Goal: Task Accomplishment & Management: Manage account settings

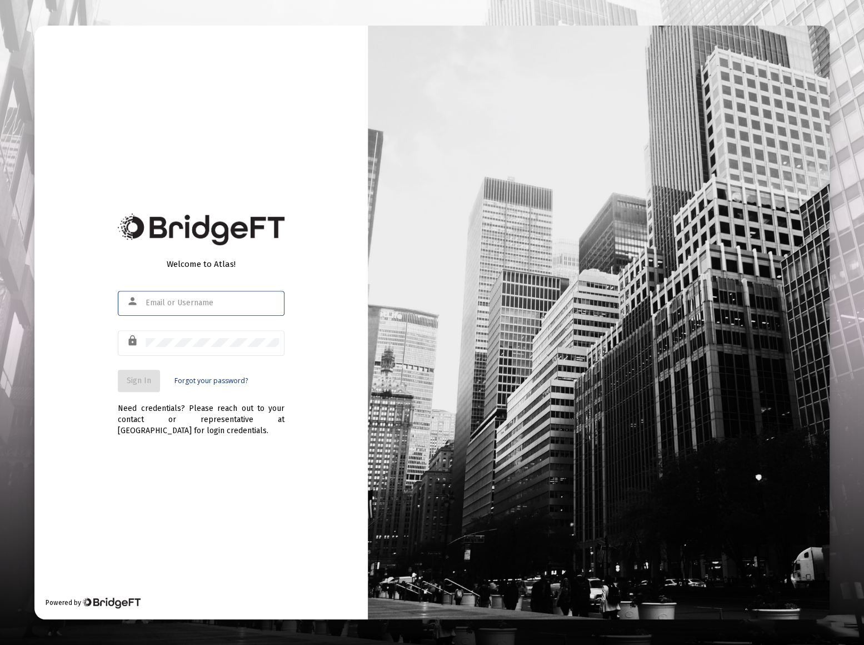
type input "grant@mscm.net"
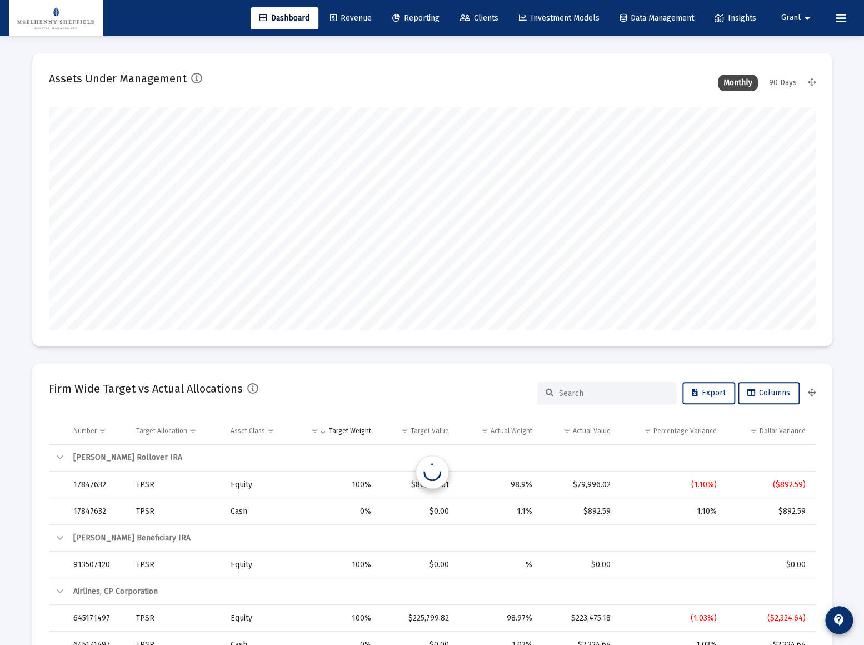
type input "2025-09-16"
click at [403, 14] on span "Reporting" at bounding box center [408, 17] width 47 height 9
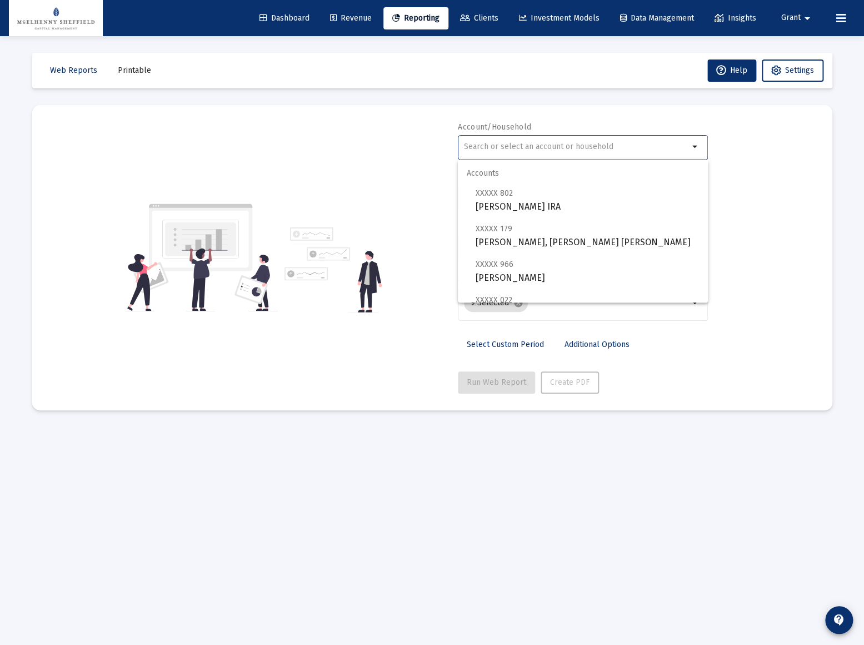
click at [555, 150] on input "text" at bounding box center [576, 146] width 225 height 9
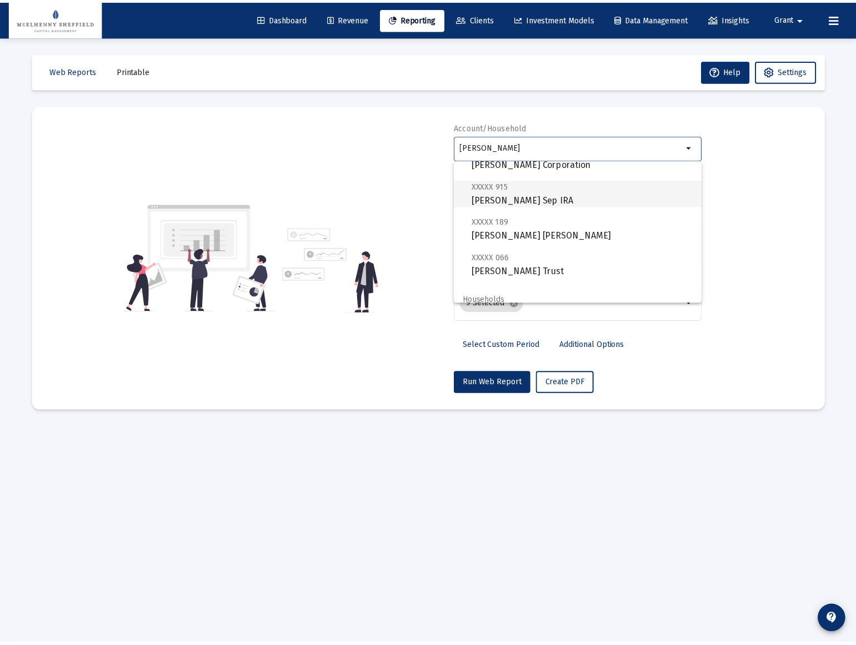
scroll to position [400, 0]
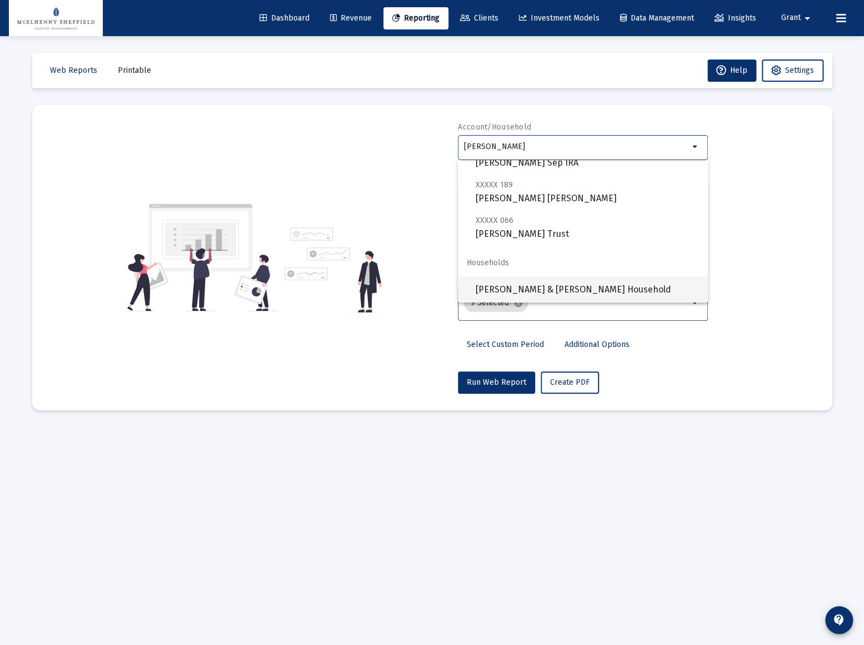
click at [530, 288] on span "[PERSON_NAME] & [PERSON_NAME] Household" at bounding box center [587, 289] width 223 height 27
type input "[PERSON_NAME] & [PERSON_NAME] Household"
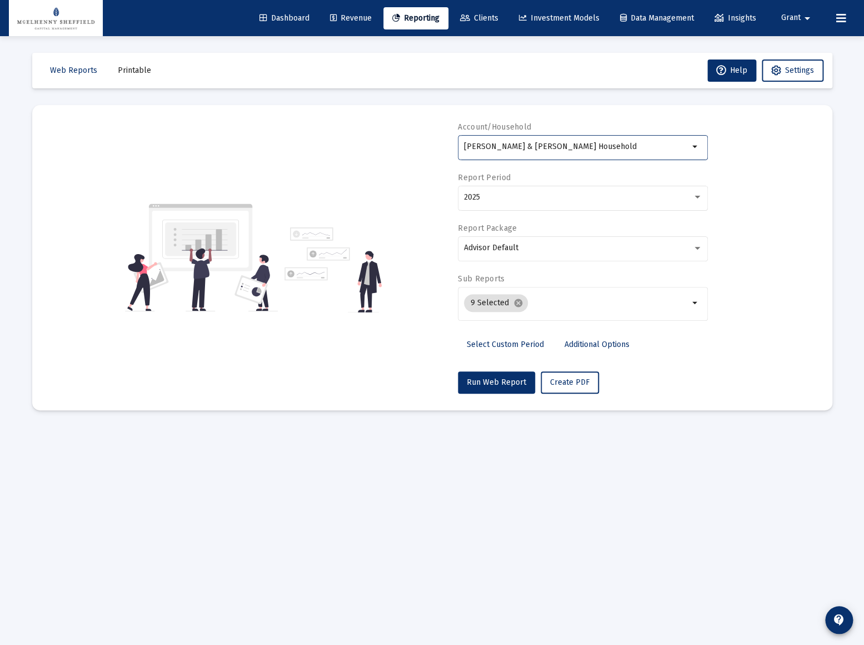
click at [598, 344] on span "Additional Options" at bounding box center [597, 344] width 65 height 9
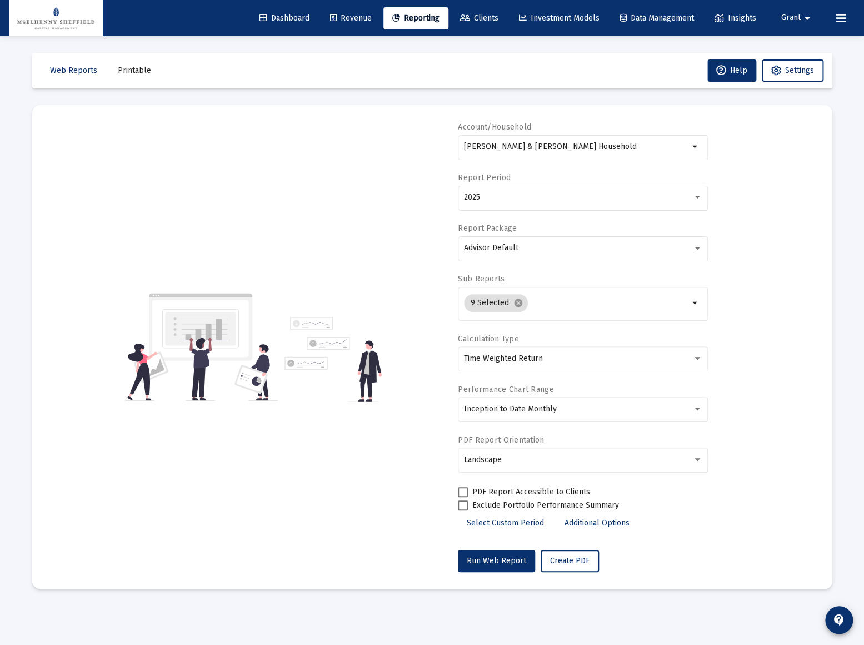
click at [780, 398] on div "Account/Household Bledsoe, Taylor & Jennefer Household arrow_drop_down Report P…" at bounding box center [432, 347] width 767 height 450
click at [507, 561] on span "Run Web Report" at bounding box center [496, 560] width 59 height 9
select select "View all"
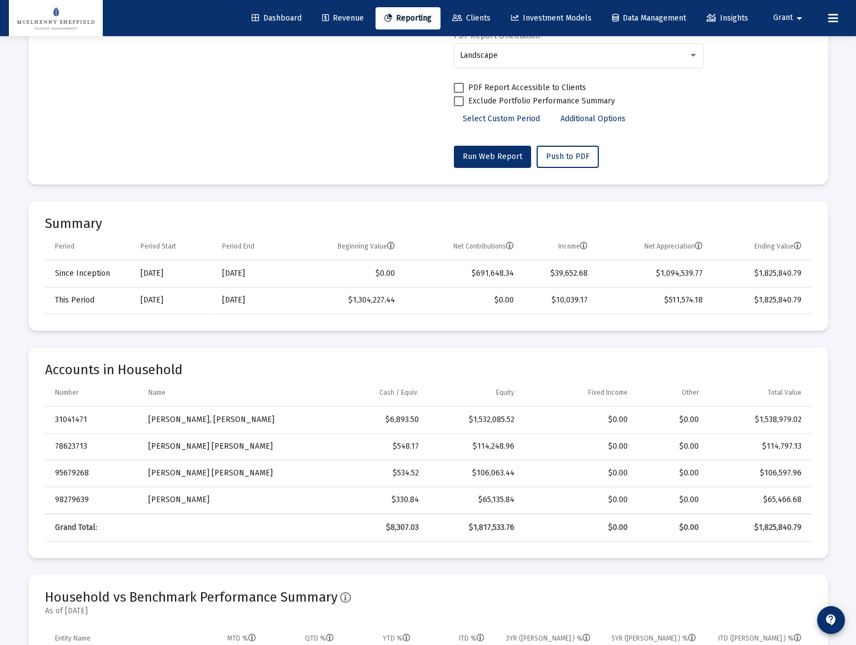
scroll to position [455, 0]
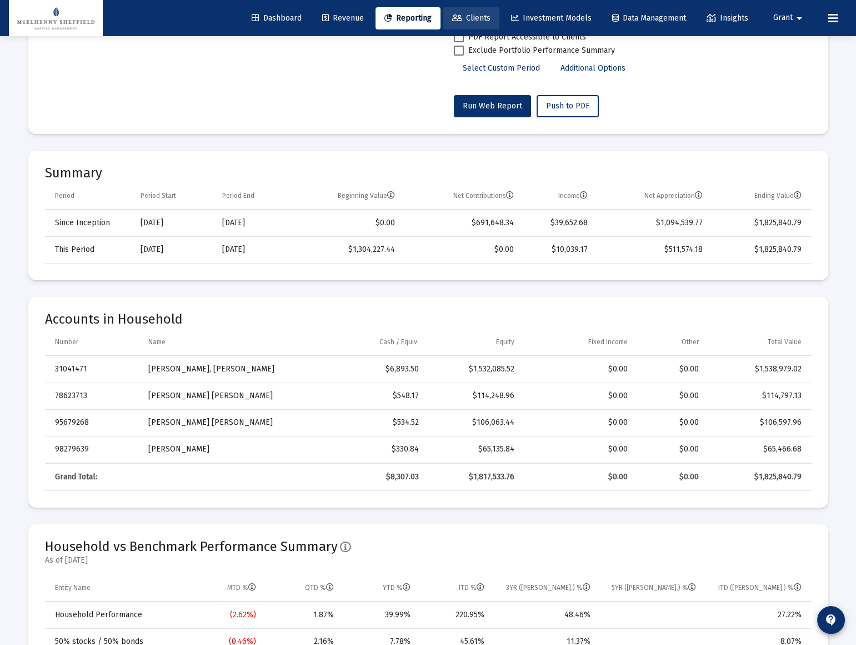
click at [478, 21] on span "Clients" at bounding box center [471, 17] width 38 height 9
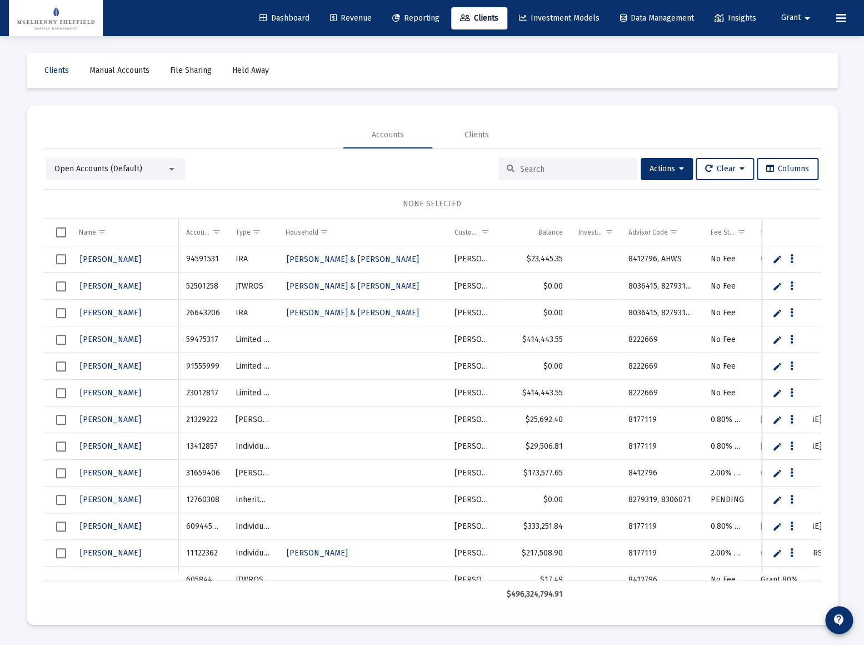
click at [537, 171] on input at bounding box center [574, 169] width 109 height 9
paste input "20937189"
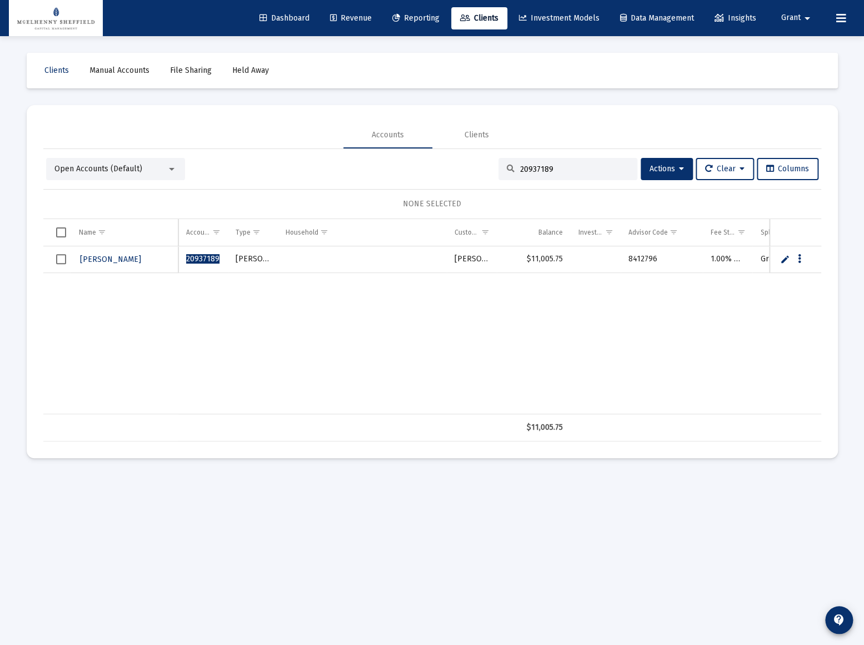
type input "20937189"
click at [62, 258] on span "Select row" at bounding box center [61, 259] width 10 height 10
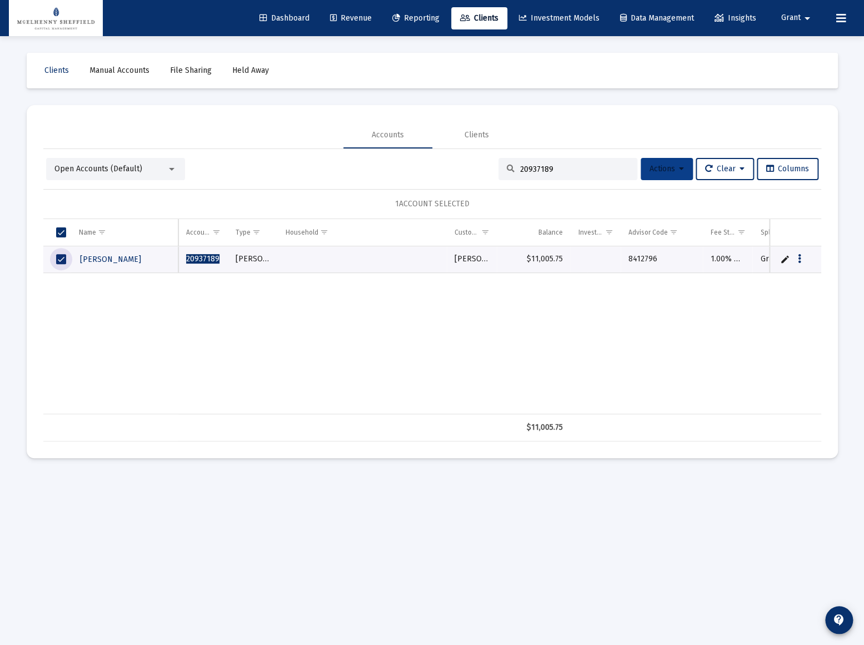
click at [674, 169] on span "Actions" at bounding box center [667, 168] width 34 height 9
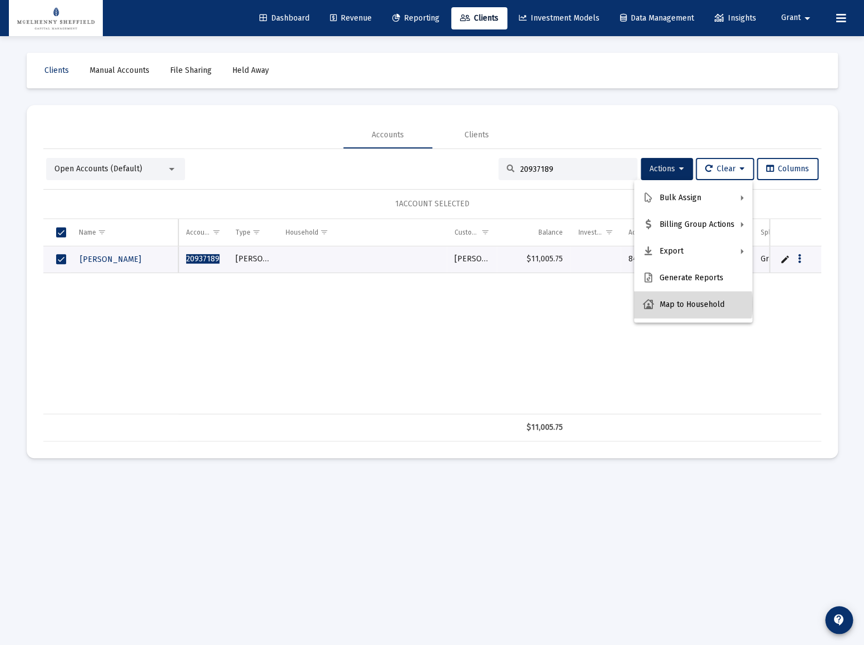
click at [692, 304] on button "Map to Household" at bounding box center [693, 304] width 118 height 27
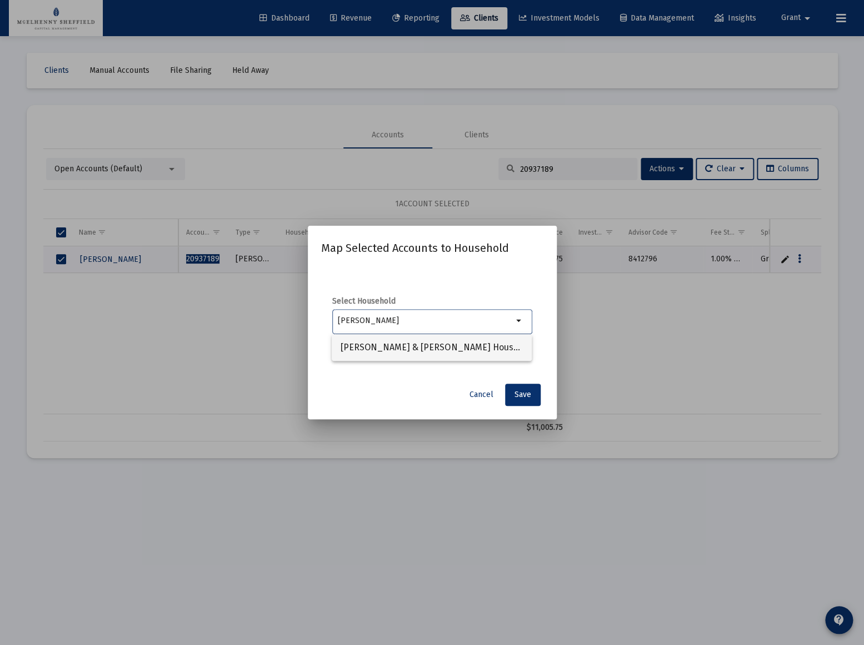
click at [438, 351] on span "[PERSON_NAME] & [PERSON_NAME] Household" at bounding box center [432, 347] width 182 height 27
type input "[PERSON_NAME] & [PERSON_NAME] Household"
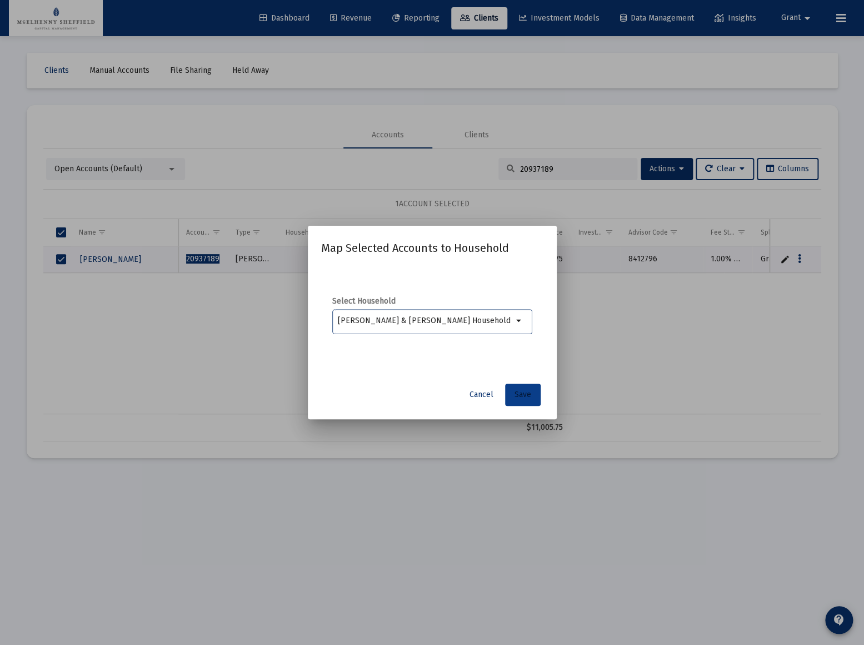
click at [524, 393] on span "Save" at bounding box center [523, 394] width 17 height 9
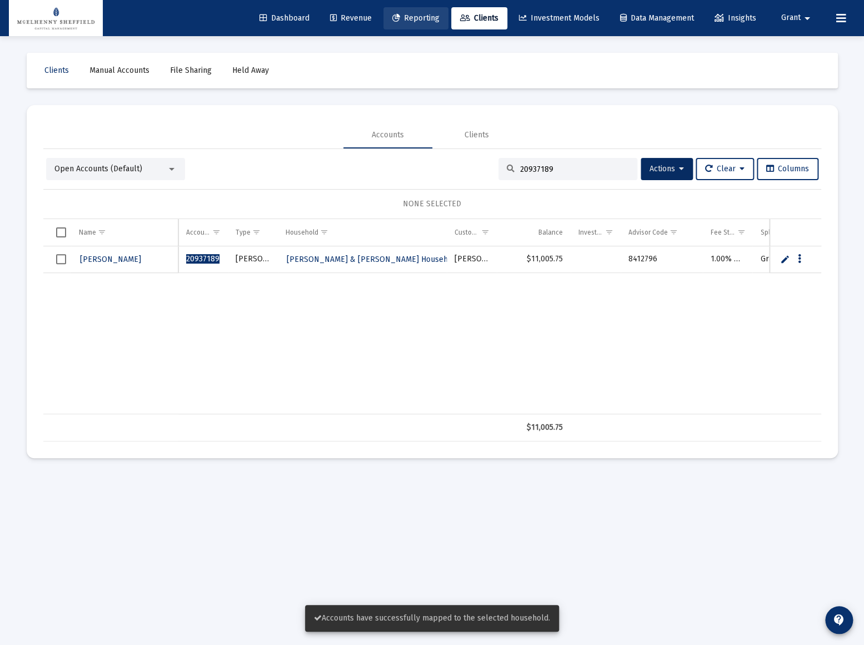
click at [411, 16] on span "Reporting" at bounding box center [415, 17] width 47 height 9
select select "View all"
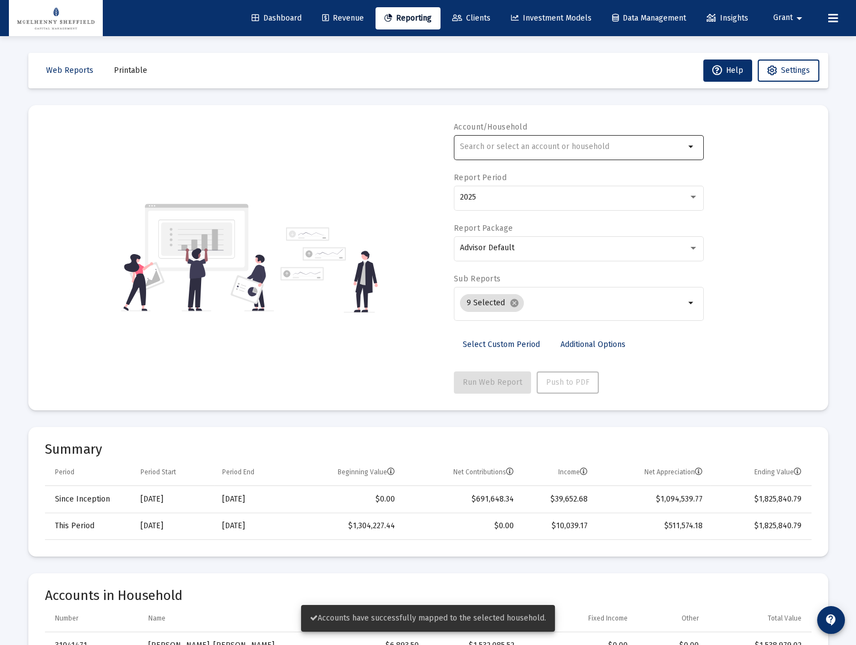
click at [511, 143] on input "text" at bounding box center [572, 146] width 225 height 9
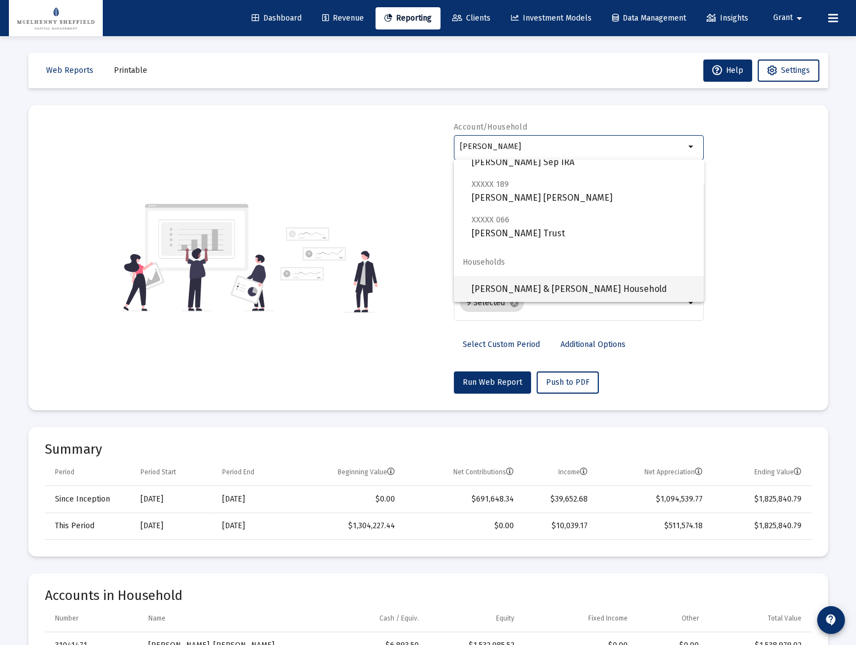
scroll to position [2, 0]
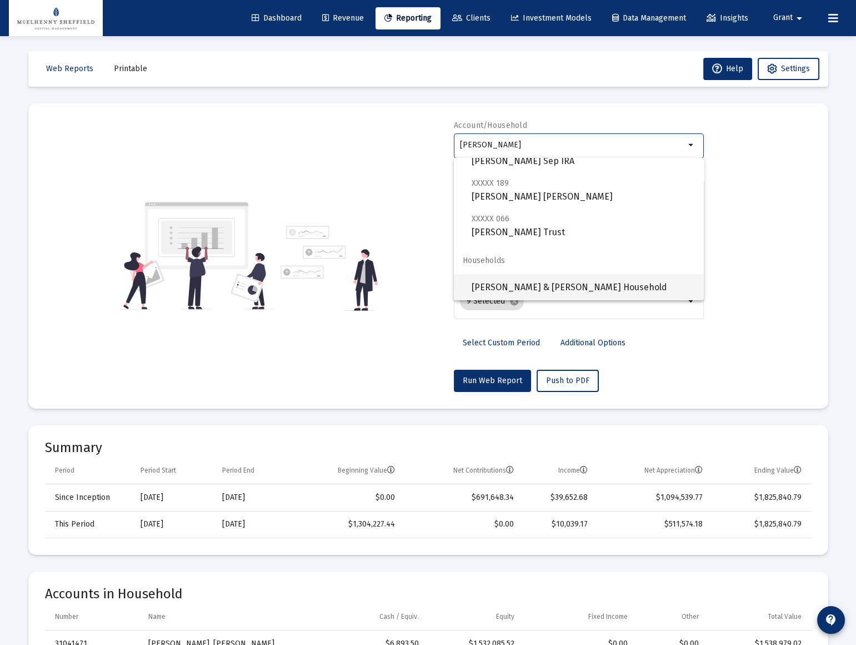
click at [527, 280] on span "[PERSON_NAME] & [PERSON_NAME] Household" at bounding box center [583, 287] width 223 height 27
type input "[PERSON_NAME] & [PERSON_NAME] Household"
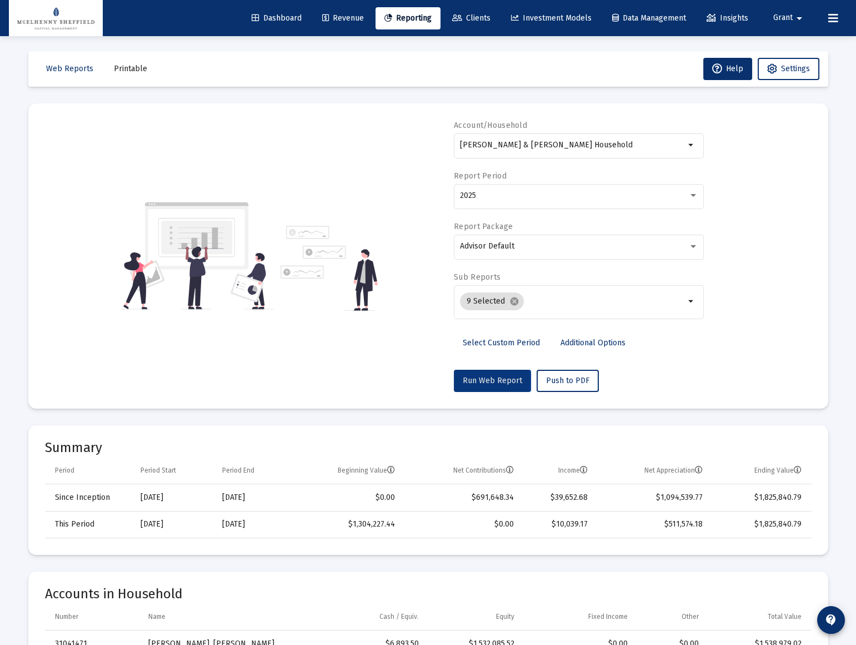
click at [485, 379] on span "Run Web Report" at bounding box center [492, 380] width 59 height 9
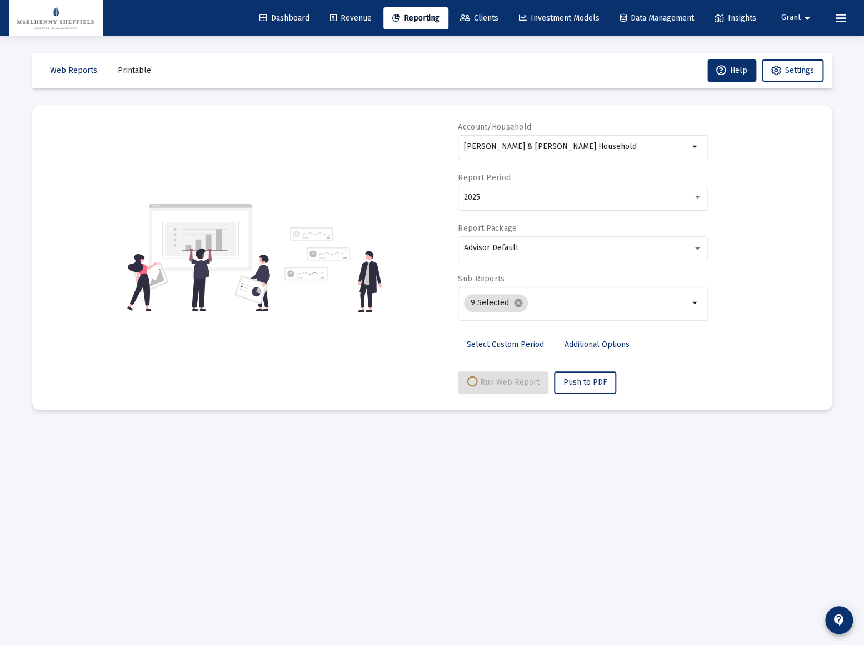
select select "View all"
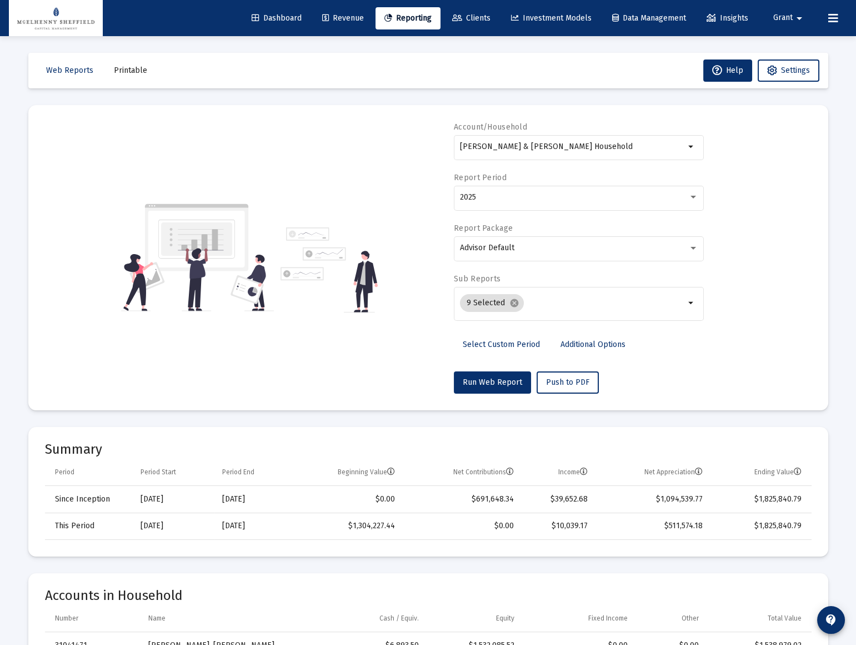
click at [789, 15] on span "Grant" at bounding box center [783, 17] width 19 height 9
click at [788, 72] on button "Logout" at bounding box center [792, 74] width 66 height 27
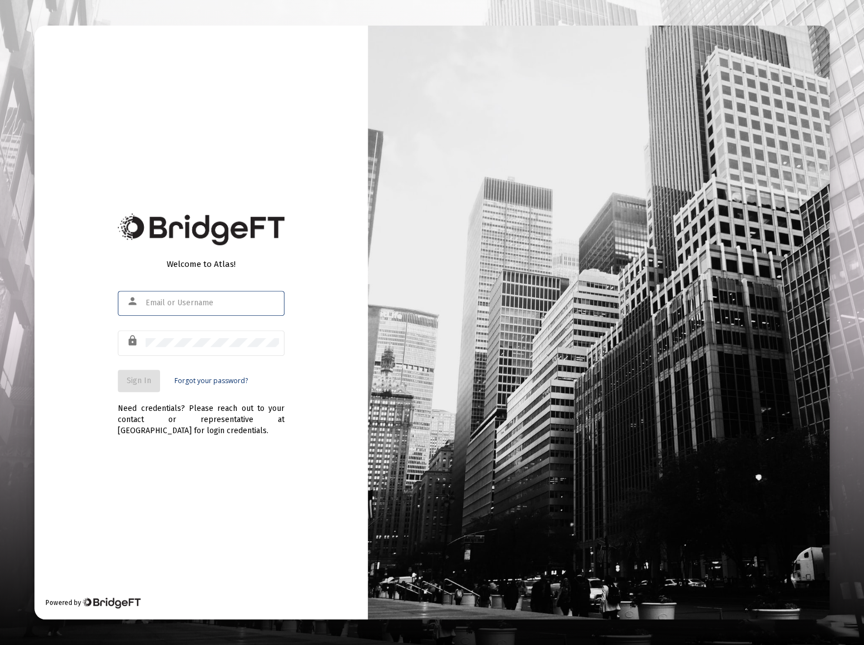
click at [159, 303] on input "text" at bounding box center [212, 302] width 133 height 9
type input "grant@mscm.net"
click at [136, 382] on span "Sign In" at bounding box center [139, 380] width 24 height 9
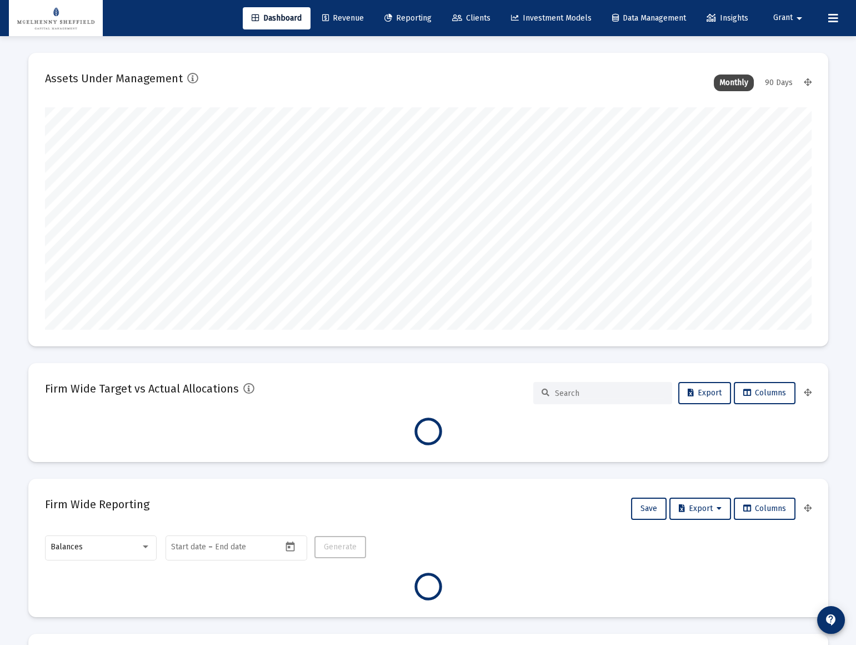
scroll to position [222, 413]
type input "[DATE]"
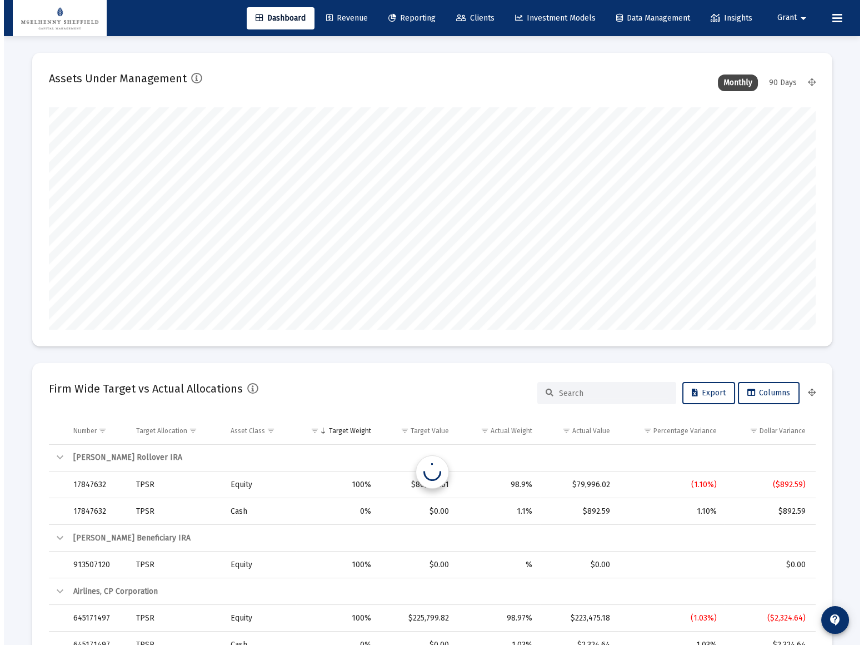
scroll to position [222, 358]
click at [402, 15] on span "Reporting" at bounding box center [408, 17] width 47 height 9
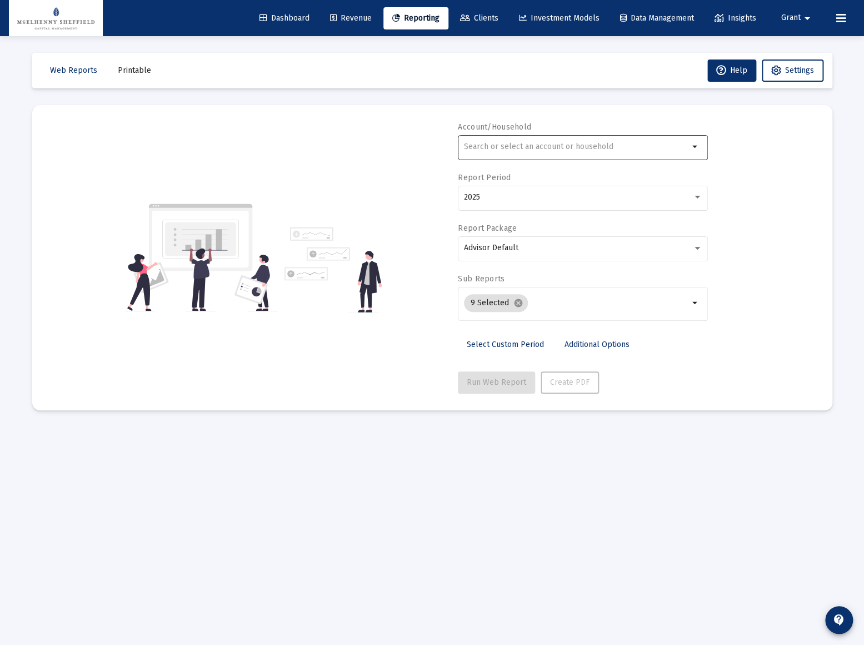
click at [494, 149] on input "text" at bounding box center [576, 146] width 225 height 9
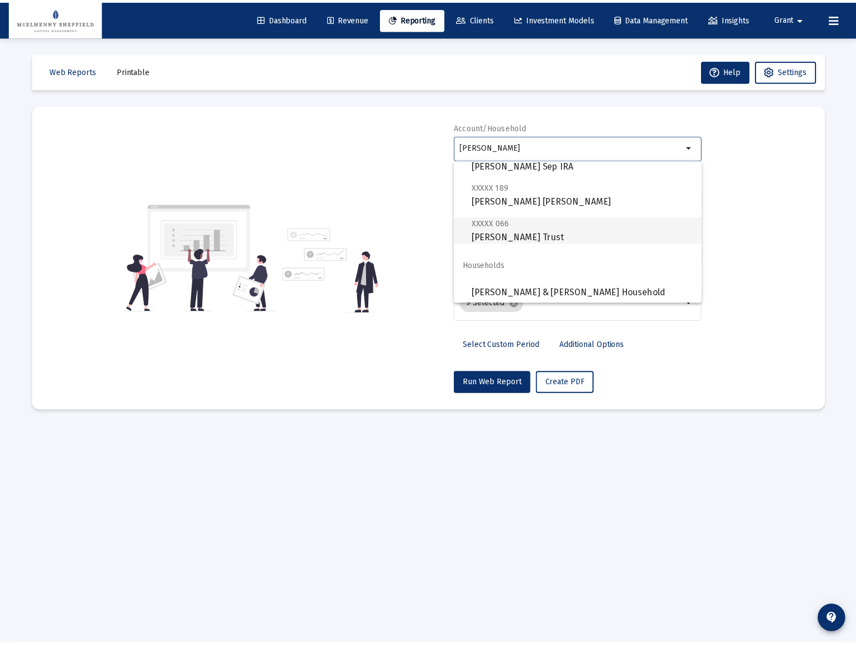
scroll to position [400, 0]
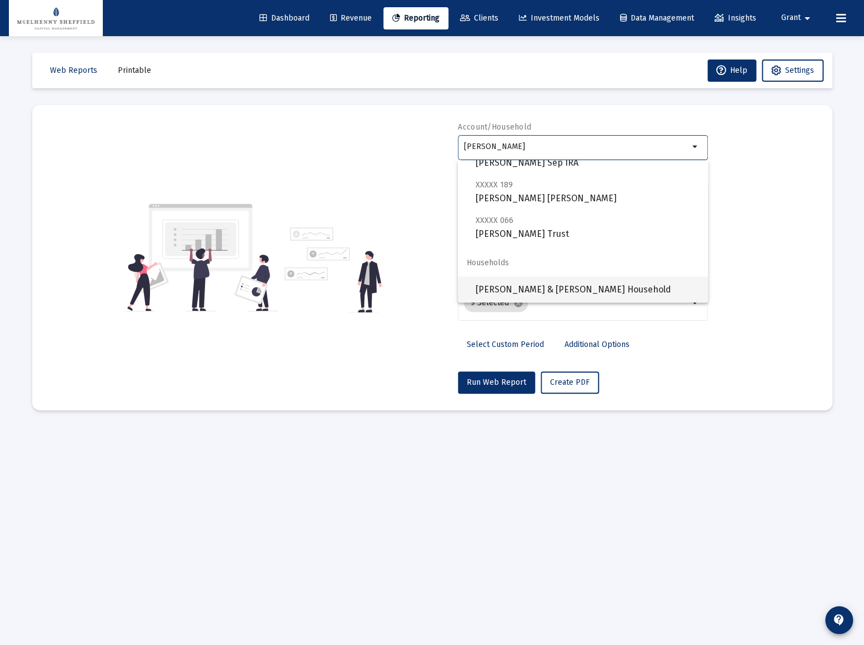
click at [535, 287] on span "[PERSON_NAME] & [PERSON_NAME] Household" at bounding box center [587, 289] width 223 height 27
type input "[PERSON_NAME] & [PERSON_NAME] Household"
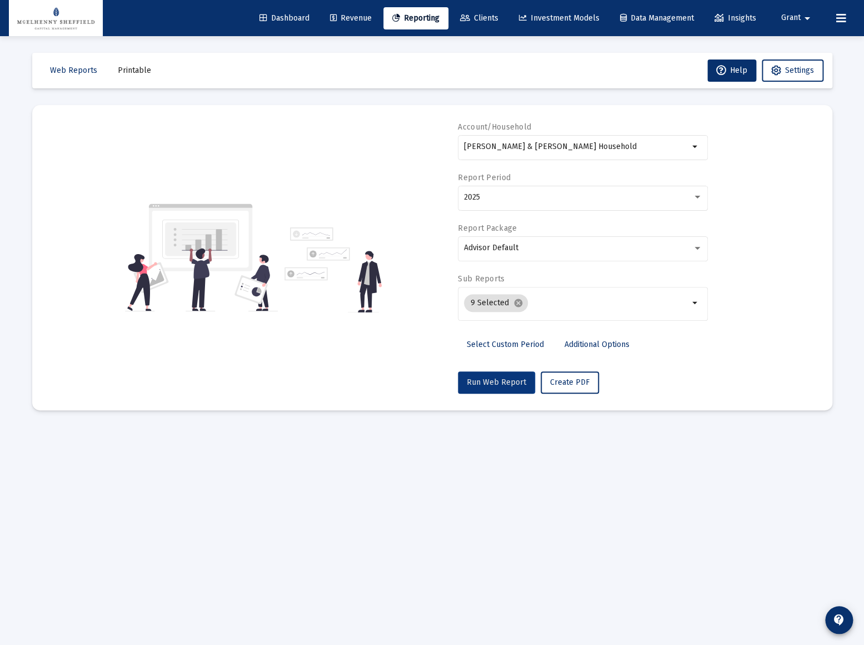
click at [492, 382] on span "Run Web Report" at bounding box center [496, 381] width 59 height 9
select select "View all"
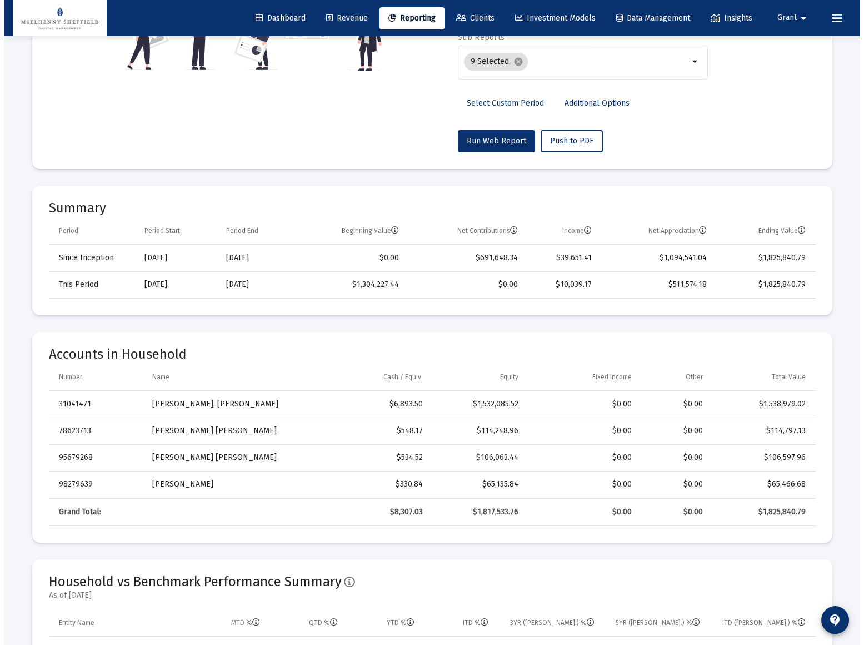
scroll to position [0, 0]
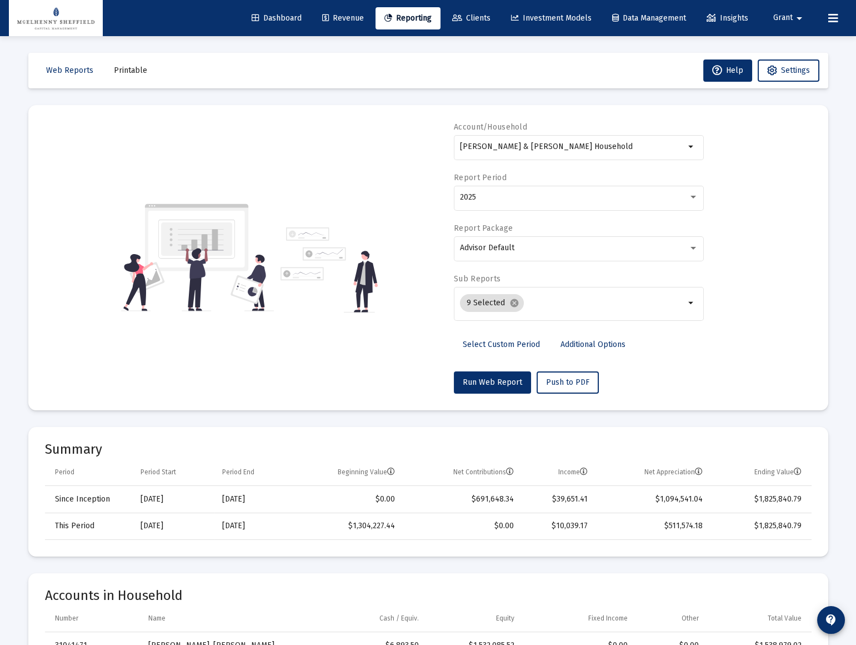
click at [465, 15] on span "Clients" at bounding box center [471, 17] width 38 height 9
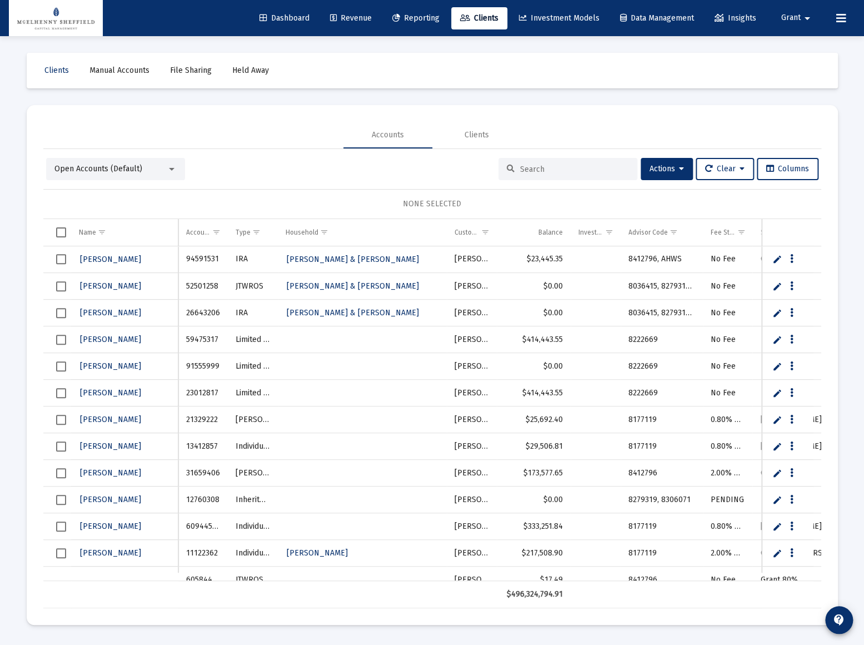
click at [550, 170] on input at bounding box center [574, 169] width 109 height 9
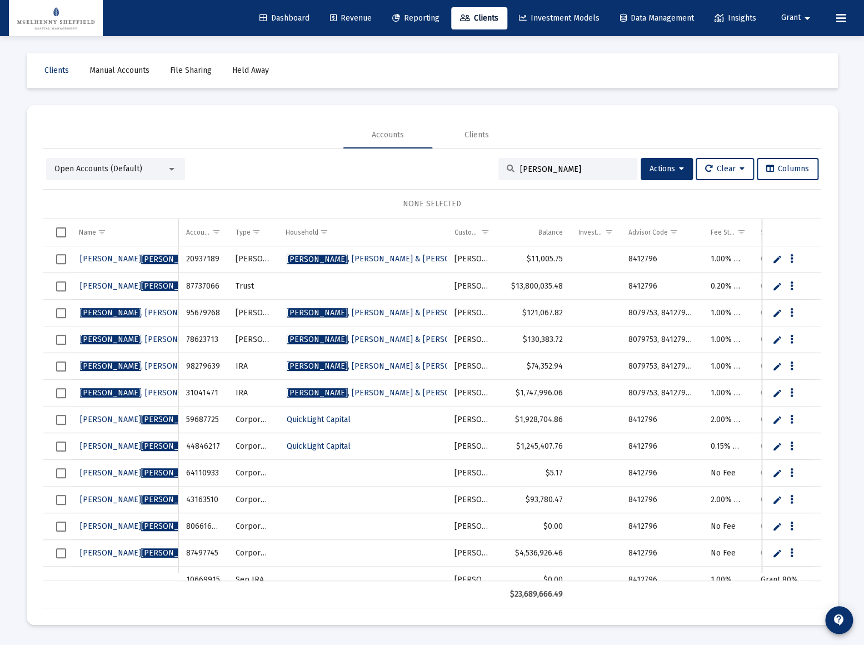
type input "[PERSON_NAME]"
click at [361, 256] on span "Bledsoe , Taylor & Jennefer Household" at bounding box center [406, 258] width 238 height 9
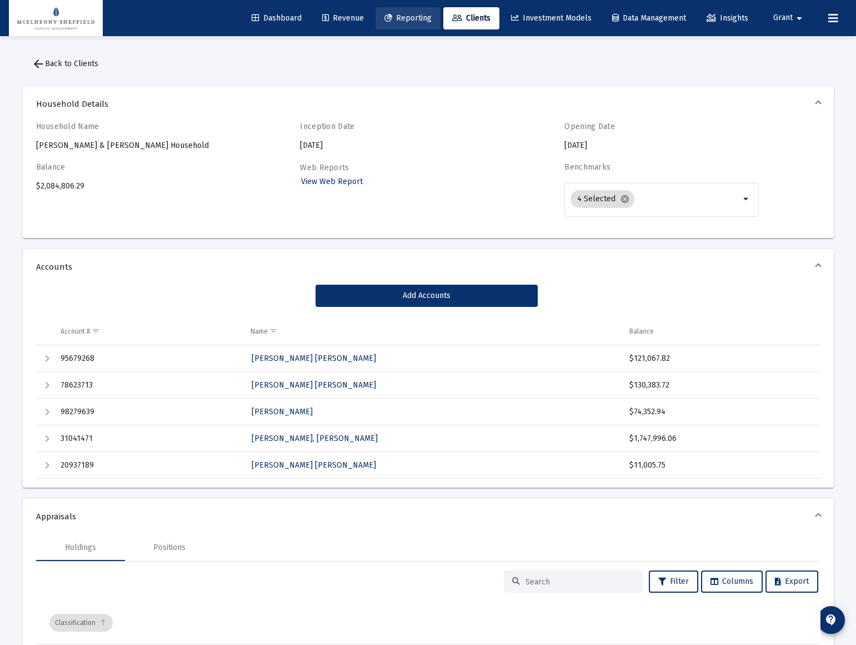
click at [406, 18] on span "Reporting" at bounding box center [408, 17] width 47 height 9
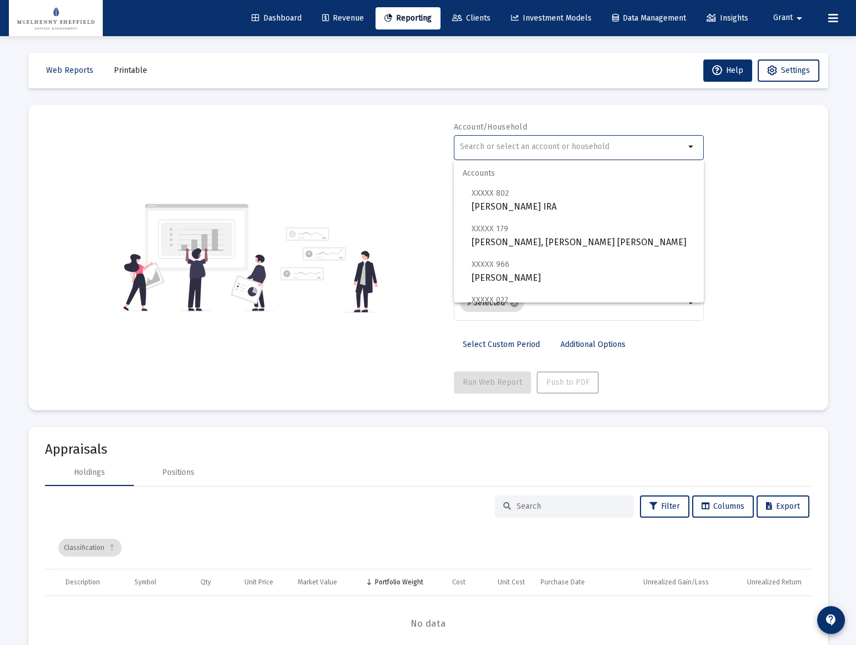
click at [502, 150] on input "text" at bounding box center [572, 146] width 225 height 9
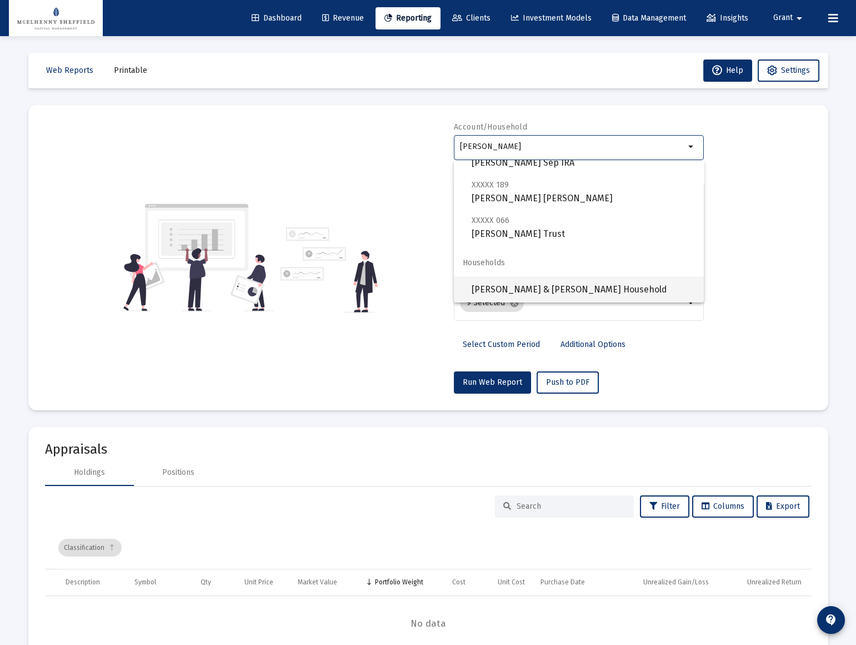
scroll to position [1, 0]
click at [544, 286] on span "[PERSON_NAME] & [PERSON_NAME] Household" at bounding box center [583, 288] width 223 height 27
type input "[PERSON_NAME] & [PERSON_NAME] Household"
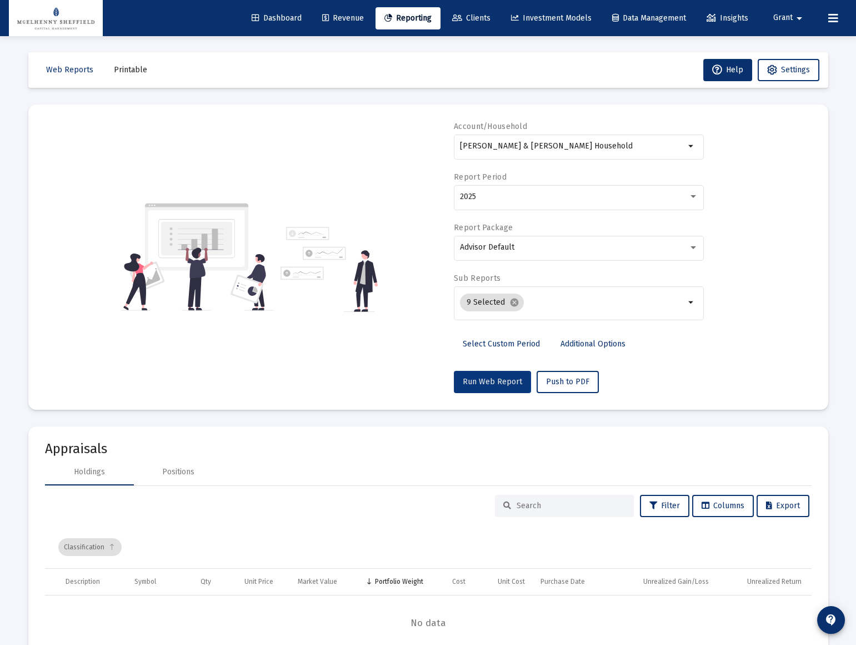
click at [488, 380] on span "Run Web Report" at bounding box center [492, 381] width 59 height 9
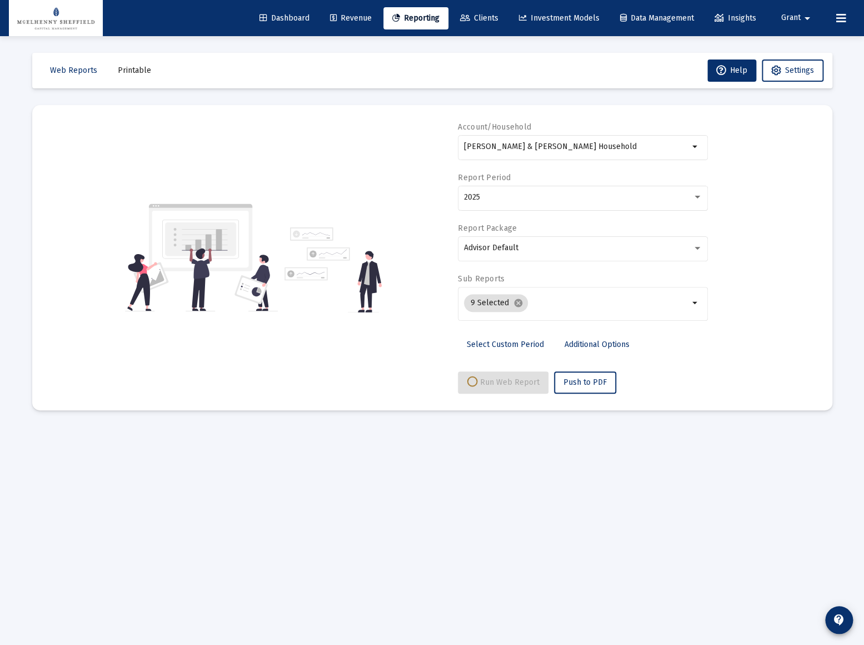
select select "View all"
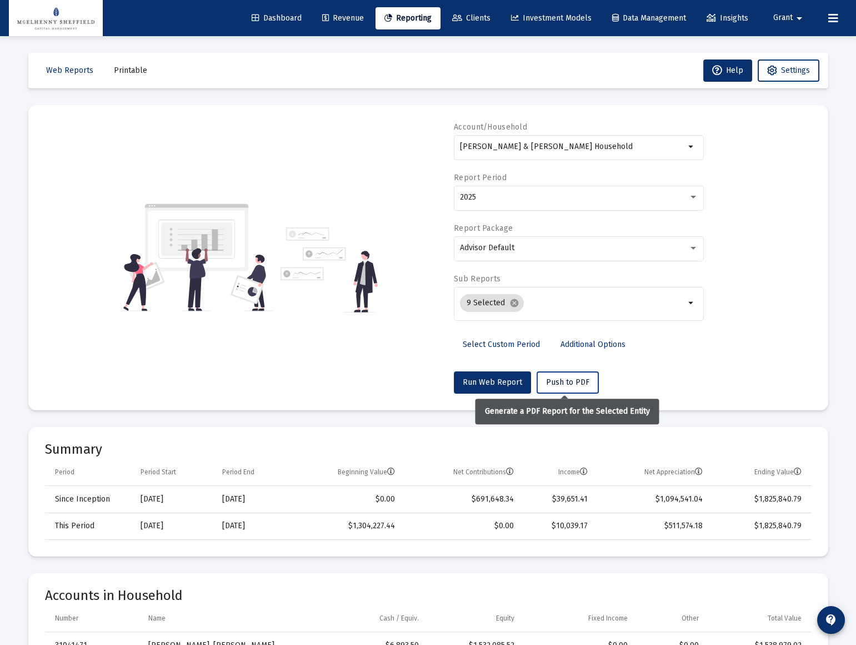
click at [561, 380] on span "Push to PDF" at bounding box center [567, 381] width 43 height 9
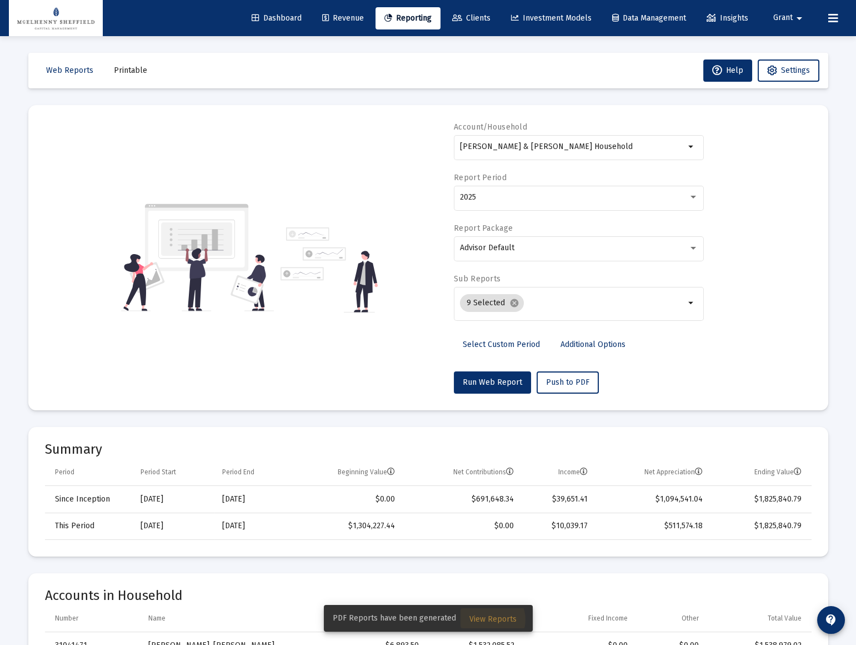
click at [488, 619] on span "View Reports" at bounding box center [493, 618] width 47 height 9
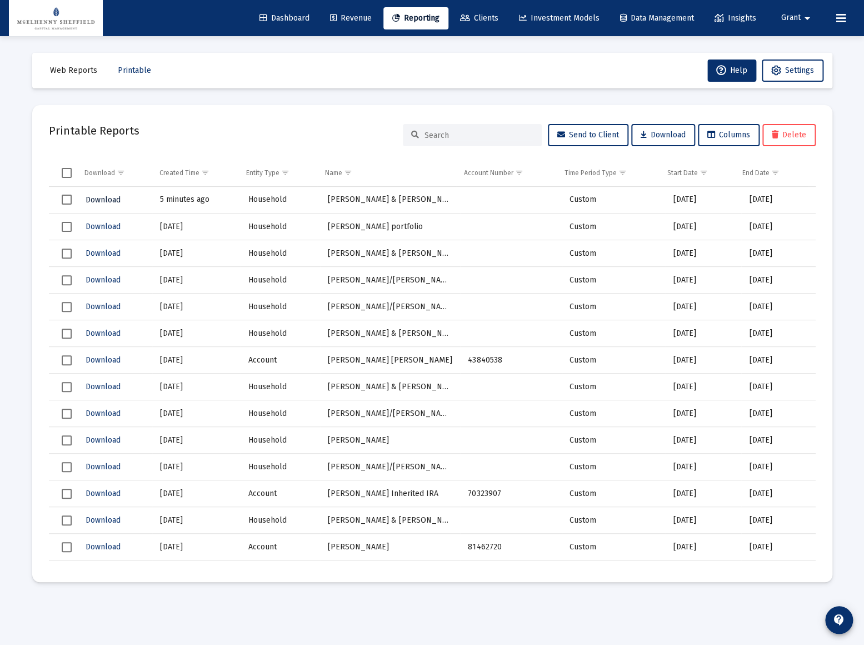
click at [100, 195] on span "Download" at bounding box center [103, 199] width 35 height 9
click at [290, 13] on span "Dashboard" at bounding box center [285, 17] width 50 height 9
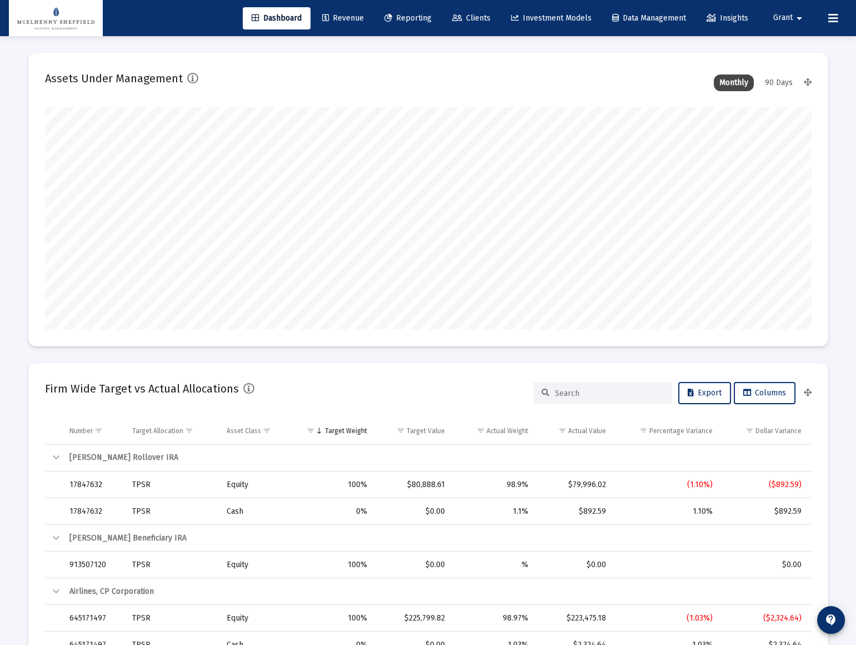
scroll to position [222, 413]
click at [786, 17] on span "Grant" at bounding box center [783, 17] width 19 height 9
click at [291, 51] on div at bounding box center [428, 322] width 856 height 645
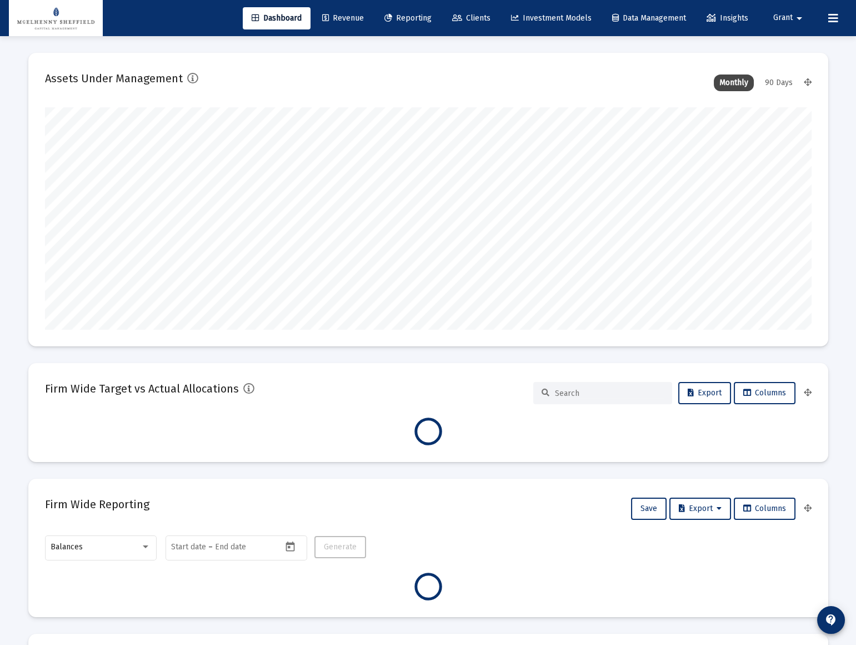
scroll to position [222, 413]
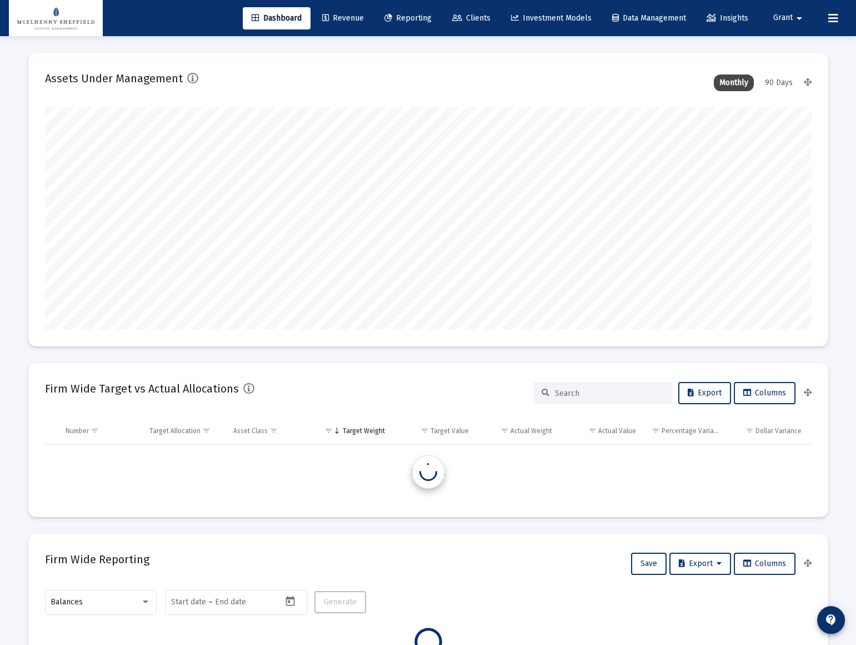
type input "2025-09-16"
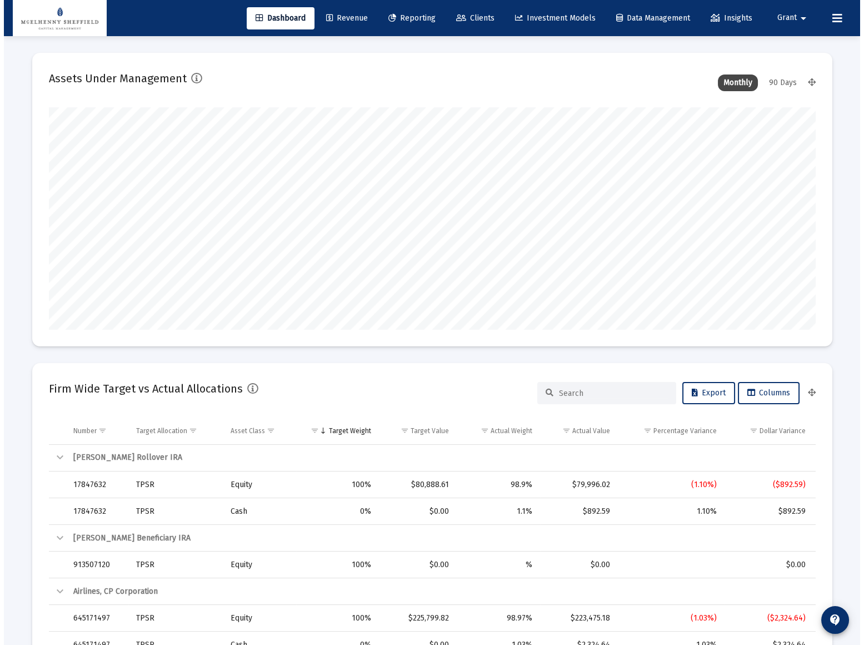
scroll to position [222, 358]
click at [406, 17] on span "Reporting" at bounding box center [408, 17] width 47 height 9
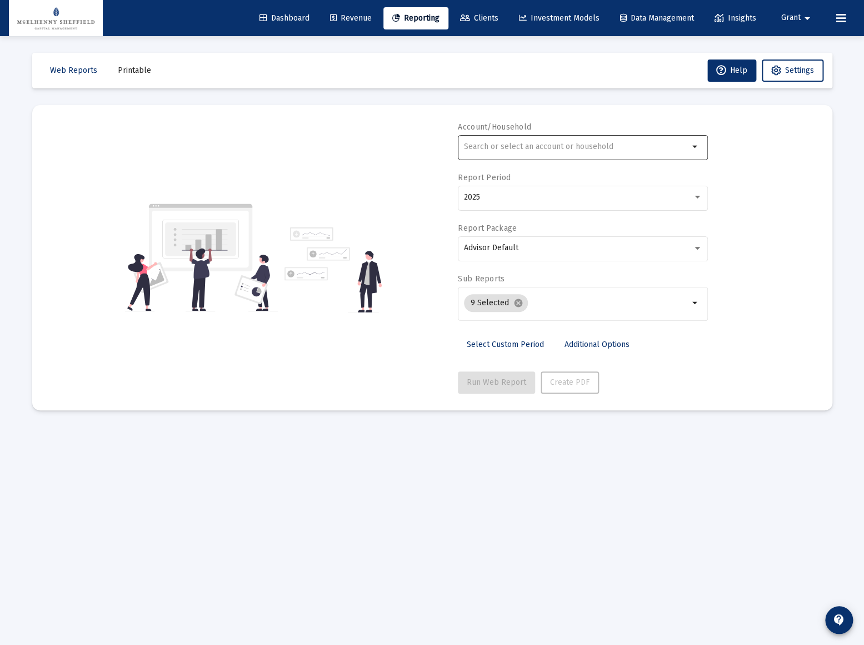
click at [516, 148] on input "text" at bounding box center [576, 146] width 225 height 9
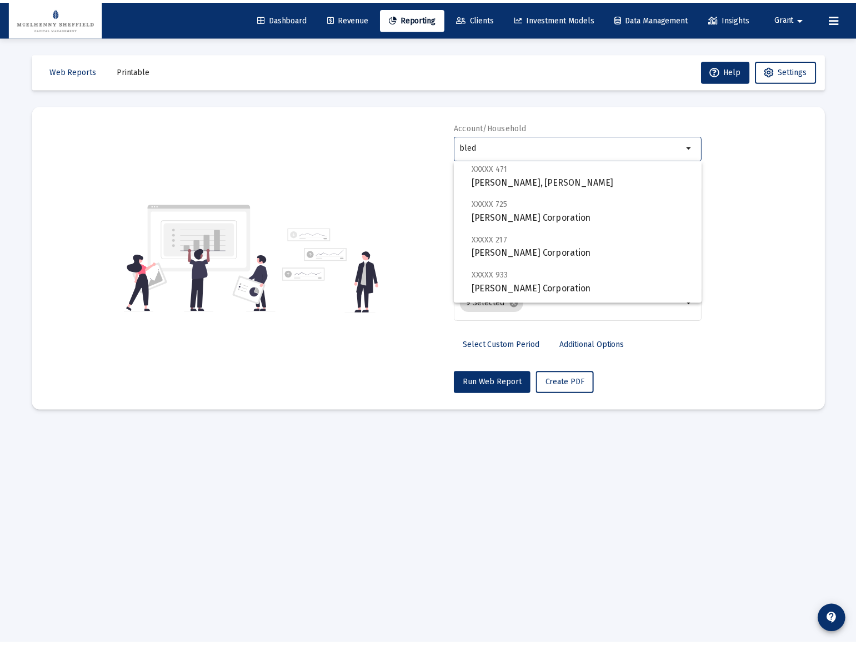
scroll to position [400, 0]
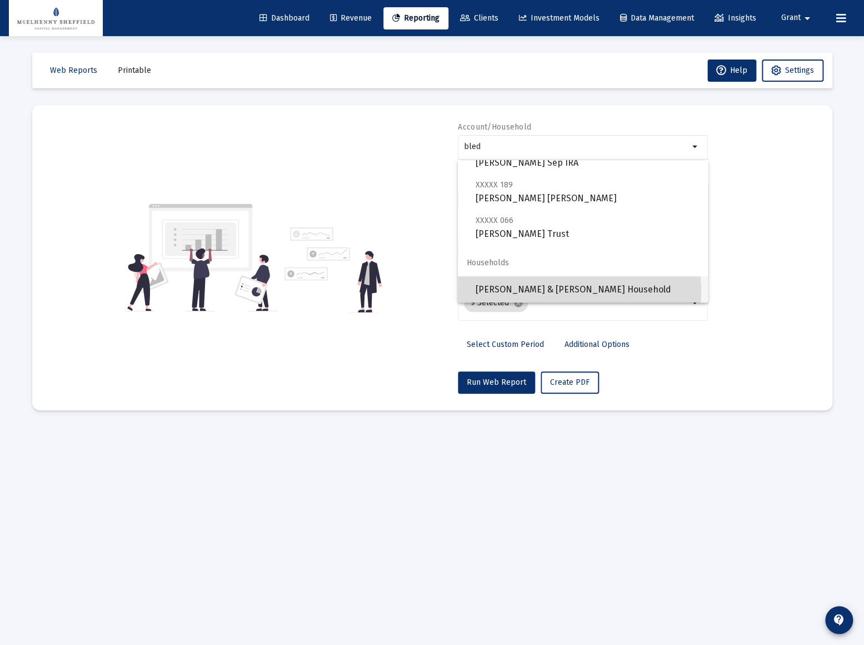
click at [544, 291] on span "[PERSON_NAME] & [PERSON_NAME] Household" at bounding box center [587, 289] width 223 height 27
type input "[PERSON_NAME] & [PERSON_NAME] Household"
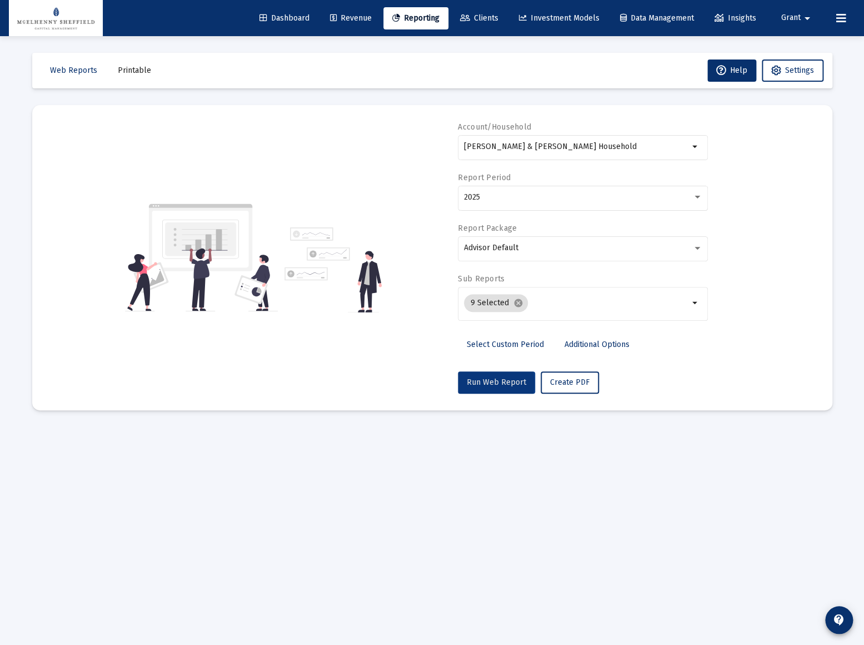
click at [493, 382] on span "Run Web Report" at bounding box center [496, 381] width 59 height 9
select select "View all"
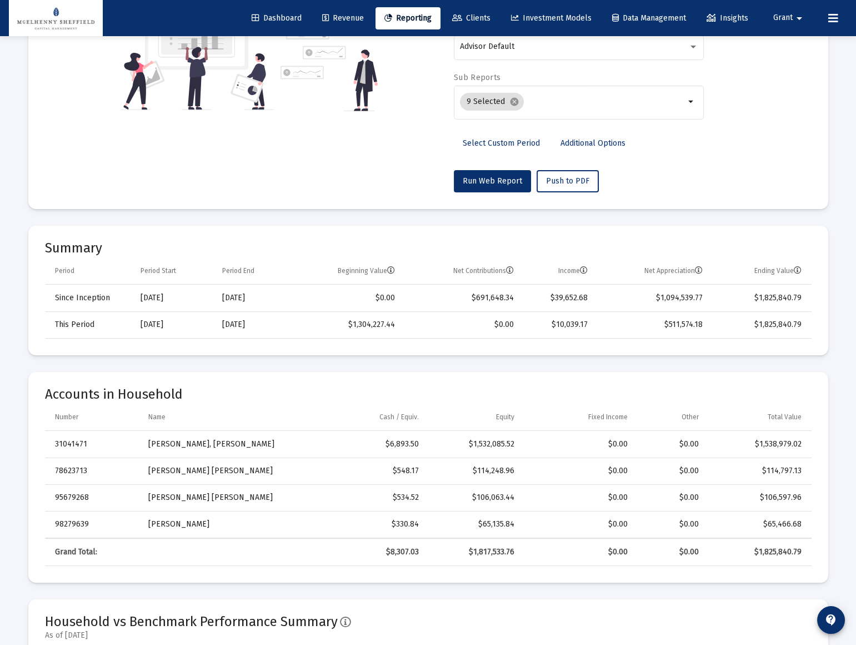
scroll to position [202, 0]
click at [774, 17] on span "Grant" at bounding box center [783, 17] width 19 height 9
click at [781, 77] on button "Logout" at bounding box center [792, 74] width 66 height 27
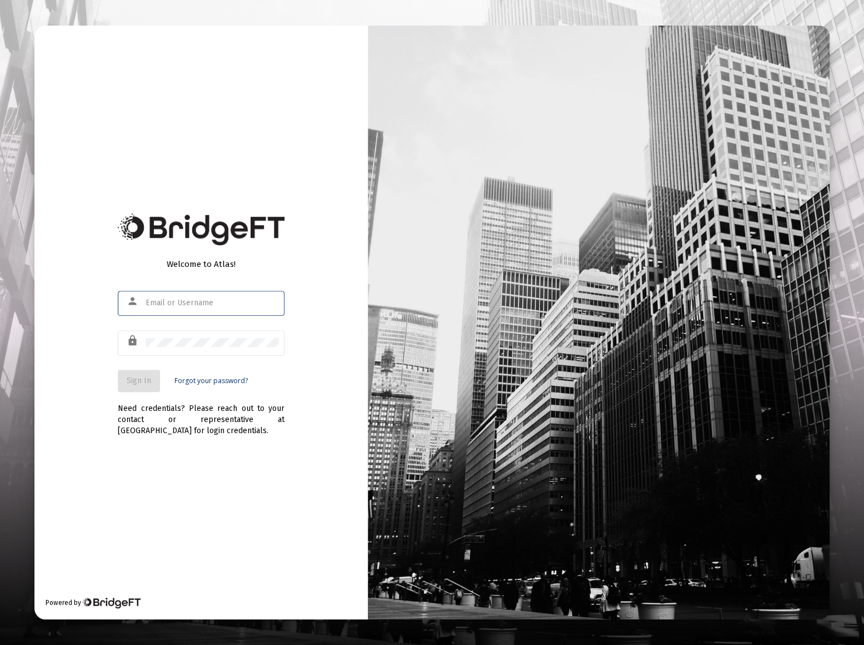
type input "[EMAIL_ADDRESS][DOMAIN_NAME]"
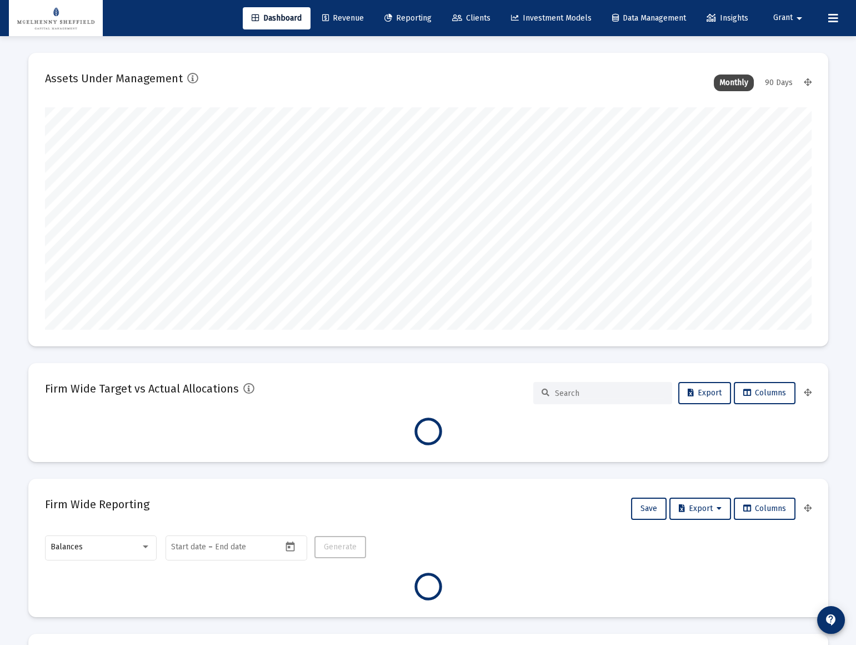
scroll to position [222, 413]
type input "[DATE]"
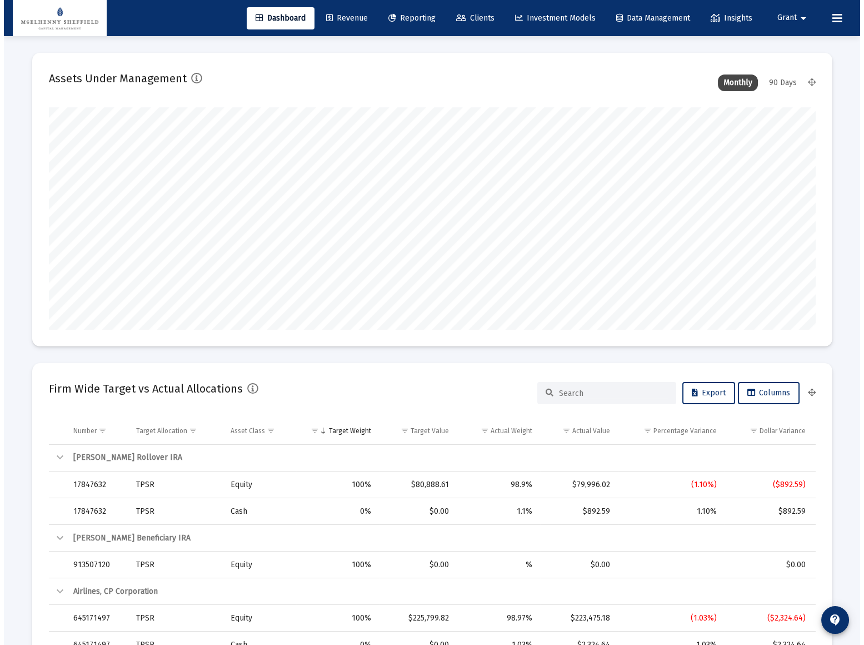
scroll to position [222, 358]
click at [468, 16] on span "Clients" at bounding box center [471, 17] width 38 height 9
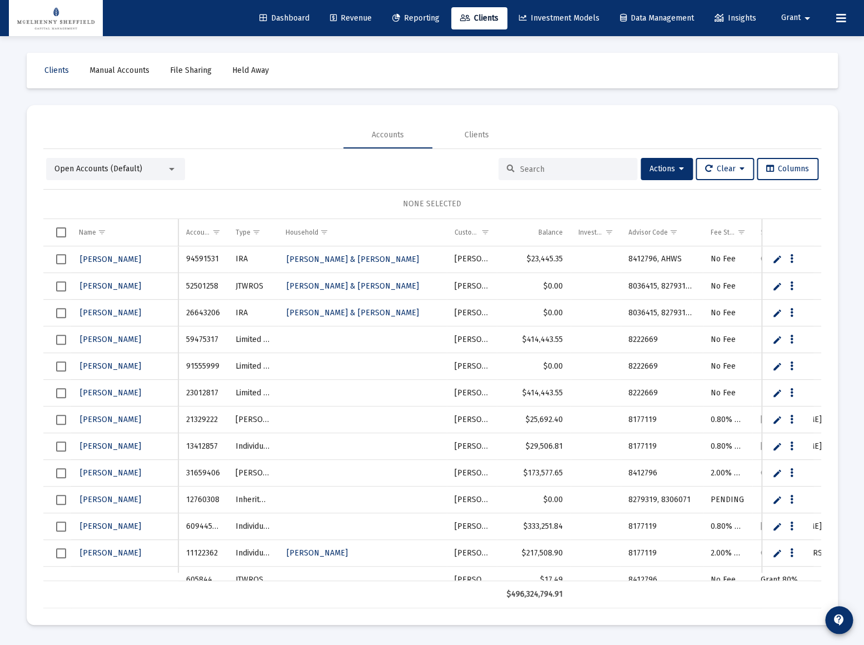
click at [158, 170] on div "Open Accounts (Default)" at bounding box center [110, 168] width 112 height 11
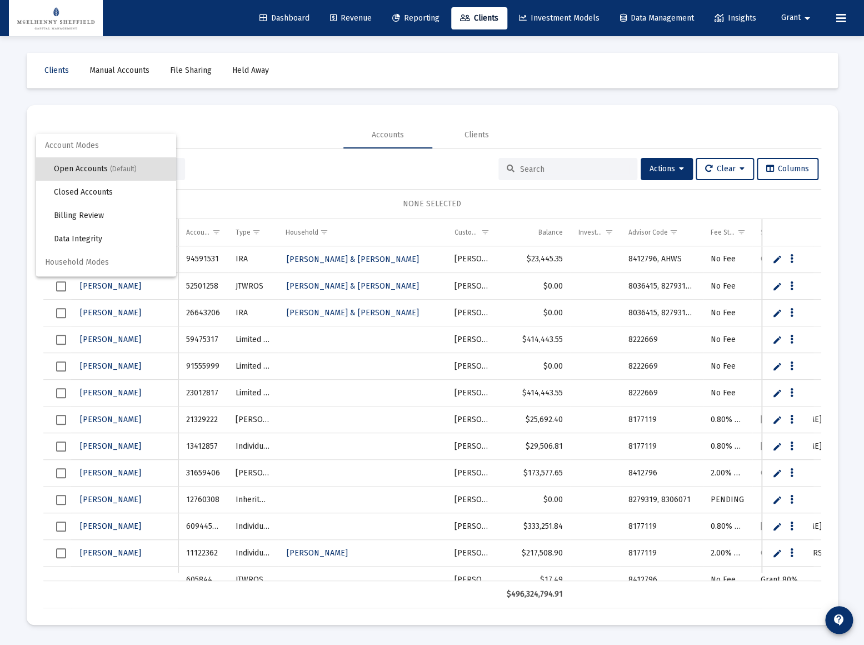
scroll to position [21, 0]
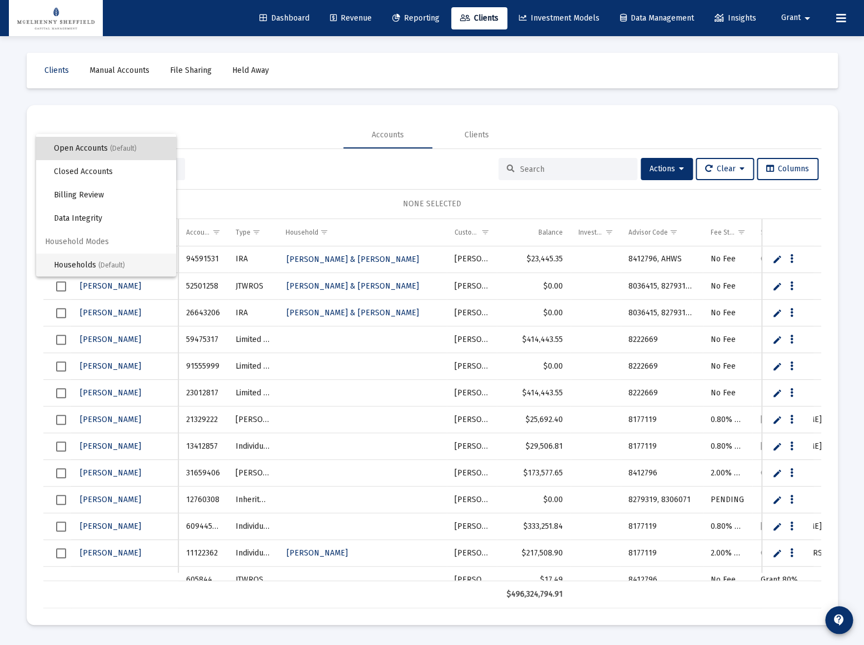
click at [81, 265] on span "Households (Default)" at bounding box center [110, 264] width 113 height 23
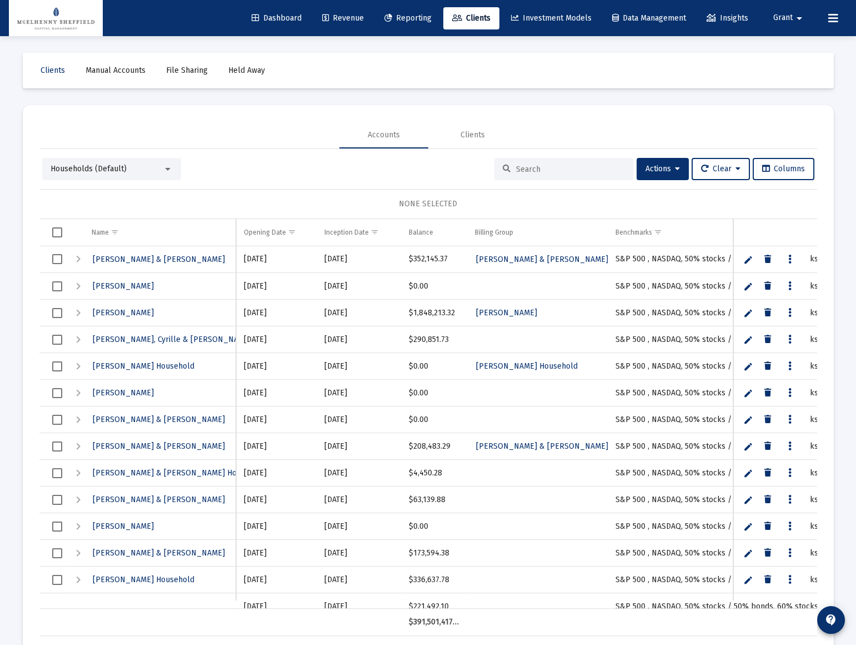
click at [533, 168] on input at bounding box center [570, 169] width 109 height 9
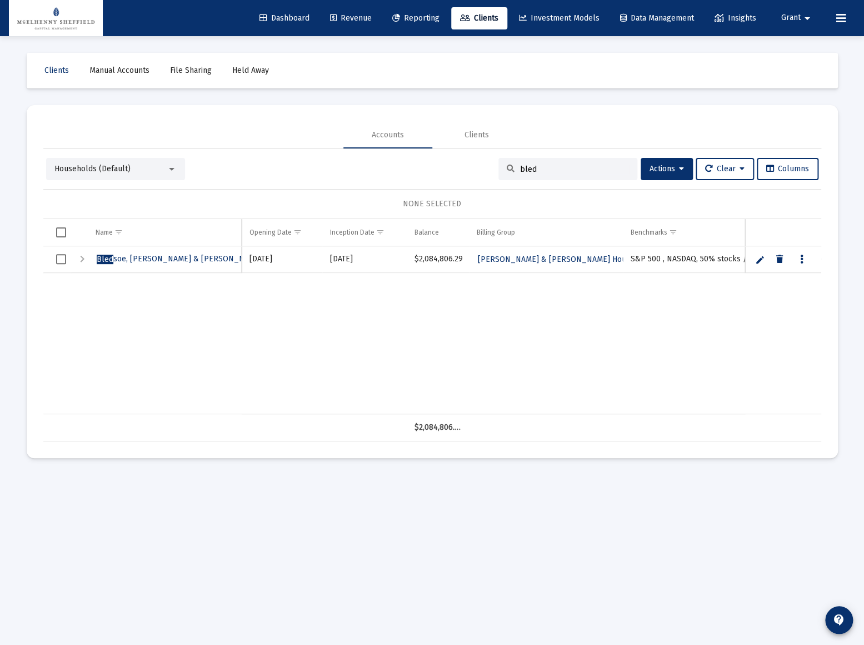
type input "bled"
click at [83, 258] on div "Expand" at bounding box center [82, 258] width 13 height 13
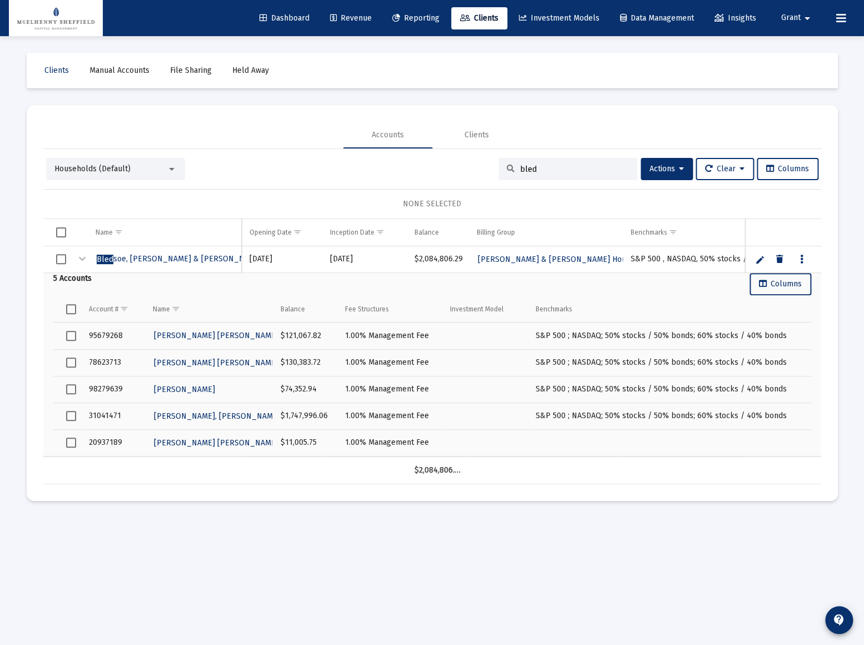
click at [71, 311] on span "Select all" at bounding box center [71, 309] width 10 height 10
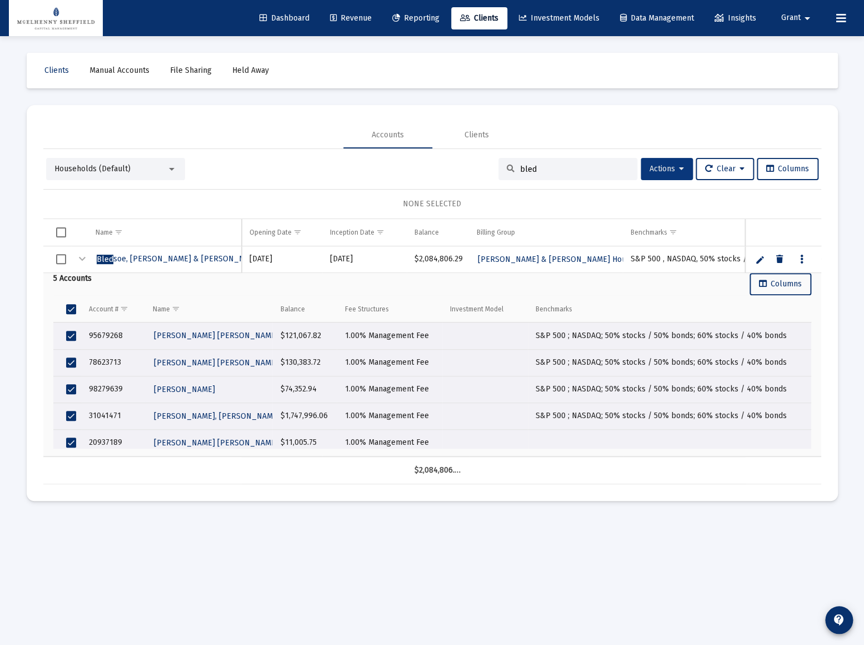
click at [680, 167] on button "Actions" at bounding box center [667, 169] width 52 height 22
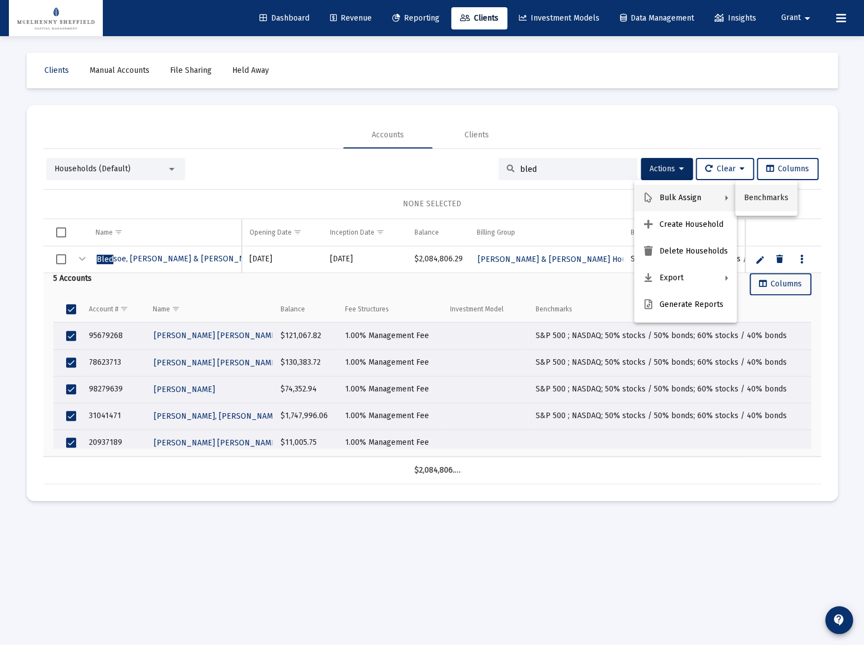
click at [765, 196] on button "Benchmarks" at bounding box center [766, 198] width 62 height 27
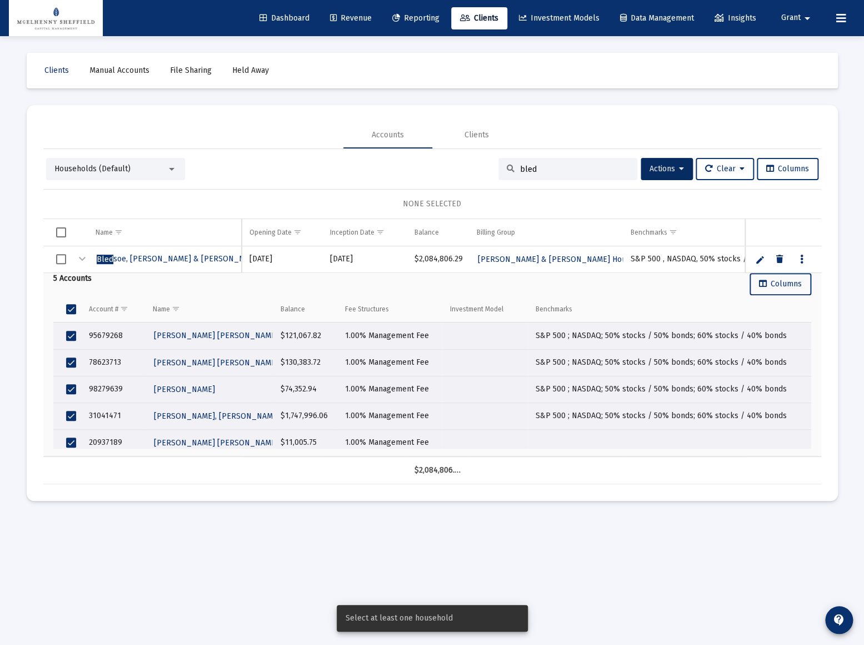
click at [63, 257] on span "Select row" at bounding box center [61, 259] width 10 height 10
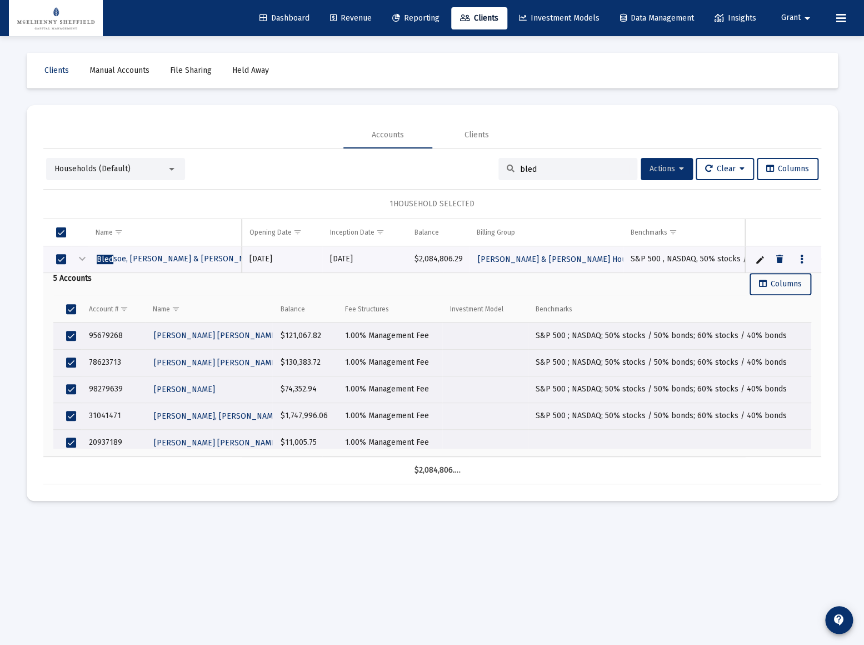
click at [674, 167] on span "Actions" at bounding box center [667, 168] width 34 height 9
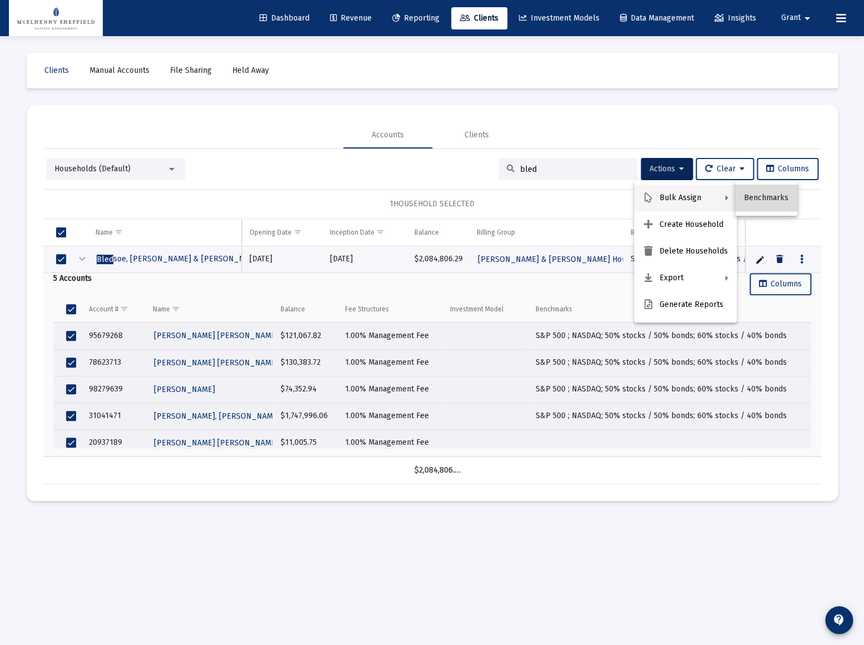
click at [765, 195] on button "Benchmarks" at bounding box center [766, 198] width 62 height 27
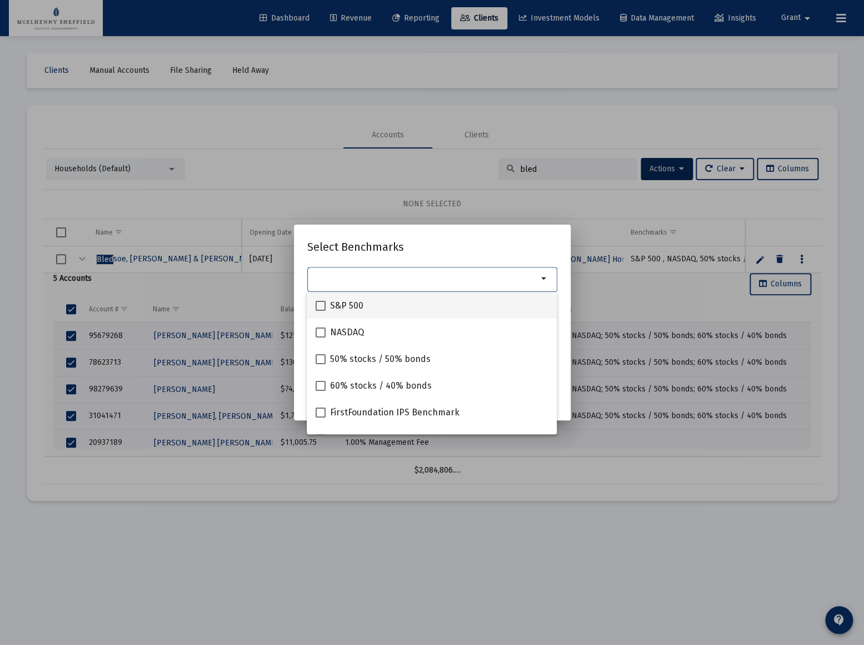
click at [318, 307] on span at bounding box center [321, 306] width 10 height 10
click at [320, 311] on input "S&P 500" at bounding box center [320, 311] width 1 height 1
checkbox input "true"
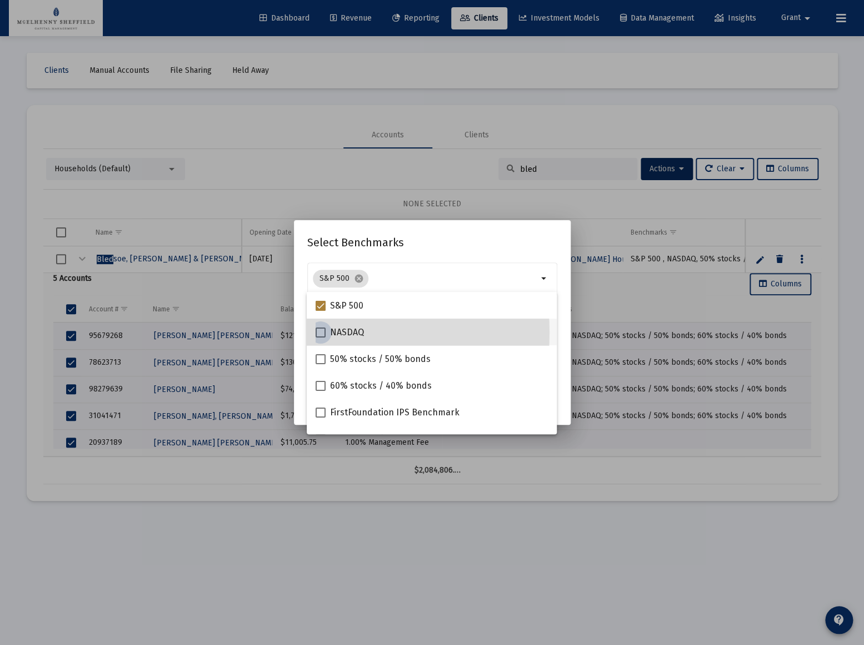
click at [320, 332] on span at bounding box center [321, 332] width 10 height 10
click at [320, 337] on input "NASDAQ" at bounding box center [320, 337] width 1 height 1
checkbox input "true"
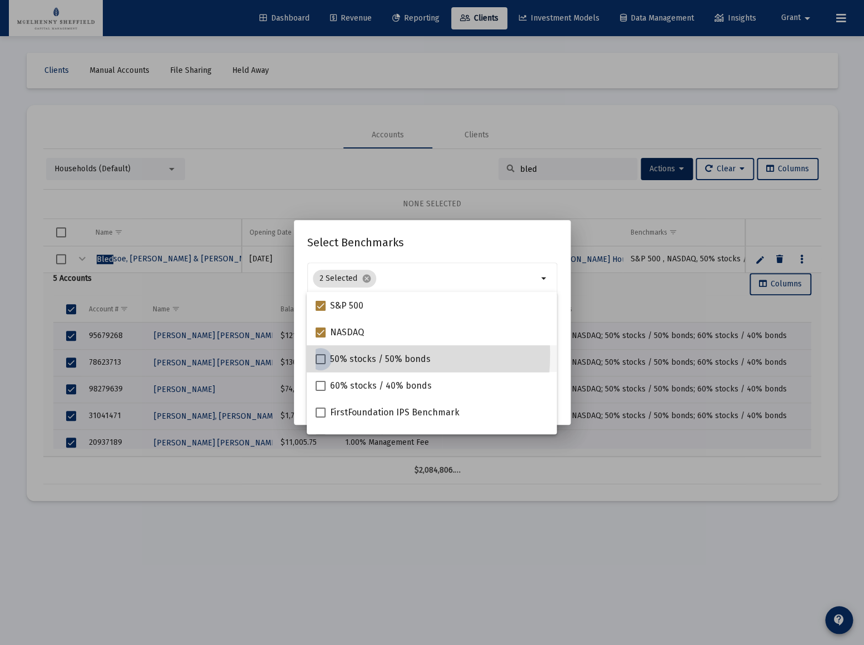
click at [318, 354] on span at bounding box center [321, 359] width 10 height 10
click at [320, 364] on input "50% stocks / 50% bonds" at bounding box center [320, 364] width 1 height 1
checkbox input "true"
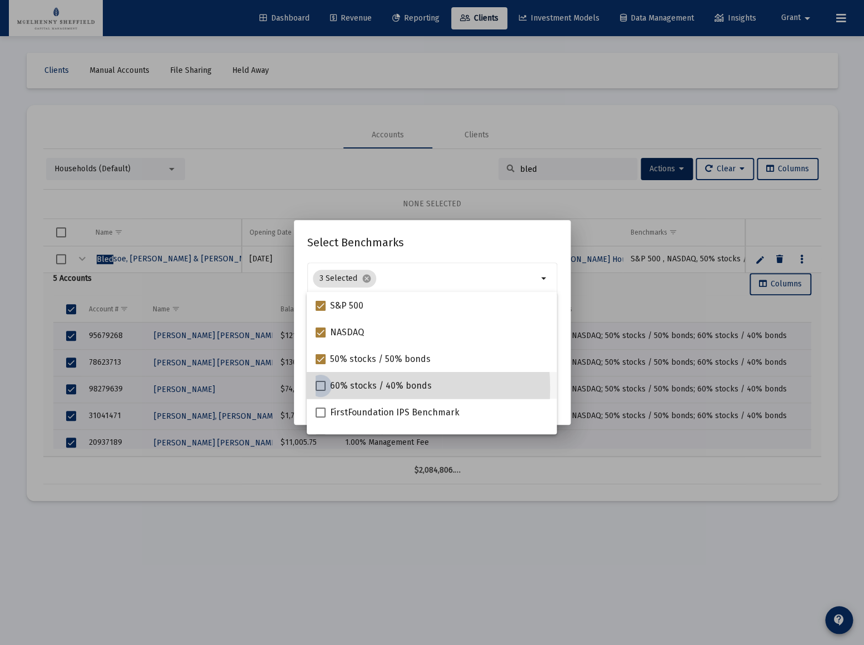
click at [322, 388] on span at bounding box center [321, 386] width 10 height 10
click at [321, 391] on input "60% stocks / 40% bonds" at bounding box center [320, 391] width 1 height 1
checkbox input "true"
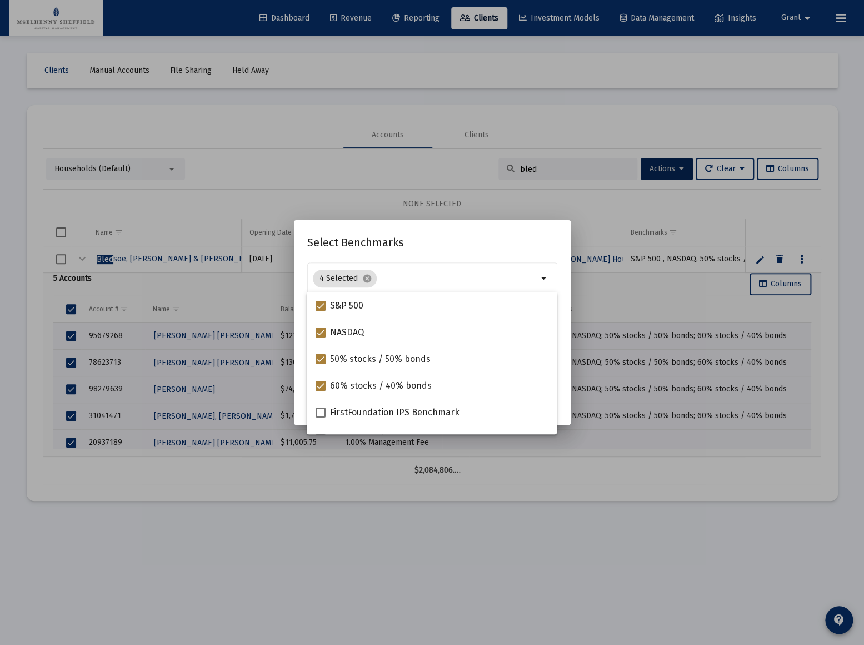
click at [498, 249] on h2 "Select Benchmarks" at bounding box center [432, 242] width 250 height 18
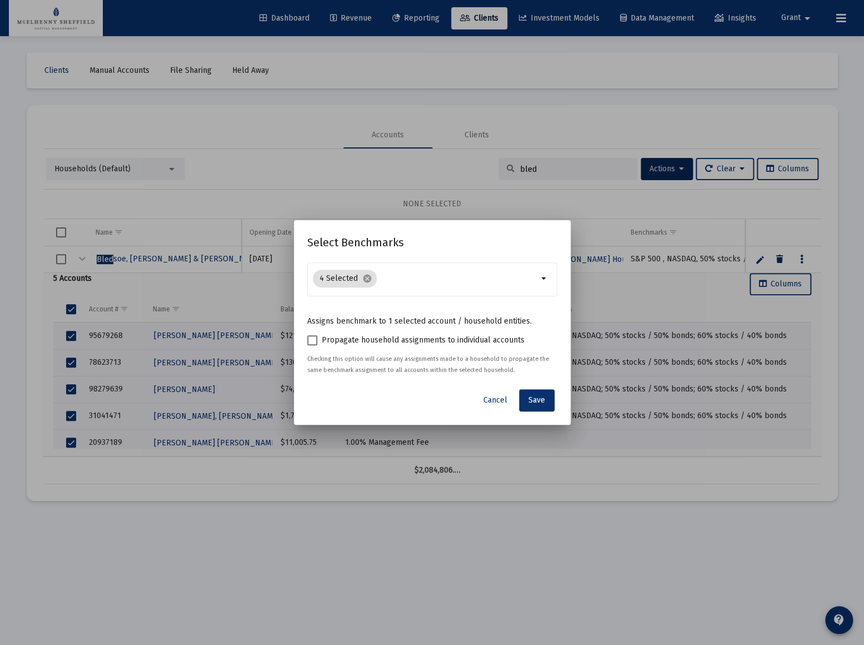
drag, startPoint x: 380, startPoint y: 343, endPoint x: 389, endPoint y: 346, distance: 10.0
click at [380, 342] on span "Propagate household assignments to individual accounts" at bounding box center [423, 339] width 203 height 13
click at [312, 345] on input "Propagate household assignments to individual accounts" at bounding box center [312, 345] width 1 height 1
checkbox input "true"
click at [538, 400] on span "Save" at bounding box center [537, 399] width 17 height 9
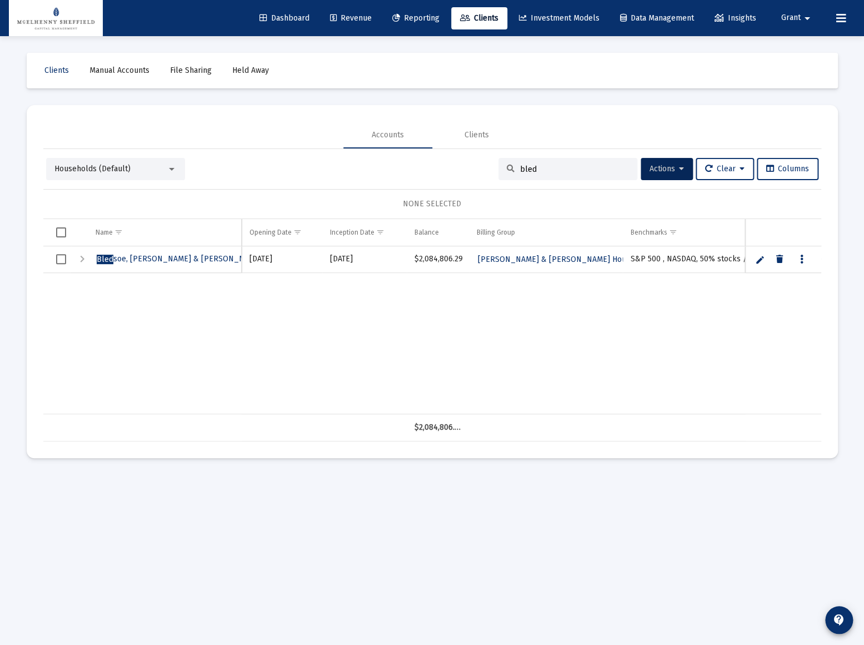
click at [86, 256] on div "Expand" at bounding box center [82, 258] width 13 height 13
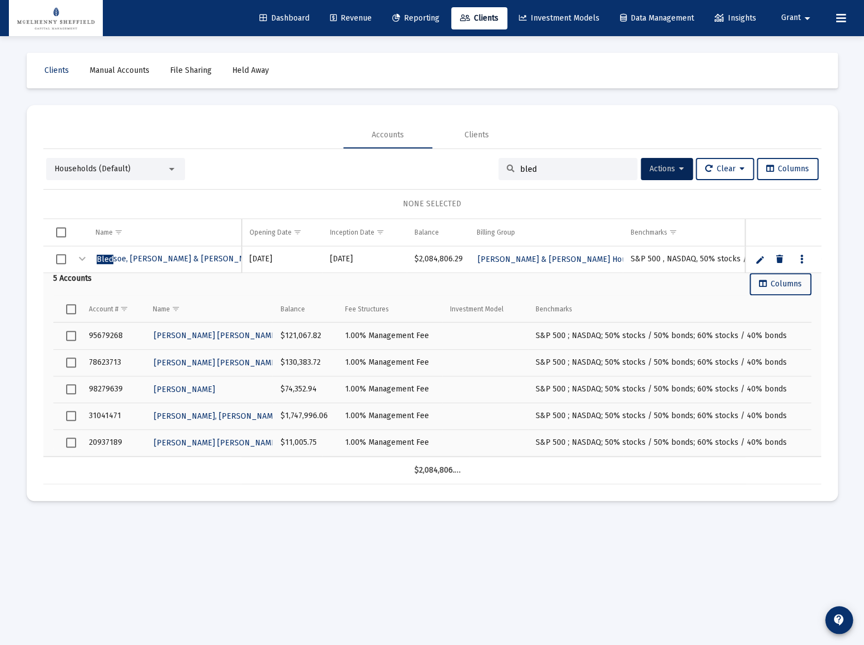
click at [86, 256] on div "Collapse" at bounding box center [82, 258] width 13 height 13
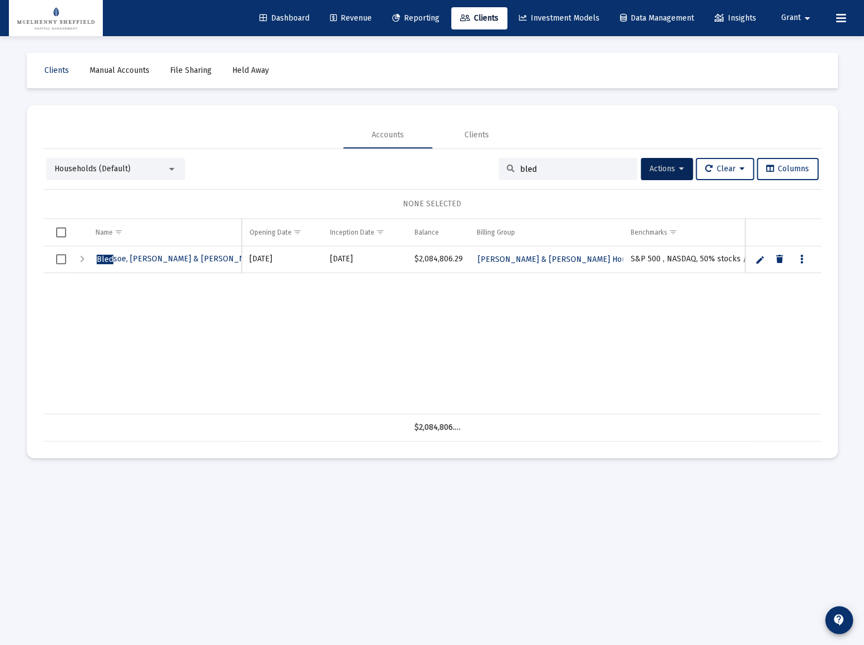
click at [406, 22] on link "Reporting" at bounding box center [415, 18] width 65 height 22
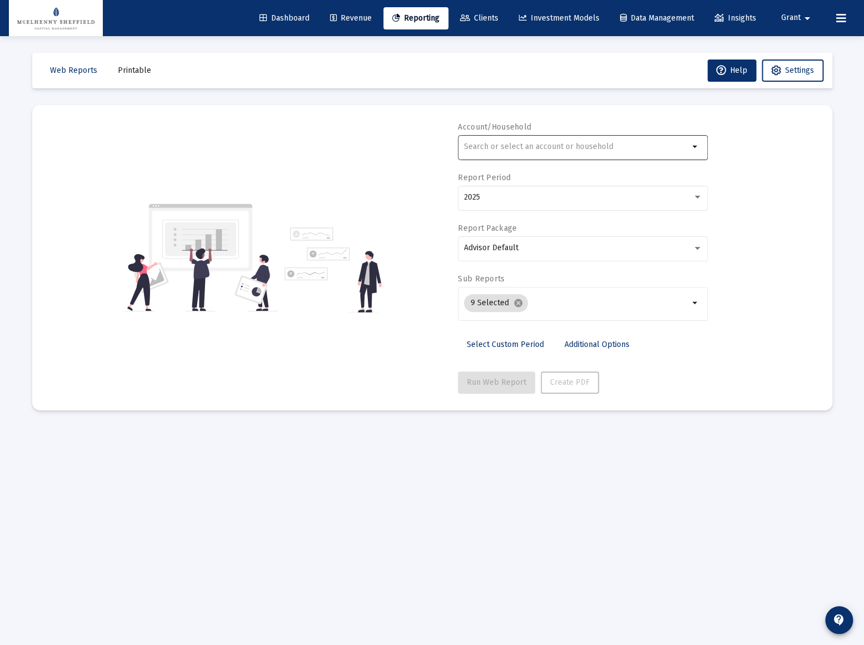
click at [545, 138] on div at bounding box center [576, 146] width 225 height 27
click at [545, 143] on input "text" at bounding box center [576, 146] width 225 height 9
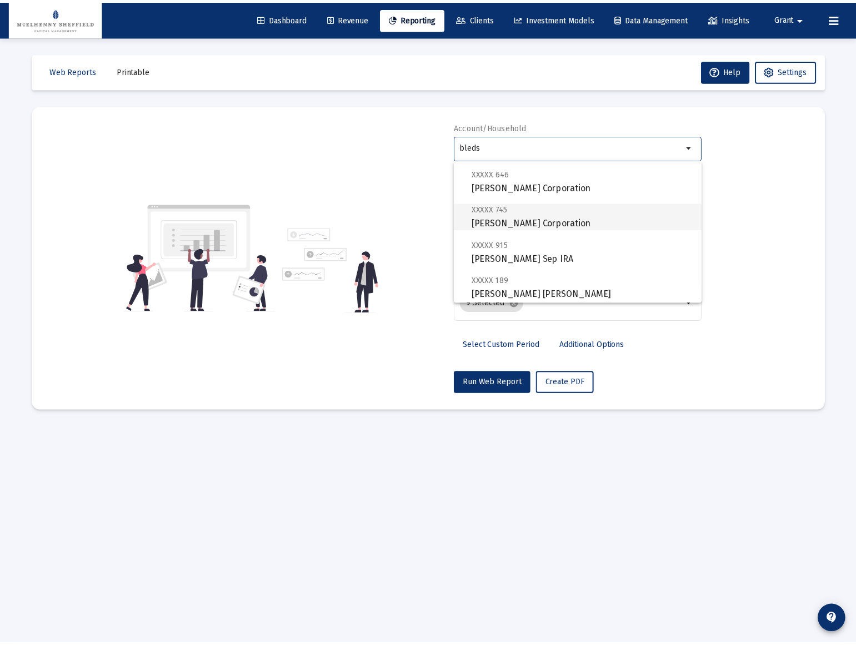
scroll to position [400, 0]
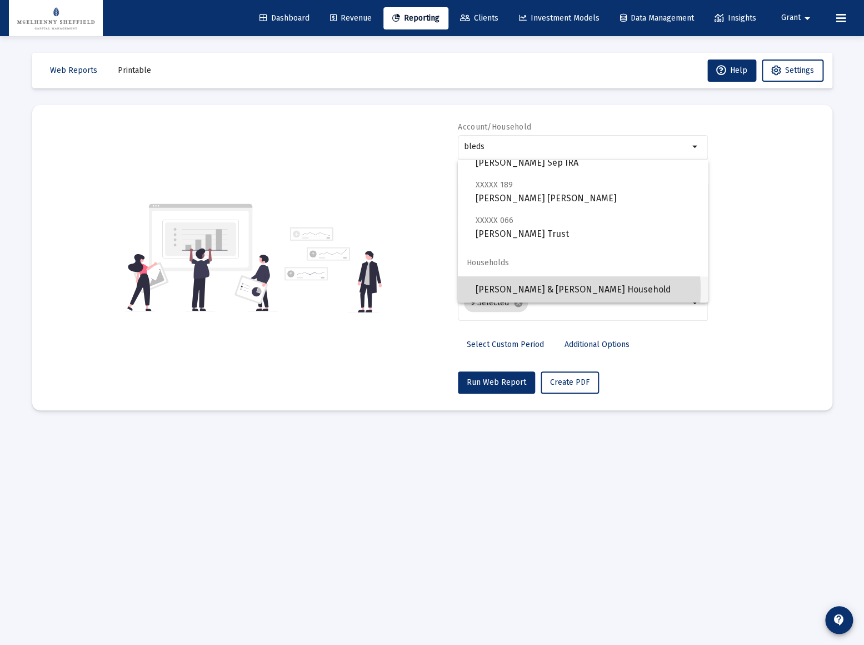
click at [533, 290] on span "[PERSON_NAME] & [PERSON_NAME] Household" at bounding box center [587, 289] width 223 height 27
type input "[PERSON_NAME] & [PERSON_NAME] Household"
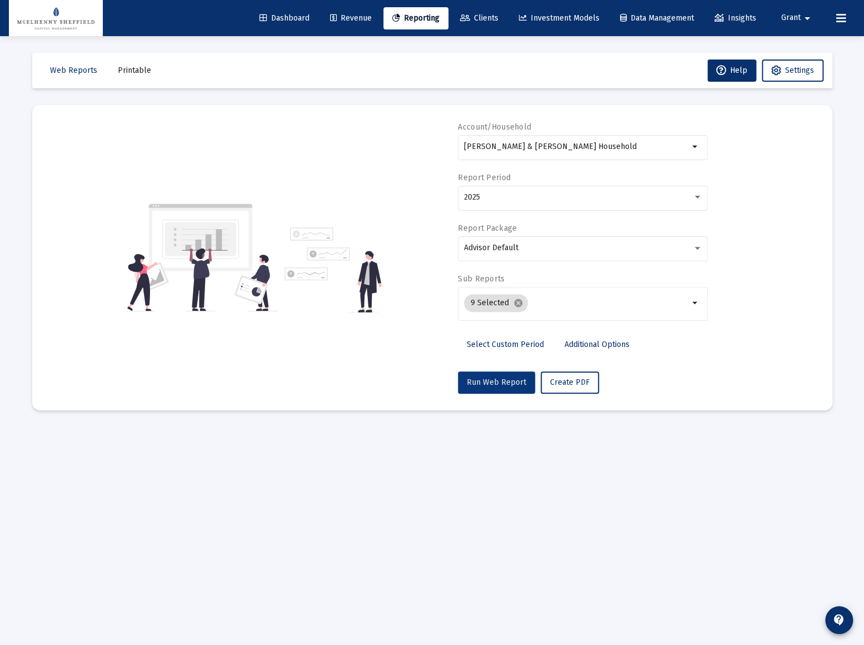
click at [491, 383] on span "Run Web Report" at bounding box center [496, 381] width 59 height 9
select select "View all"
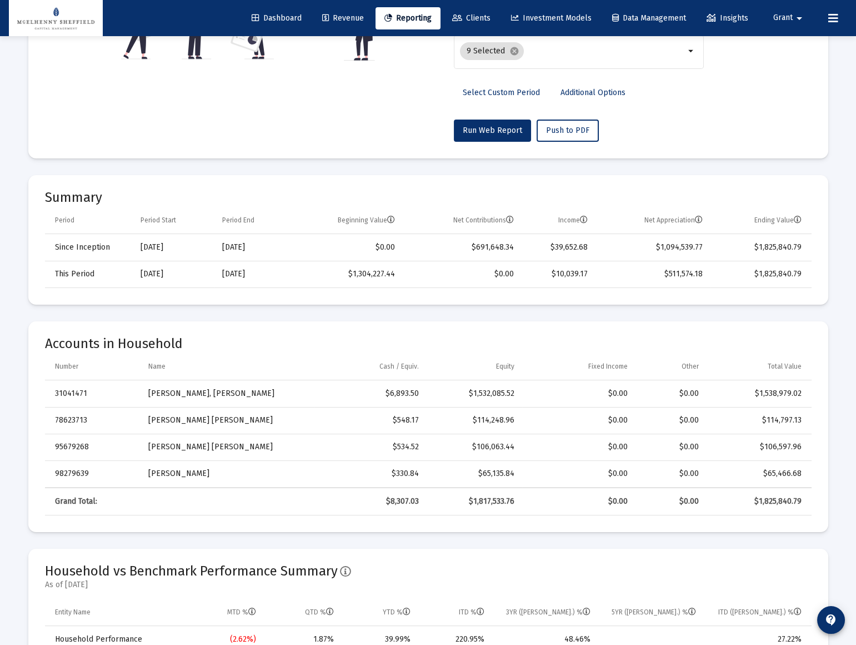
scroll to position [252, 0]
click at [362, 396] on div "$6,893.50" at bounding box center [370, 392] width 97 height 11
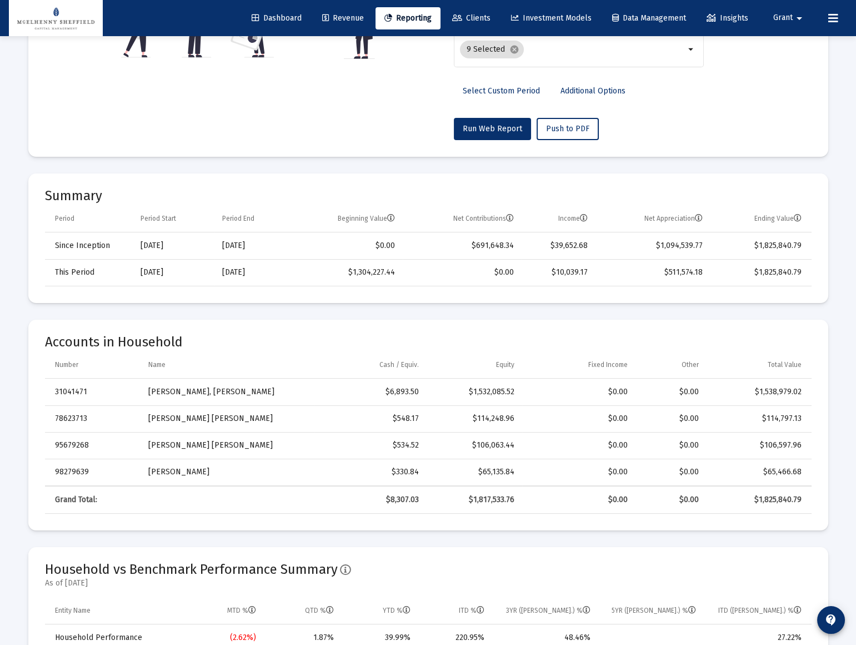
click at [289, 376] on div "Number Name Cash / Equiv. Equity Fixed Income Other Total Value 31041471 [PERSO…" at bounding box center [428, 433] width 767 height 162
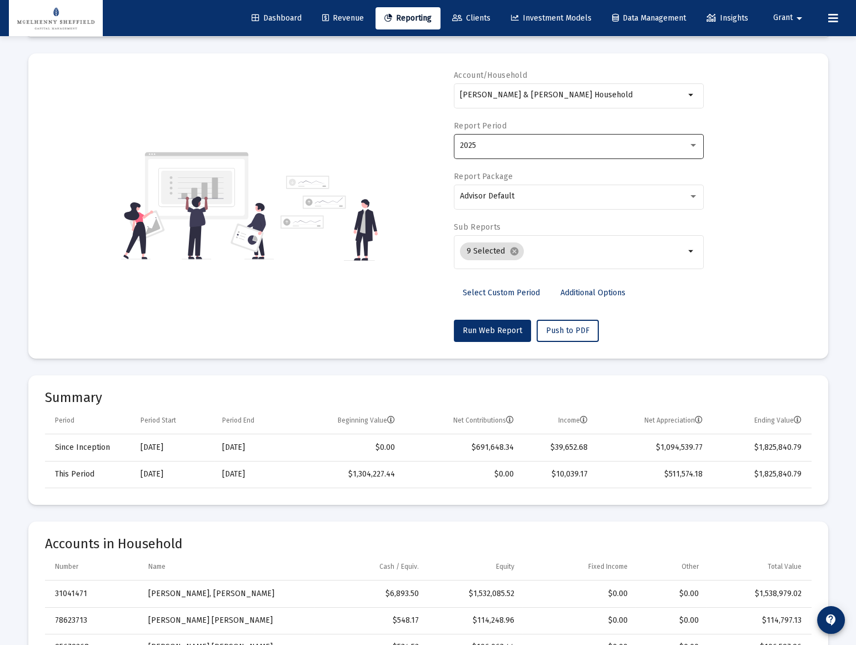
scroll to position [51, 0]
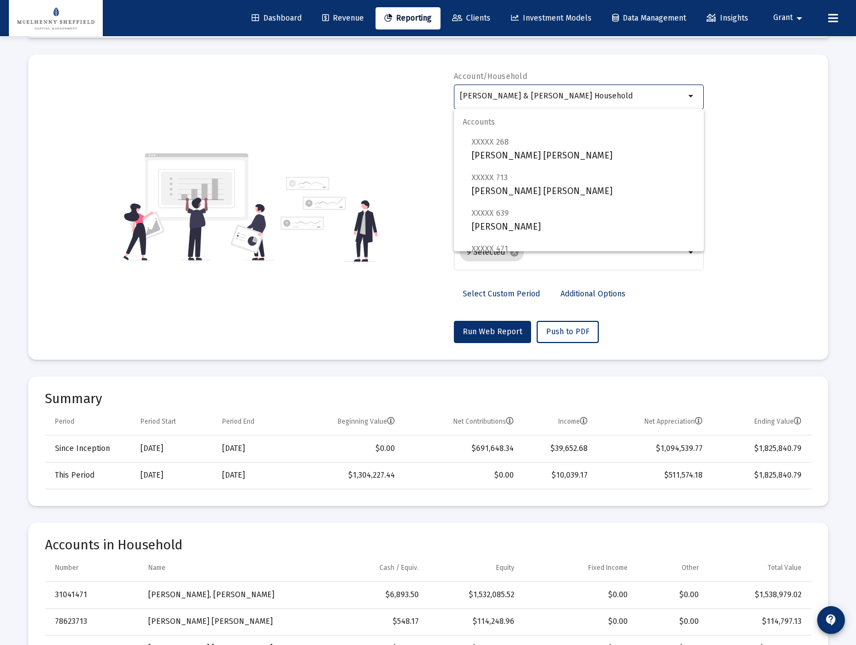
click at [565, 95] on input "[PERSON_NAME] & [PERSON_NAME] Household" at bounding box center [572, 96] width 225 height 9
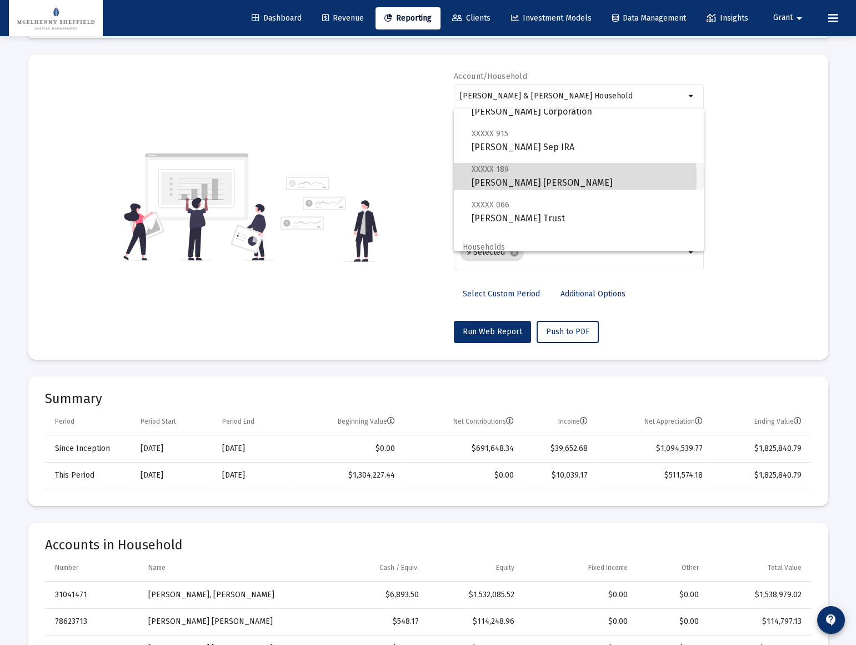
scroll to position [365, 0]
click at [491, 178] on span "XXXXX 189 [PERSON_NAME] [PERSON_NAME]" at bounding box center [583, 175] width 223 height 27
type input "[PERSON_NAME] [PERSON_NAME]"
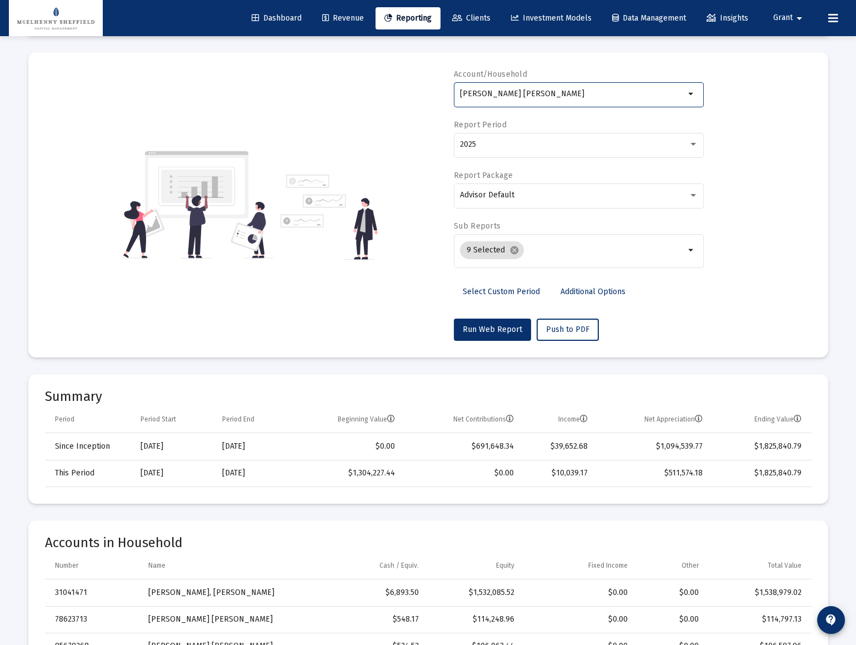
scroll to position [53, 0]
click at [487, 327] on span "Run Web Report" at bounding box center [492, 328] width 59 height 9
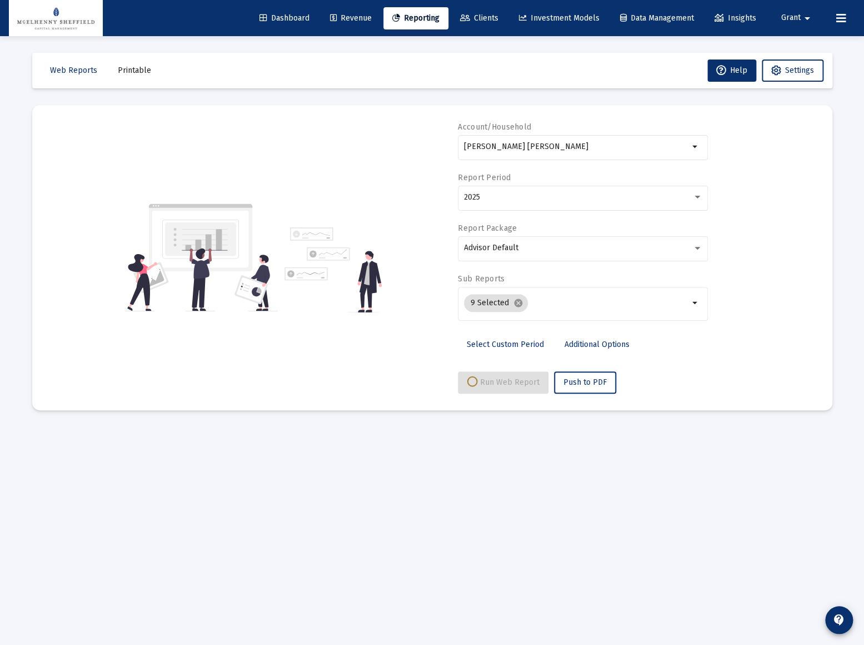
select select "View all"
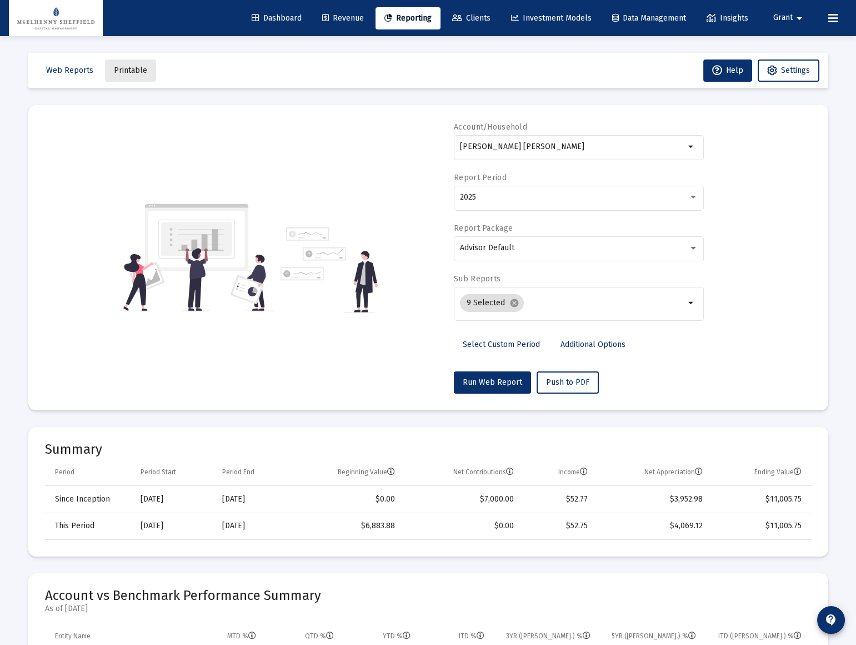
click at [131, 72] on span "Printable" at bounding box center [130, 70] width 33 height 9
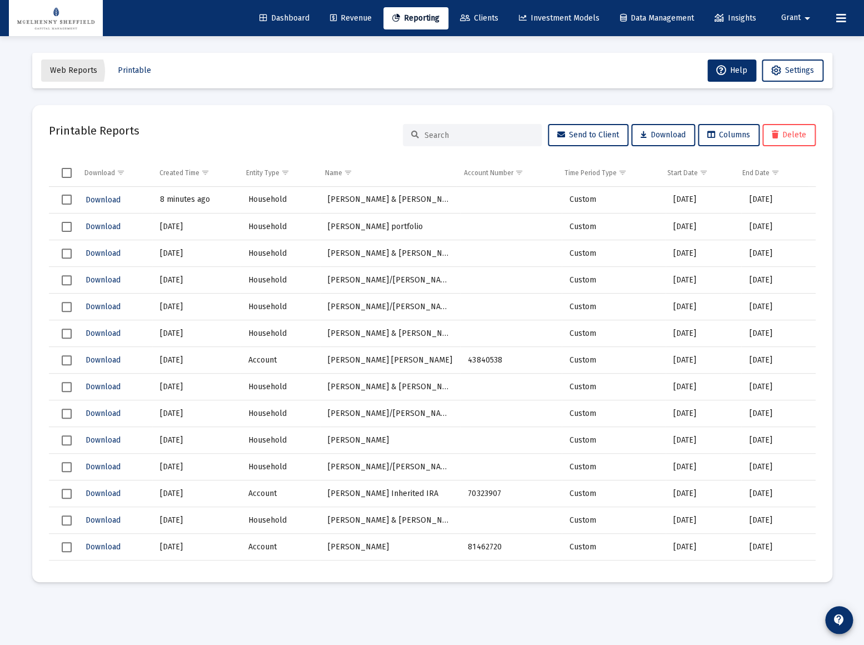
click at [66, 71] on span "Web Reports" at bounding box center [73, 70] width 47 height 9
select select "View all"
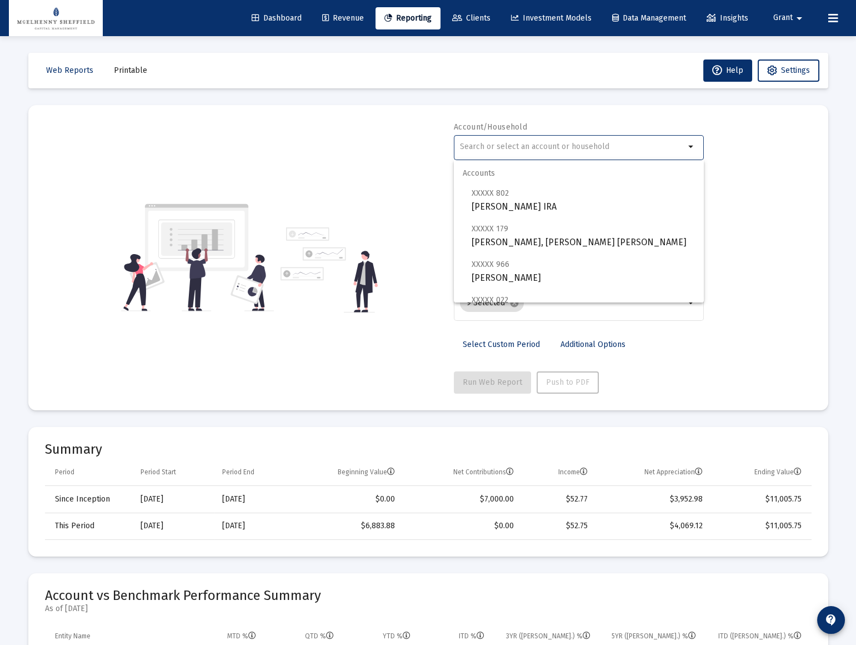
click at [521, 148] on input "text" at bounding box center [572, 146] width 225 height 9
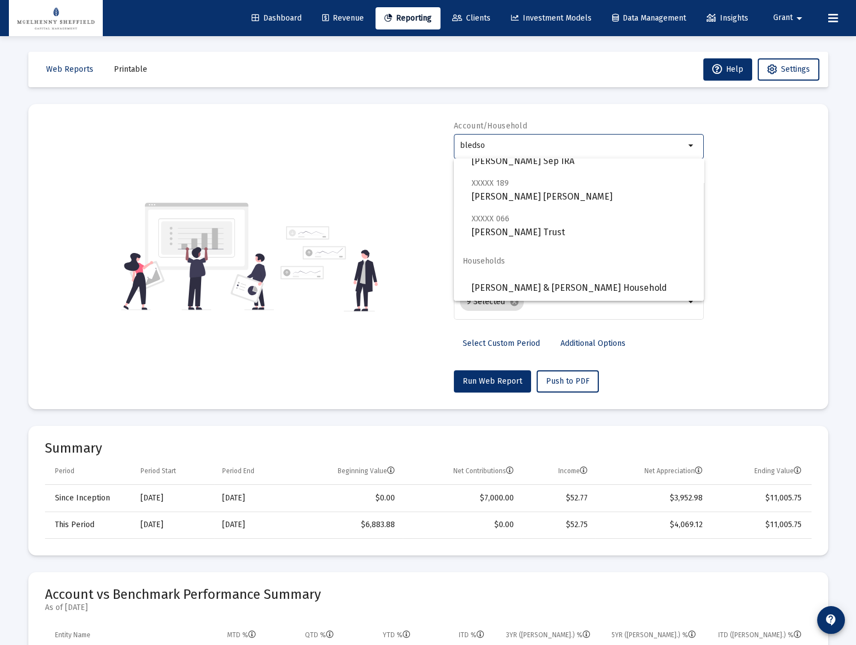
scroll to position [2, 0]
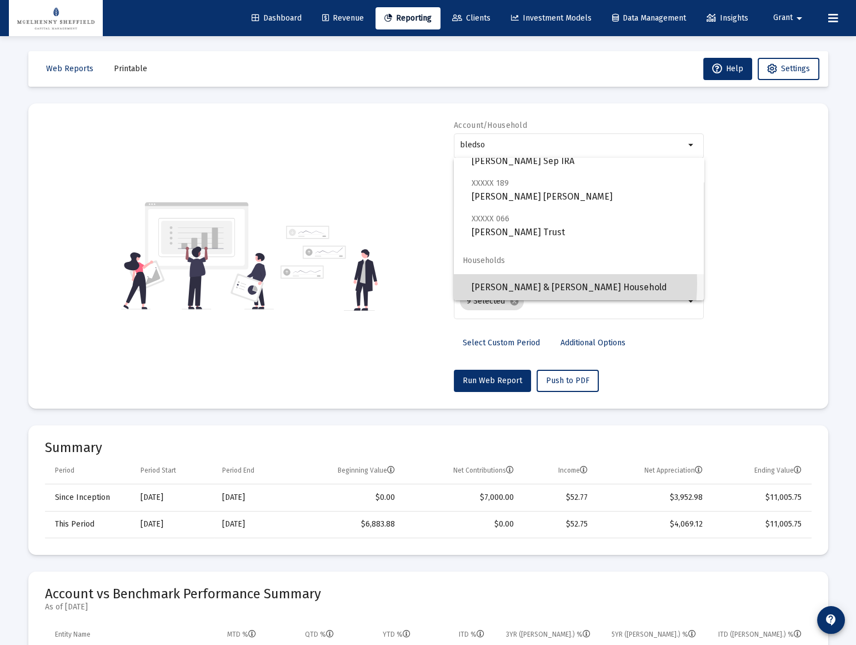
click at [516, 283] on span "[PERSON_NAME] & [PERSON_NAME] Household" at bounding box center [583, 287] width 223 height 27
type input "[PERSON_NAME] & [PERSON_NAME] Household"
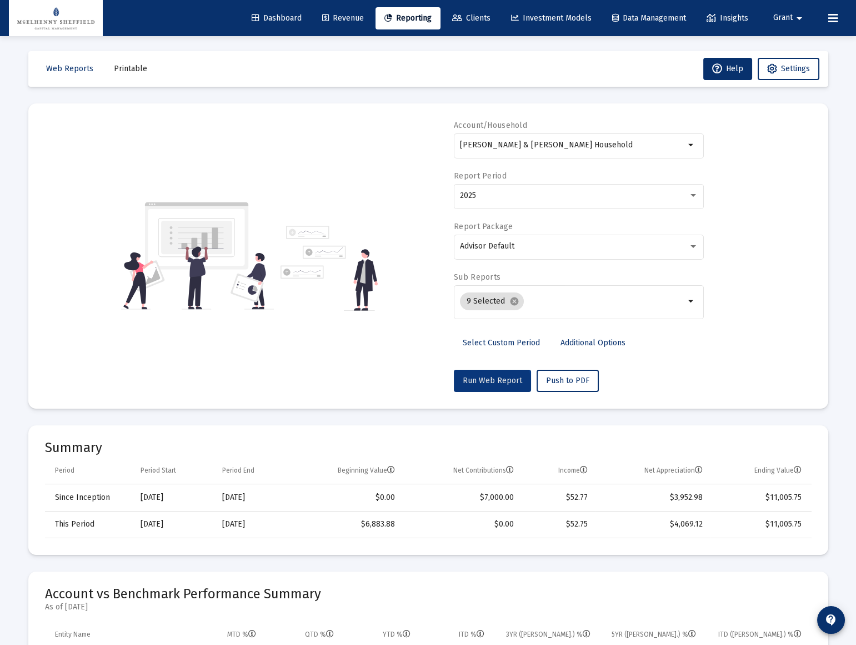
click at [491, 382] on span "Run Web Report" at bounding box center [492, 380] width 59 height 9
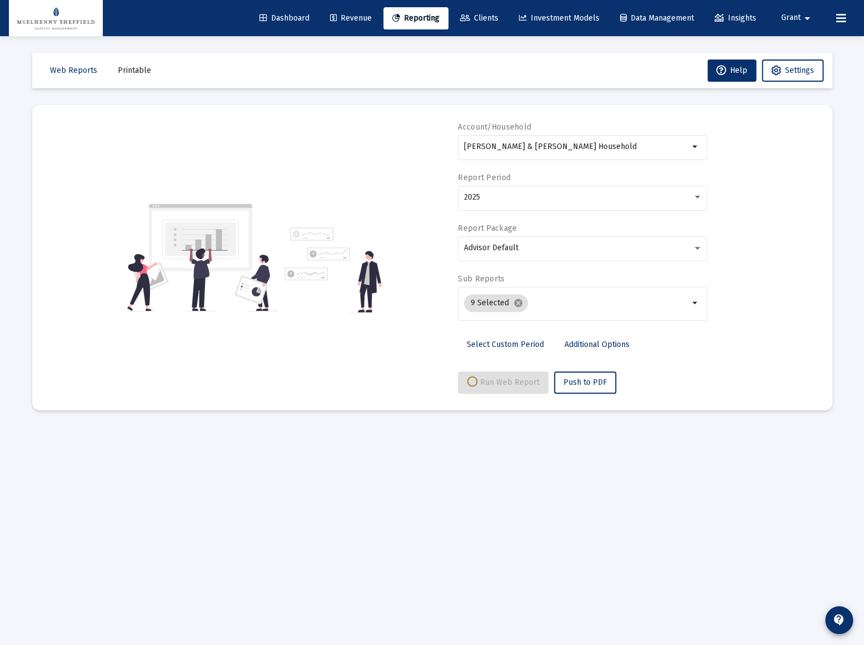
select select "View all"
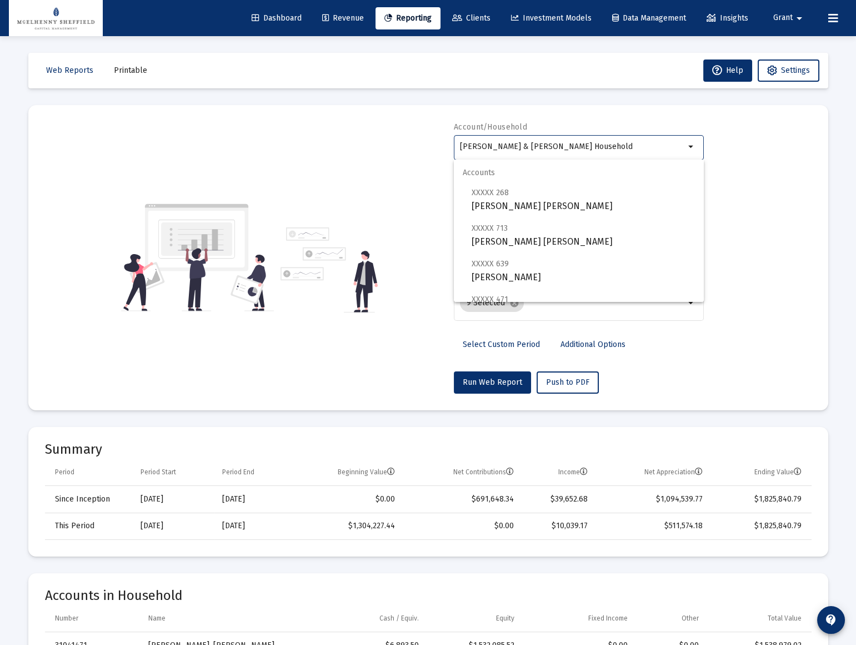
click at [516, 148] on input "[PERSON_NAME] & [PERSON_NAME] Household" at bounding box center [572, 146] width 225 height 9
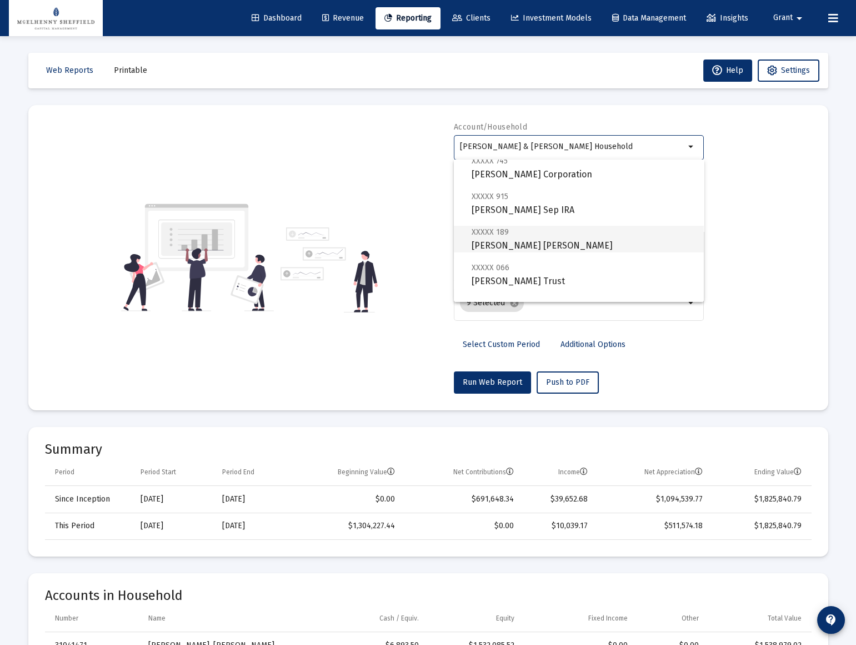
scroll to position [352, 0]
click at [482, 228] on span "XXXXX 189" at bounding box center [490, 231] width 37 height 9
type input "[PERSON_NAME] [PERSON_NAME]"
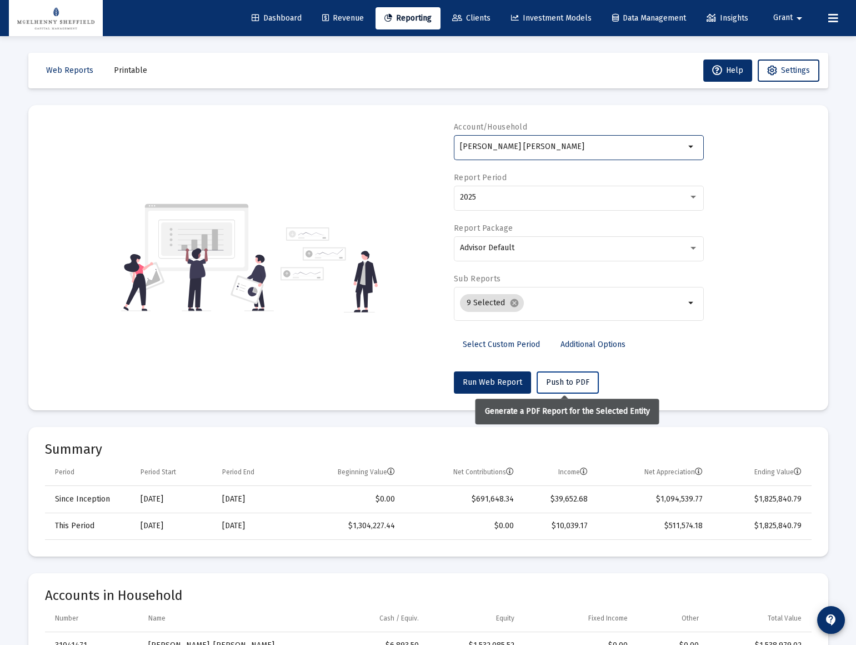
click at [570, 381] on span "Push to PDF" at bounding box center [567, 381] width 43 height 9
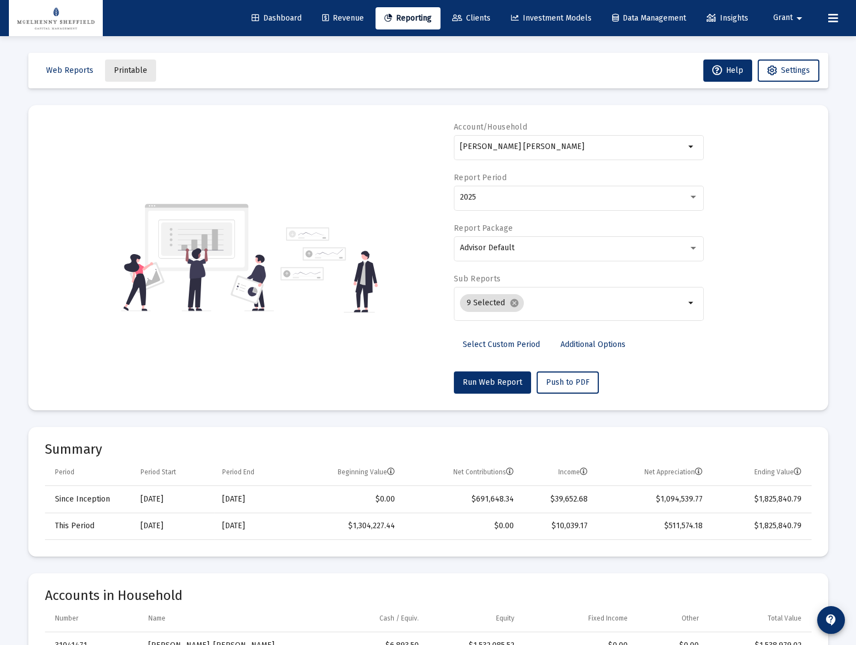
click at [128, 71] on span "Printable" at bounding box center [130, 70] width 33 height 9
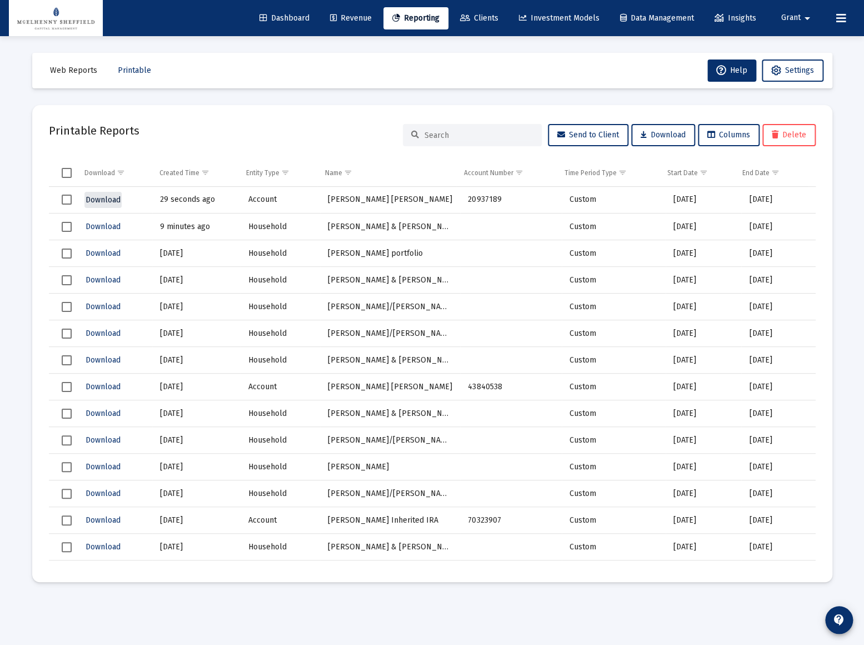
click at [104, 200] on span "Download" at bounding box center [103, 199] width 35 height 9
click at [470, 16] on span "Clients" at bounding box center [479, 17] width 38 height 9
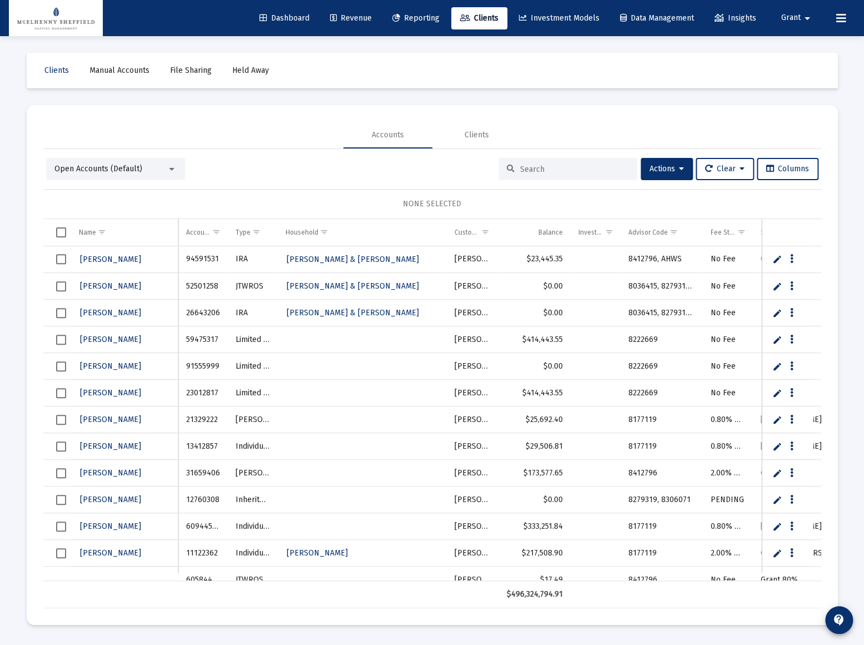
click at [561, 167] on input at bounding box center [574, 169] width 109 height 9
type input "quick"
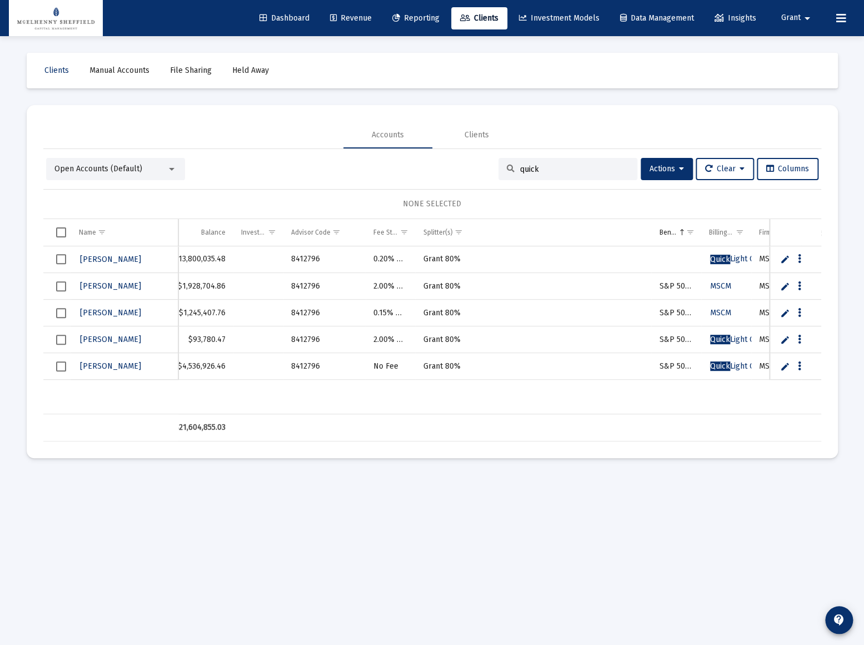
scroll to position [0, 365]
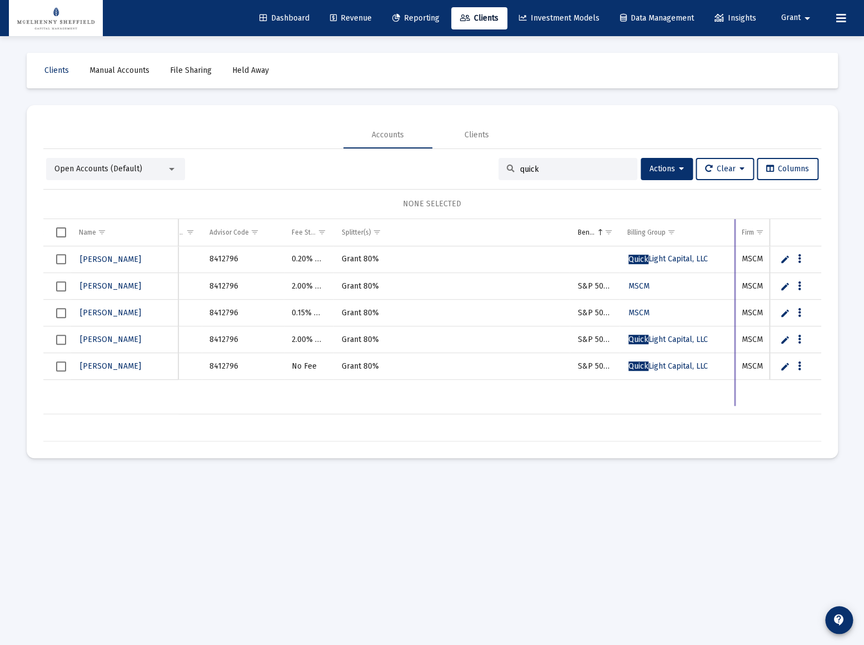
drag, startPoint x: 669, startPoint y: 229, endPoint x: 734, endPoint y: 233, distance: 65.1
click at [734, 233] on div "Name Name Custodian Balance Investment Model Advisor Code Fee Structure(s) Spli…" at bounding box center [432, 330] width 778 height 222
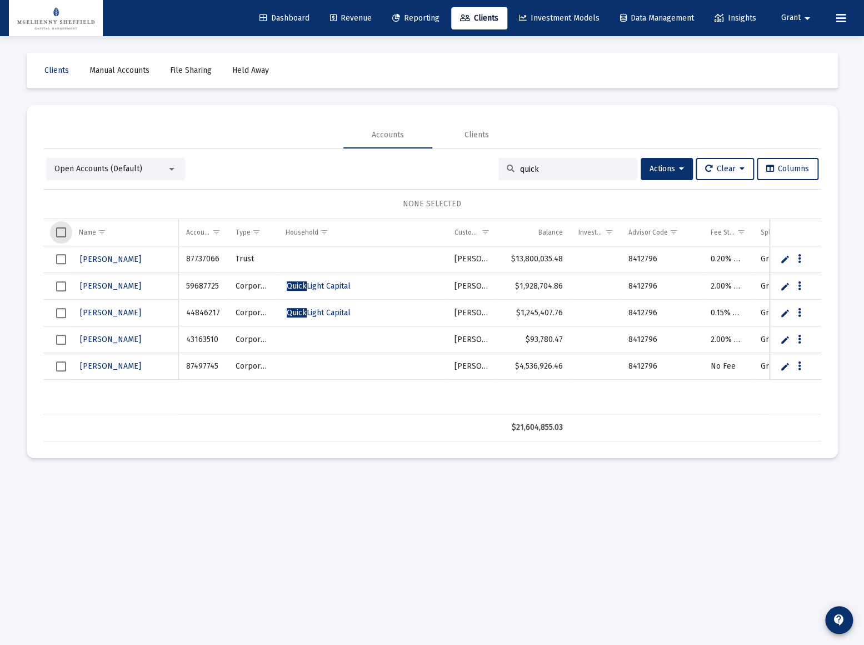
click at [61, 229] on span "Select all" at bounding box center [61, 232] width 10 height 10
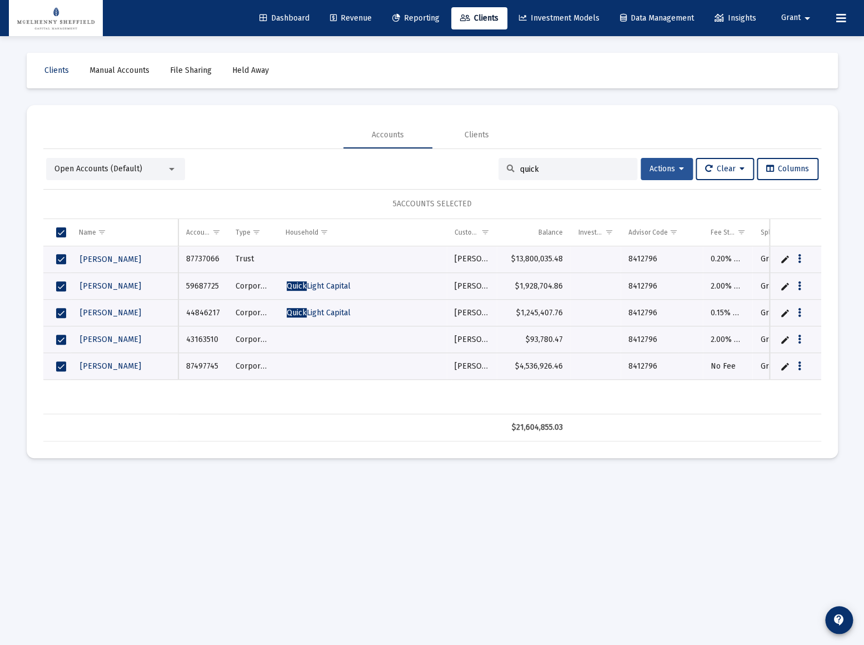
click at [679, 166] on icon at bounding box center [681, 169] width 5 height 8
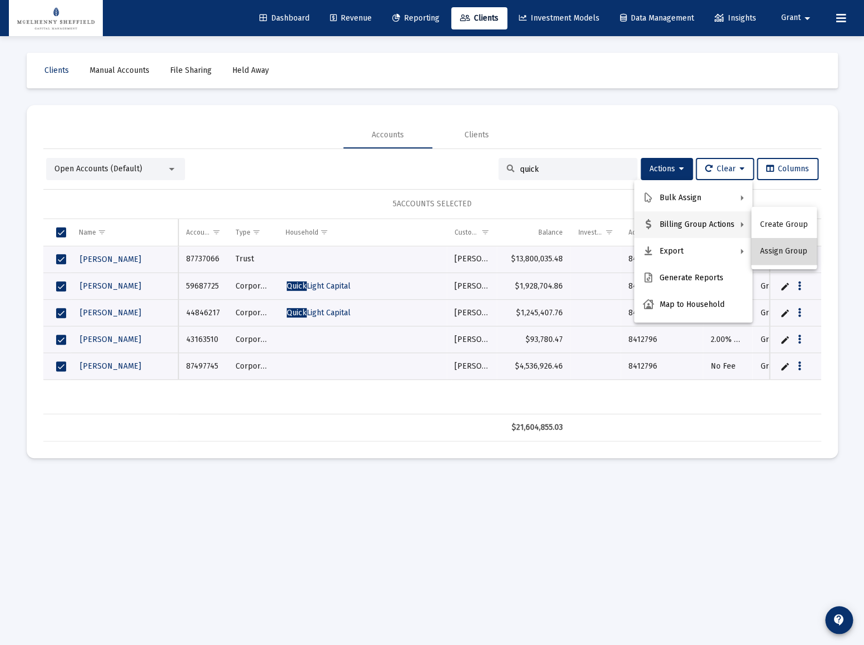
click at [786, 252] on button "Assign Group" at bounding box center [784, 251] width 66 height 27
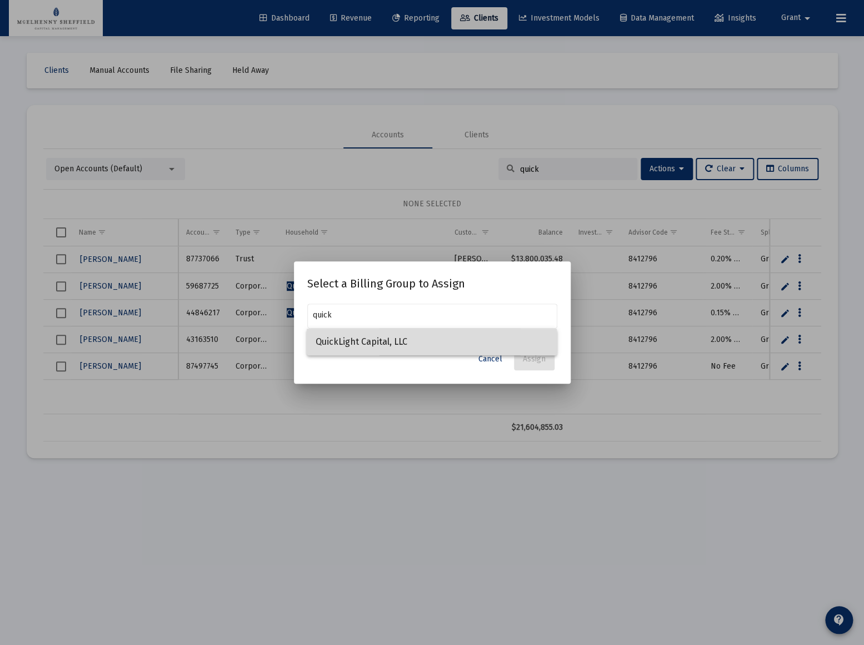
click at [398, 337] on span "QuickLight Capital, LLC" at bounding box center [432, 341] width 232 height 27
type input "QuickLight Capital, LLC"
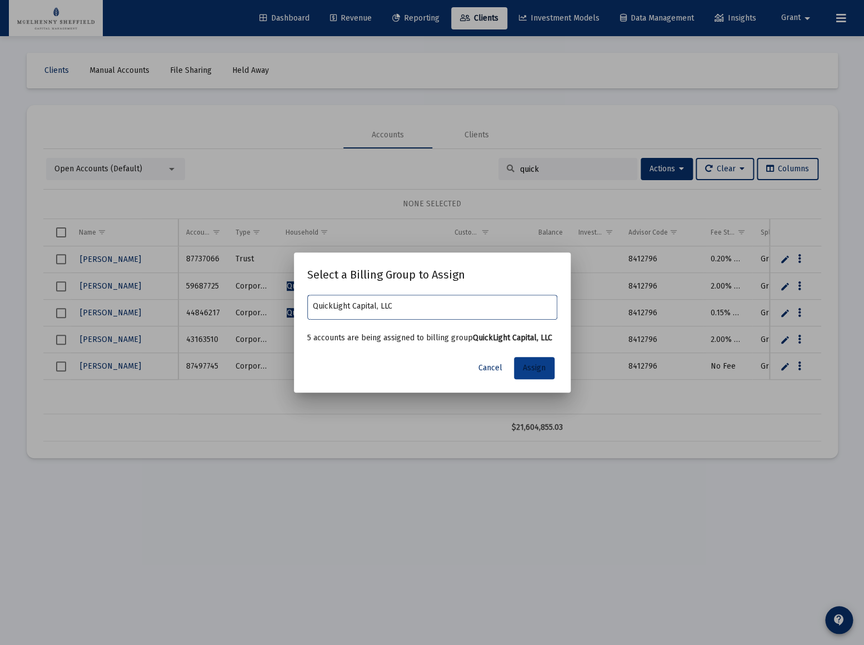
click at [537, 367] on span "Assign" at bounding box center [534, 367] width 23 height 9
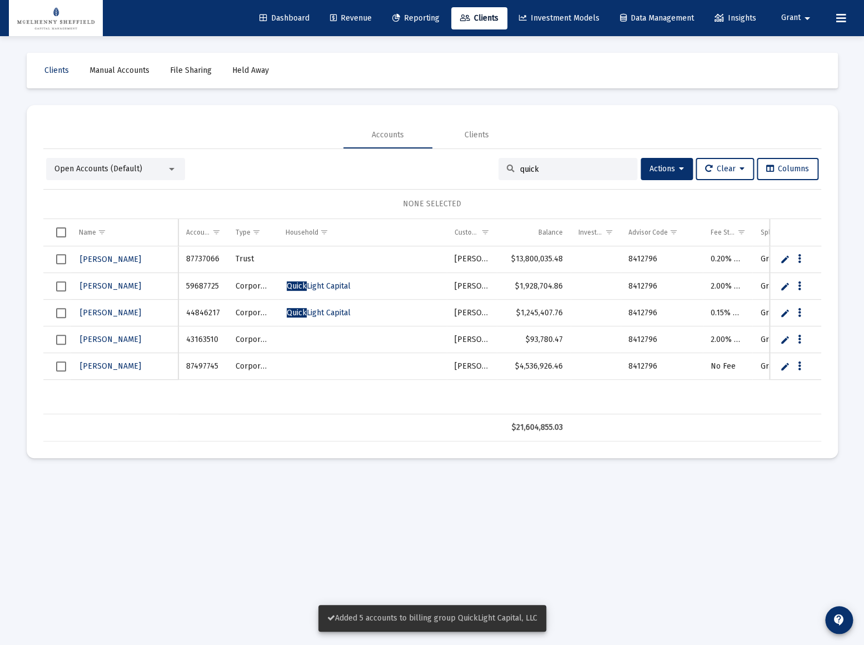
click at [58, 231] on span "Select all" at bounding box center [61, 232] width 10 height 10
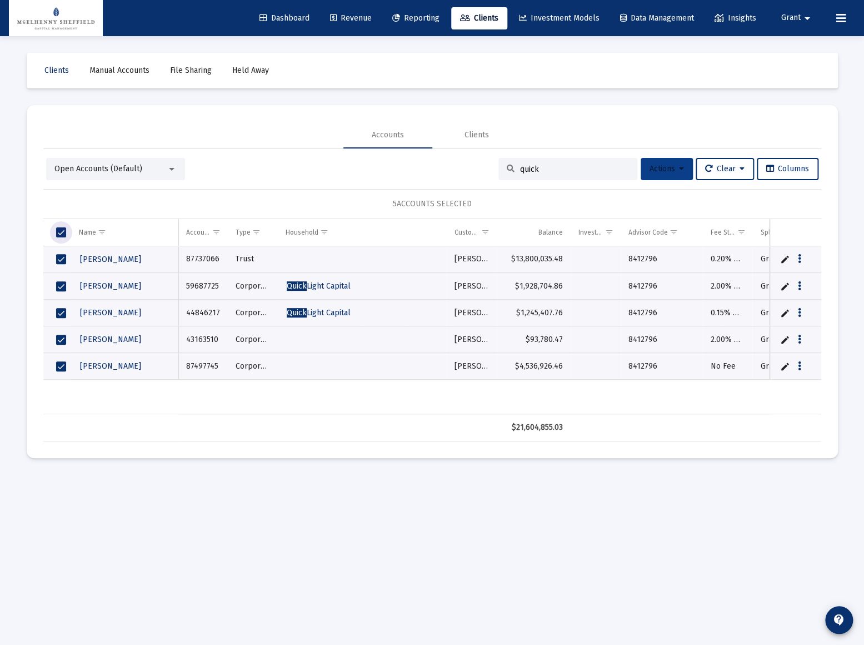
click at [667, 165] on span "Actions" at bounding box center [667, 168] width 34 height 9
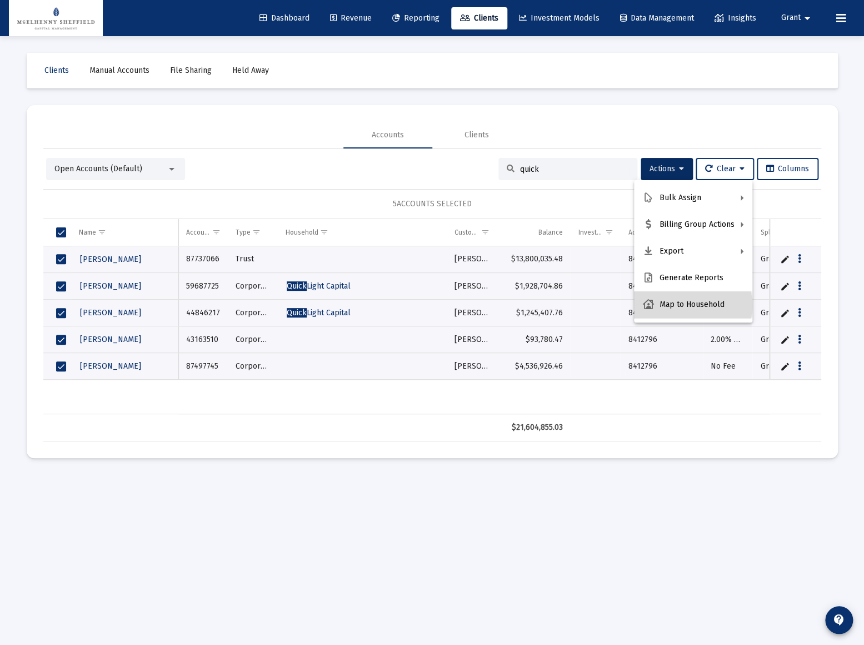
click at [677, 305] on button "Map to Household" at bounding box center [693, 304] width 118 height 27
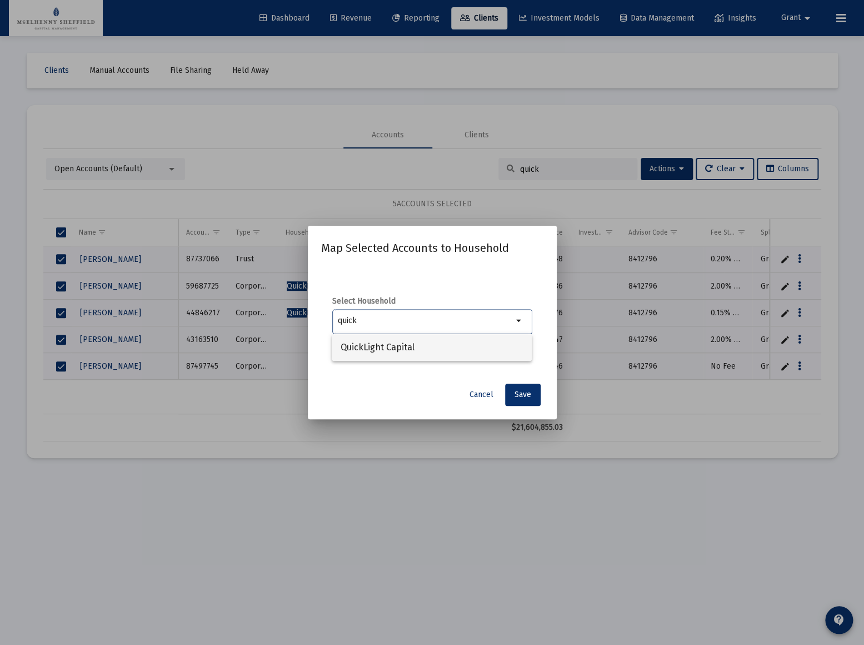
click at [380, 350] on span "QuickLight Capital" at bounding box center [432, 347] width 182 height 27
type input "QuickLight Capital"
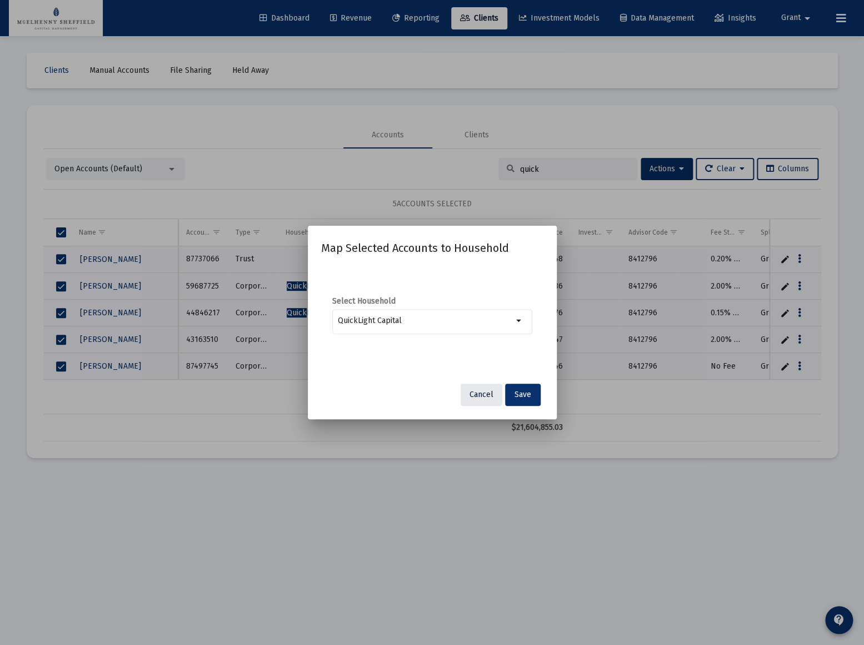
click at [477, 393] on span "Cancel" at bounding box center [482, 394] width 24 height 9
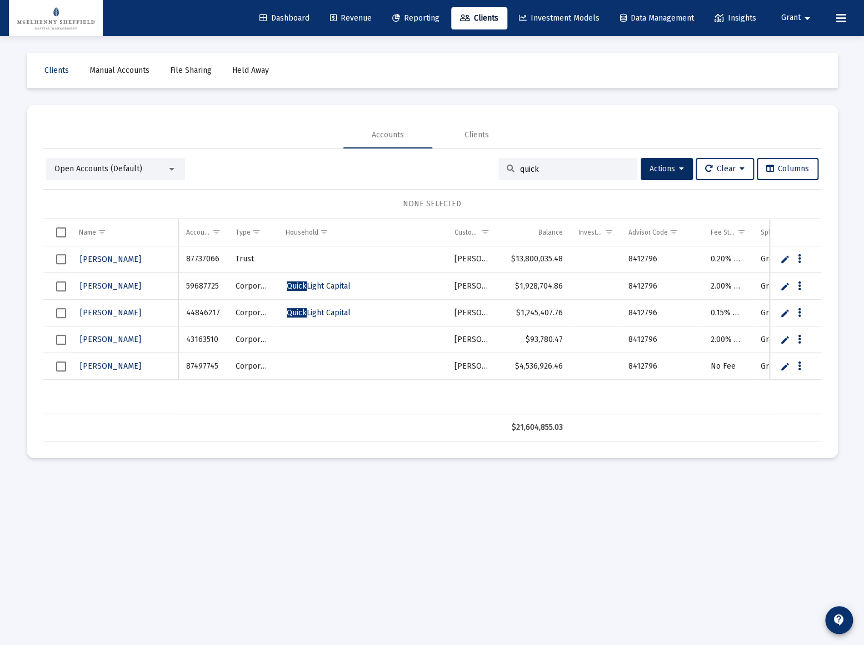
click at [59, 233] on span "Select all" at bounding box center [61, 232] width 10 height 10
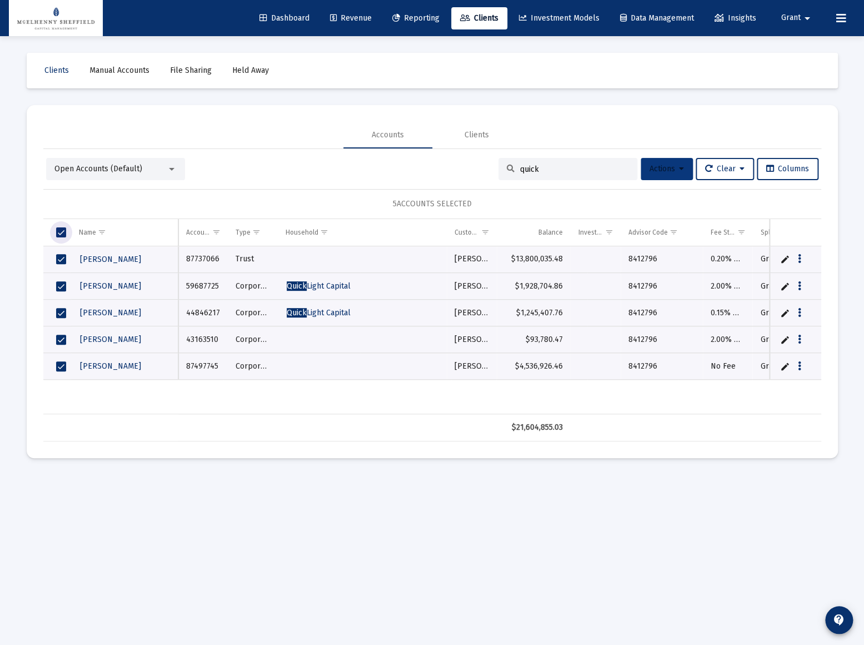
click at [679, 169] on icon at bounding box center [681, 169] width 5 height 8
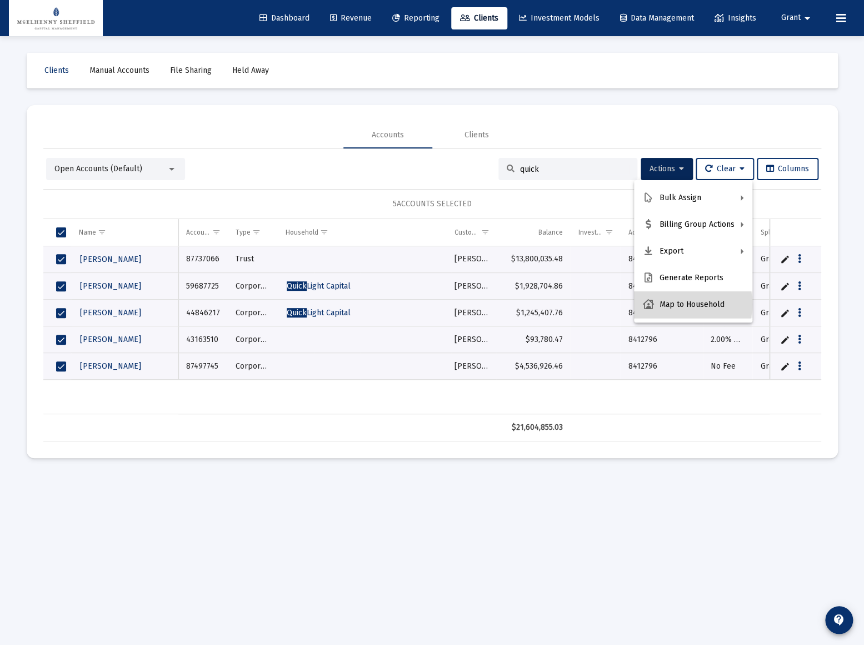
click at [675, 304] on button "Map to Household" at bounding box center [693, 304] width 118 height 27
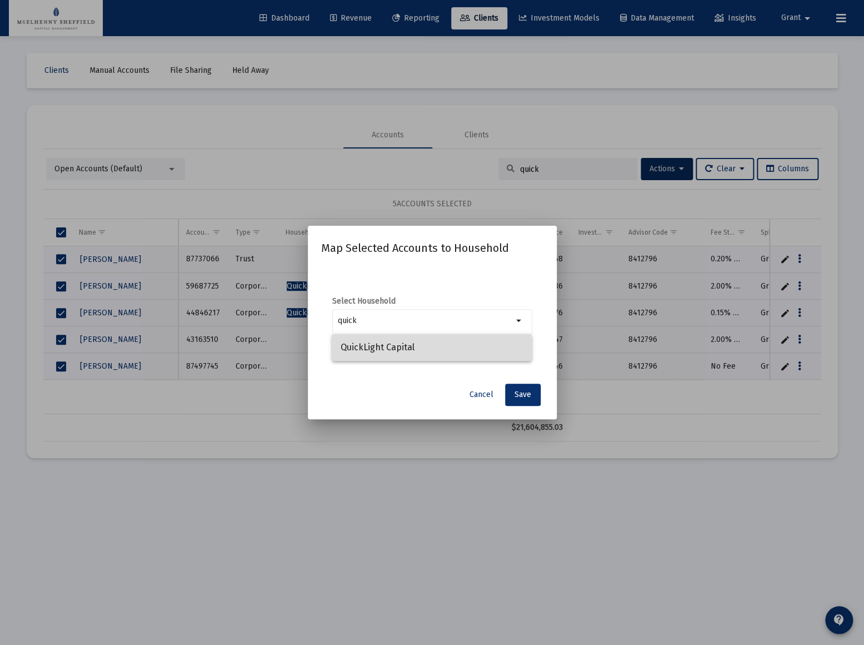
click at [392, 351] on span "QuickLight Capital" at bounding box center [432, 347] width 182 height 27
type input "QuickLight Capital"
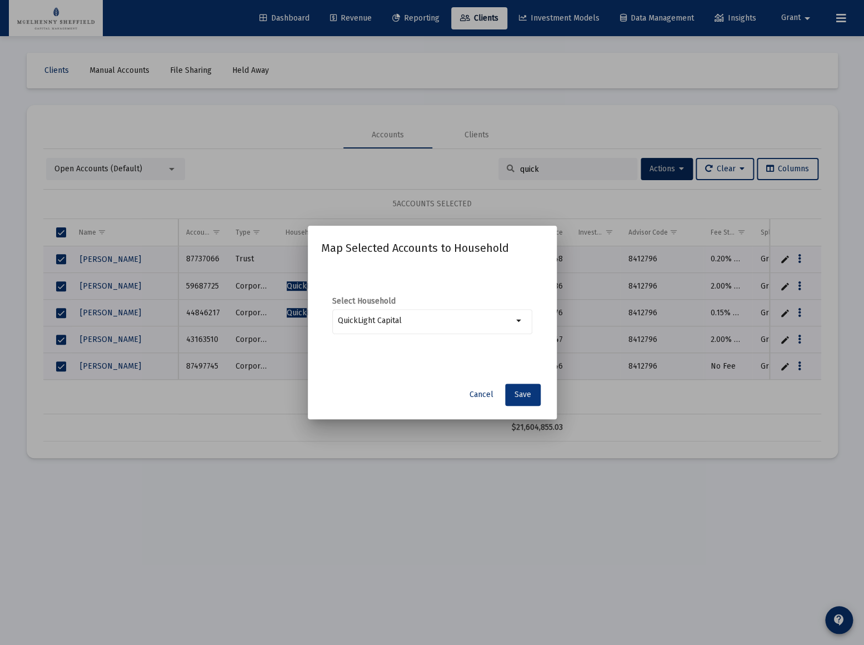
click at [526, 392] on span "Save" at bounding box center [523, 394] width 17 height 9
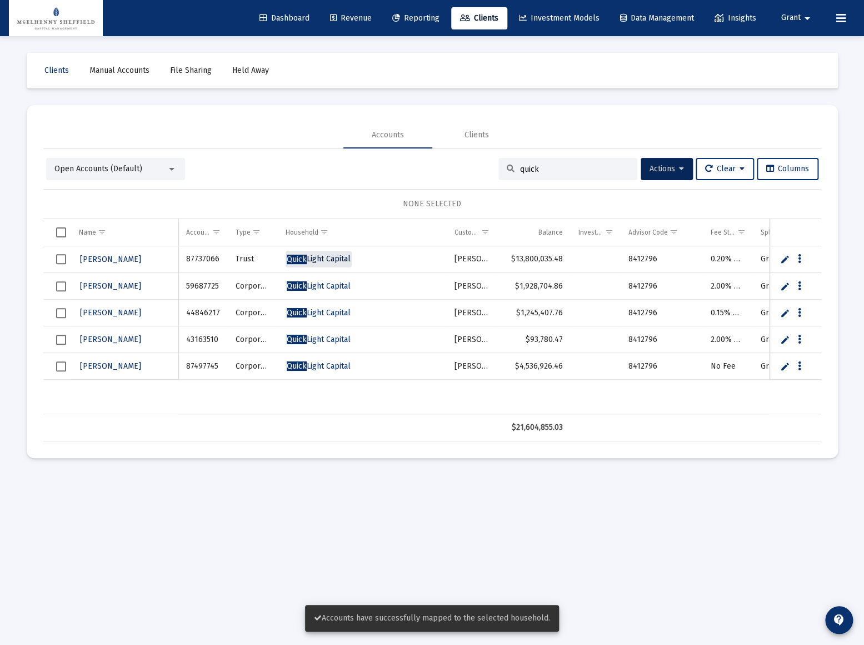
click at [328, 257] on span "Quick Light Capital" at bounding box center [319, 258] width 64 height 9
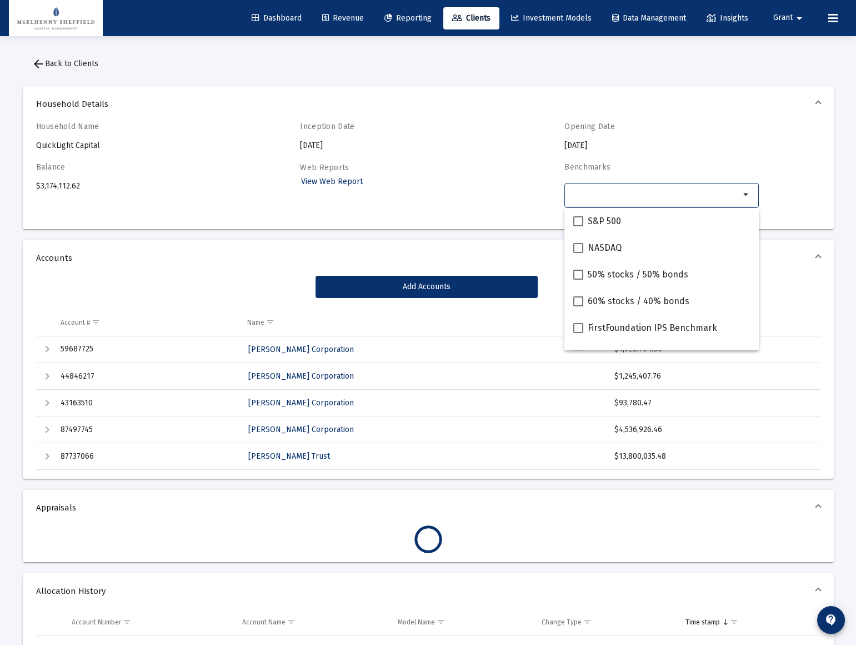
click at [665, 196] on input "Selection" at bounding box center [656, 194] width 170 height 9
click at [579, 220] on span at bounding box center [579, 221] width 10 height 10
click at [579, 226] on input "S&P 500" at bounding box center [578, 226] width 1 height 1
checkbox input "true"
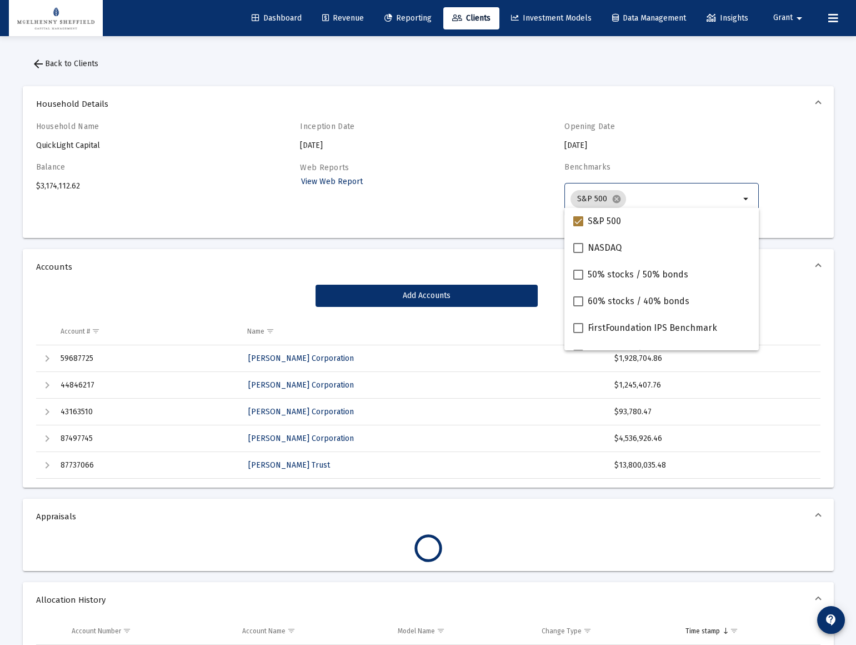
click at [654, 200] on input "Selection" at bounding box center [685, 199] width 109 height 9
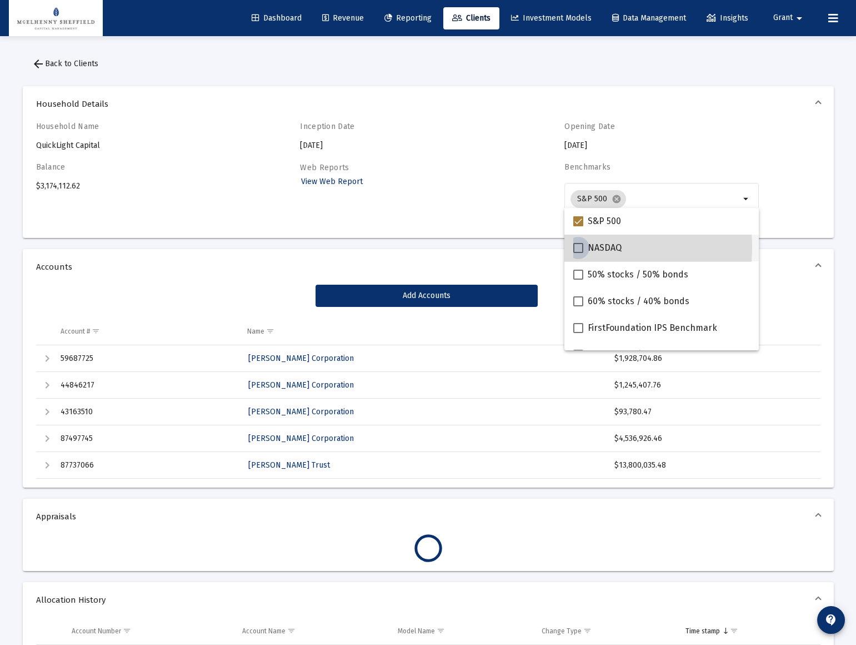
click at [579, 247] on span at bounding box center [579, 248] width 10 height 10
click at [579, 253] on input "NASDAQ" at bounding box center [578, 253] width 1 height 1
checkbox input "true"
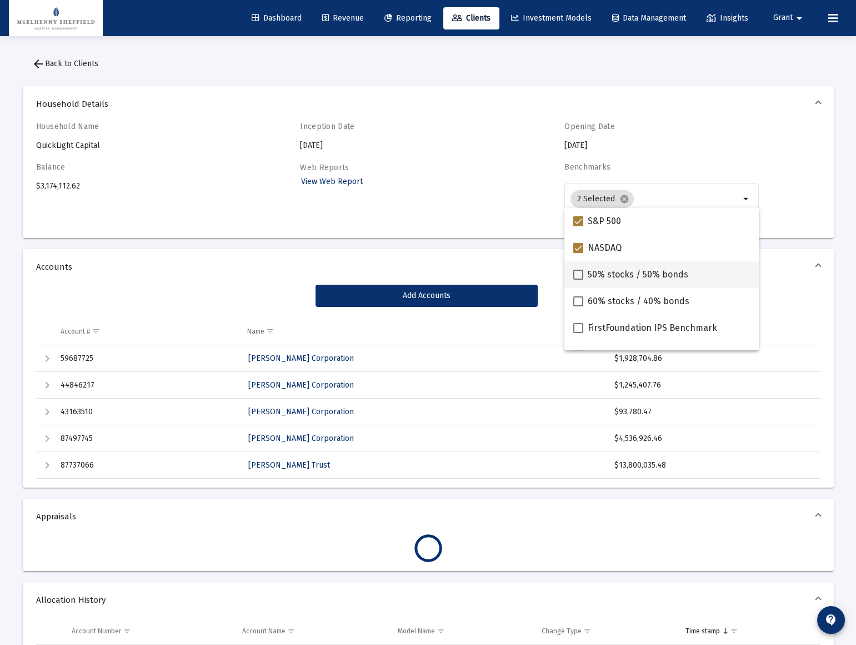
click at [579, 277] on span at bounding box center [579, 275] width 10 height 10
click at [579, 280] on input "50% stocks / 50% bonds" at bounding box center [578, 280] width 1 height 1
checkbox input "true"
click at [577, 297] on span at bounding box center [579, 301] width 10 height 10
click at [578, 306] on input "60% stocks / 40% bonds" at bounding box center [578, 306] width 1 height 1
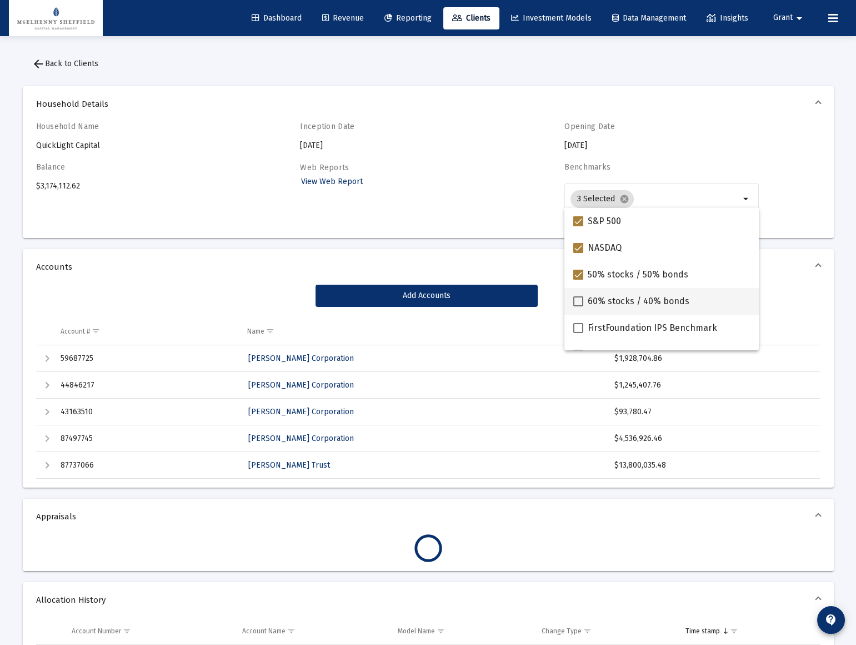
checkbox input "true"
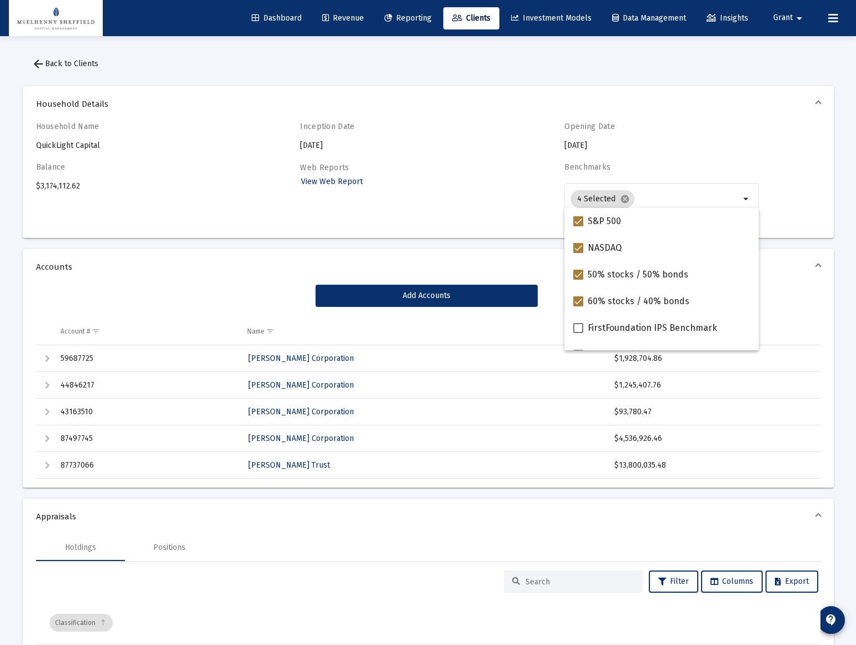
click at [826, 198] on div "Household Name QuickLight Capital Inception Date [DATE] Opening Date [DATE] Bal…" at bounding box center [428, 180] width 811 height 116
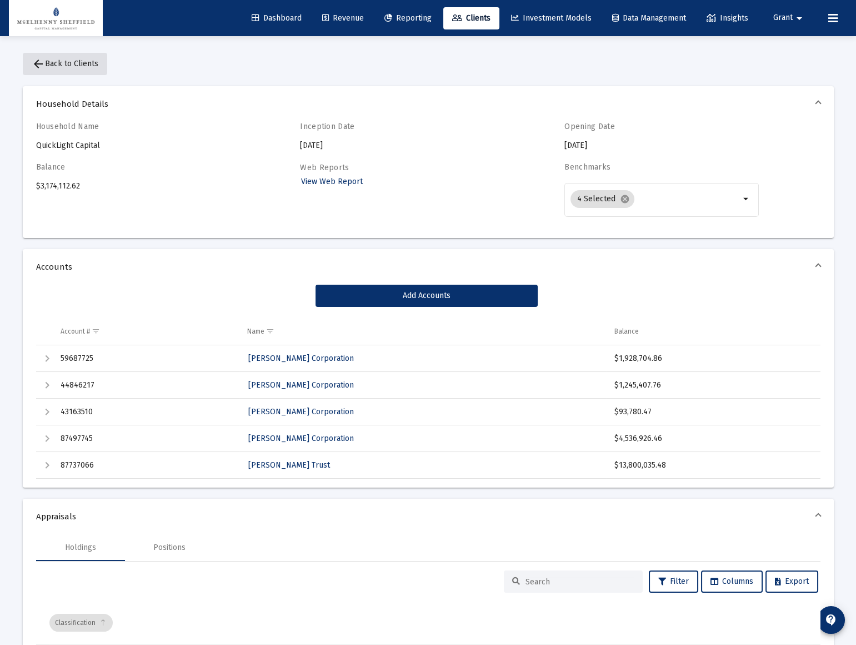
click at [87, 66] on span "arrow_back Back to Clients" at bounding box center [65, 63] width 67 height 9
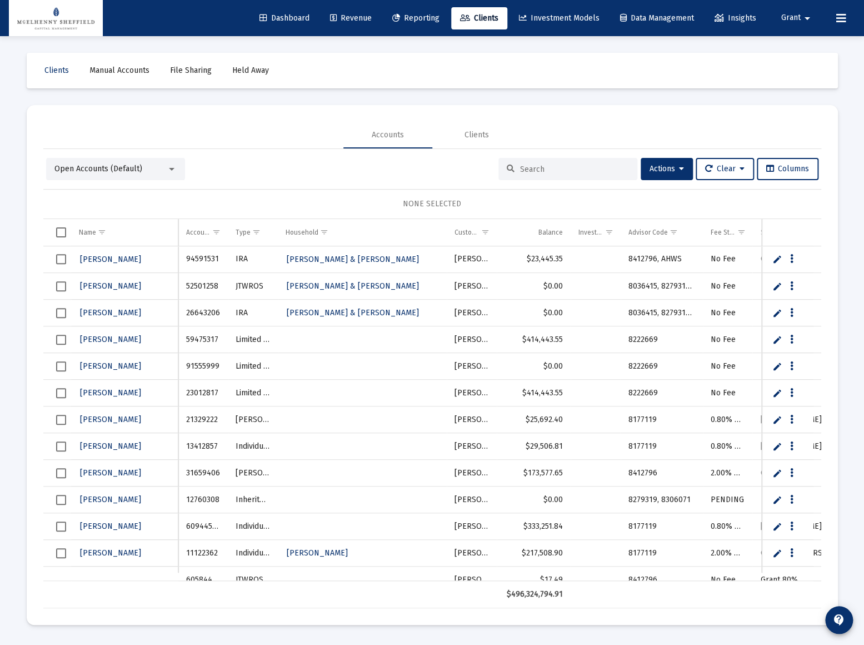
click at [555, 171] on input at bounding box center [574, 169] width 109 height 9
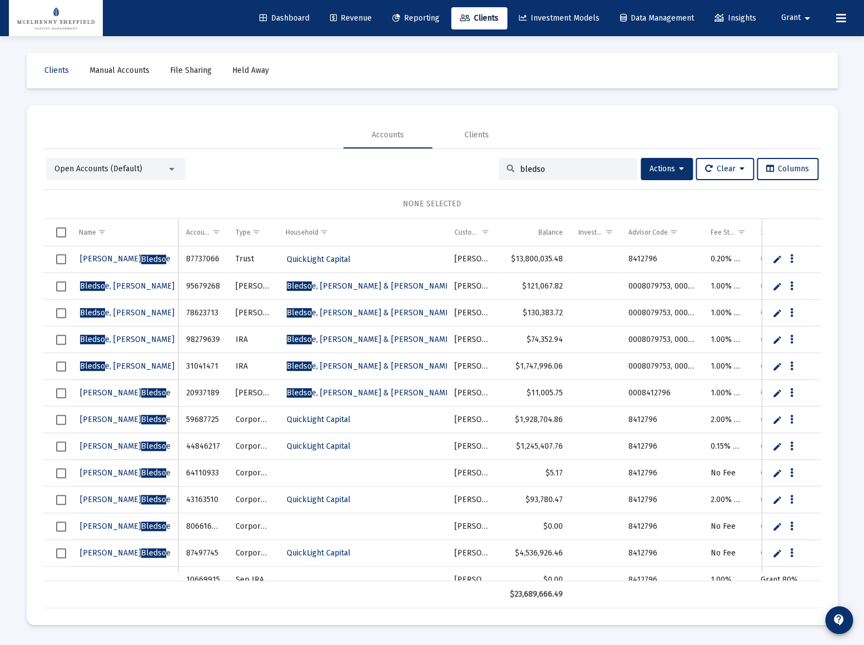
type input "bledso"
click at [360, 282] on span "Bledso e, [PERSON_NAME] & [PERSON_NAME] Household" at bounding box center [390, 285] width 206 height 9
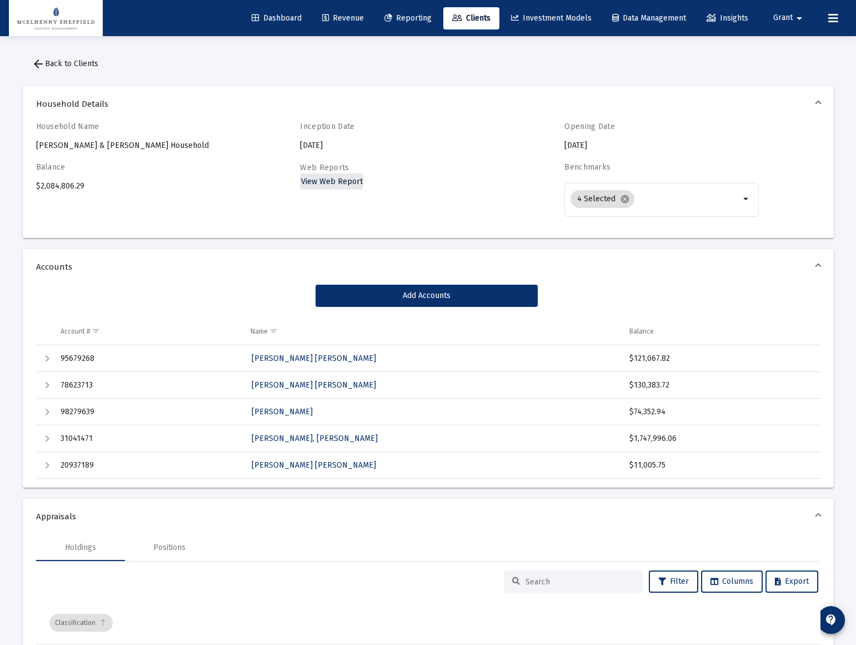
click at [328, 180] on span "View Web Report" at bounding box center [332, 181] width 62 height 9
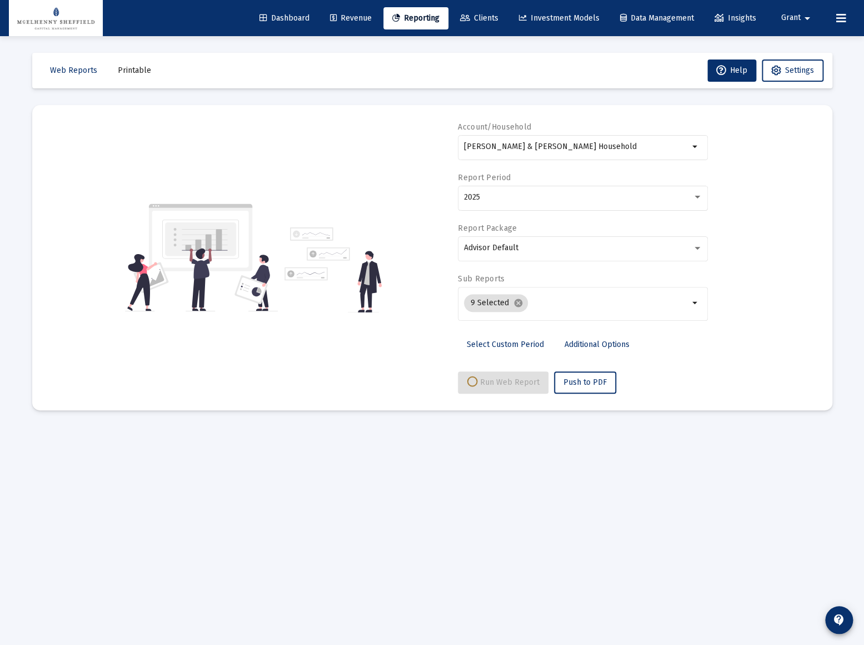
select select "View all"
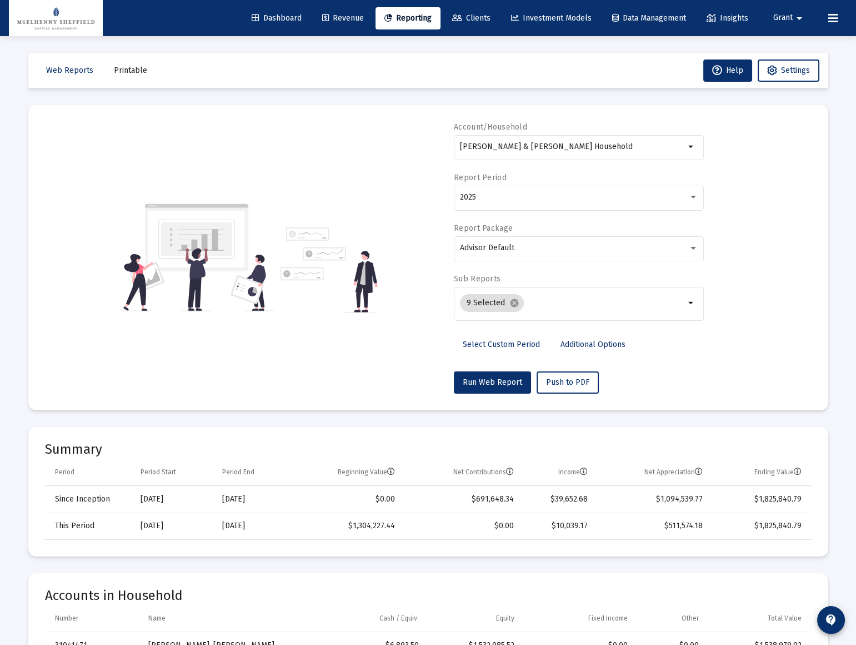
click at [472, 18] on span "Clients" at bounding box center [471, 17] width 38 height 9
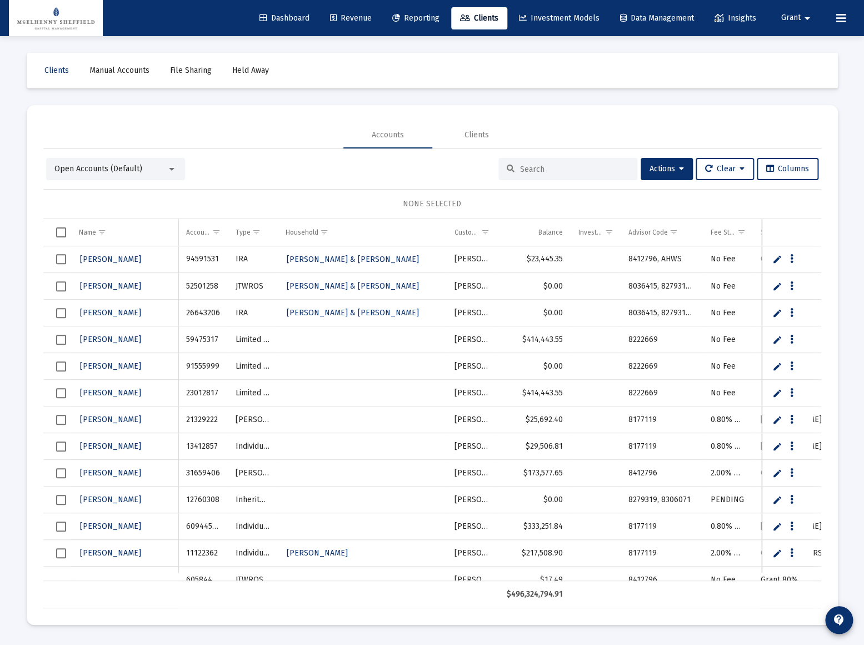
click at [534, 172] on input at bounding box center [574, 169] width 109 height 9
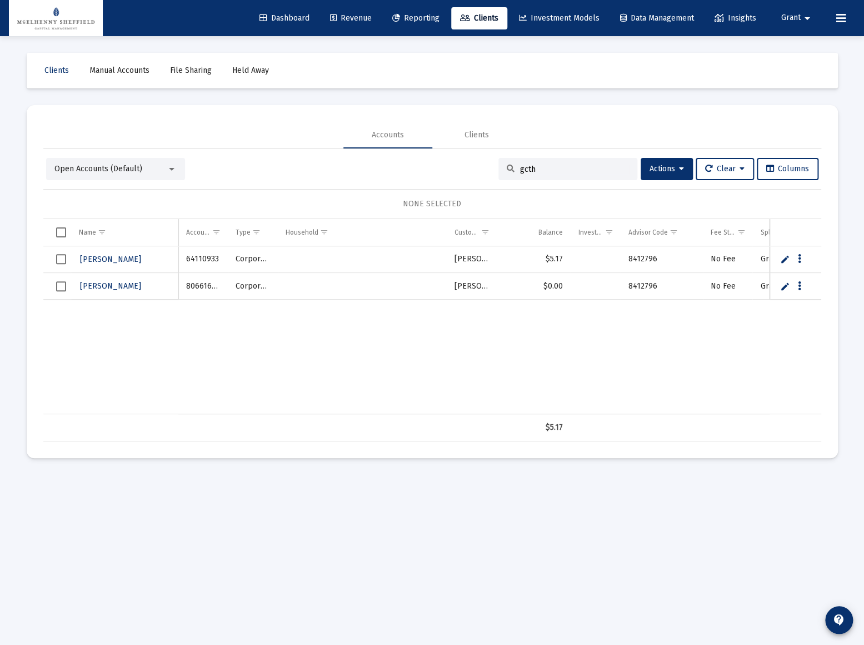
type input "gcth"
click at [59, 235] on span "Select all" at bounding box center [61, 232] width 10 height 10
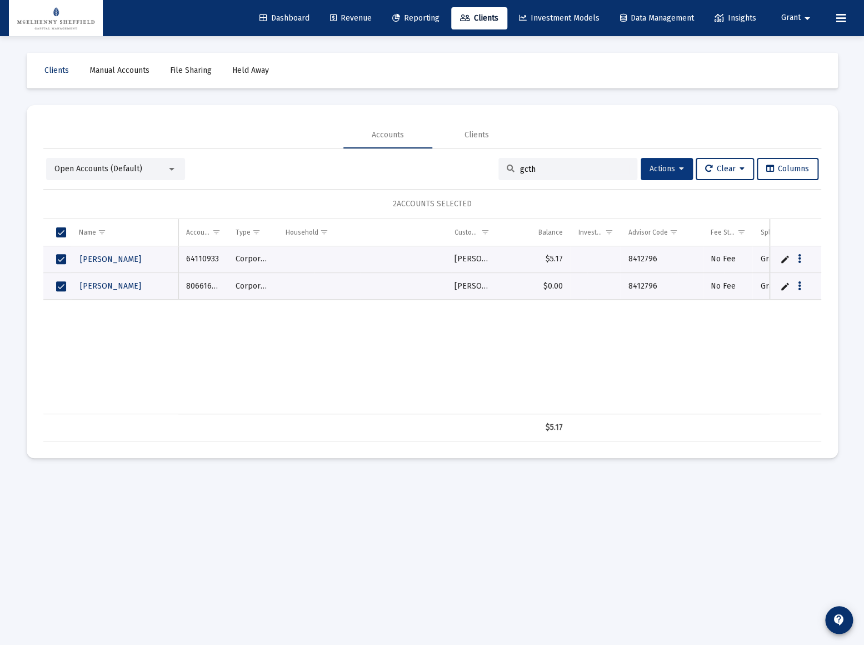
click at [681, 167] on button "Actions" at bounding box center [667, 169] width 52 height 22
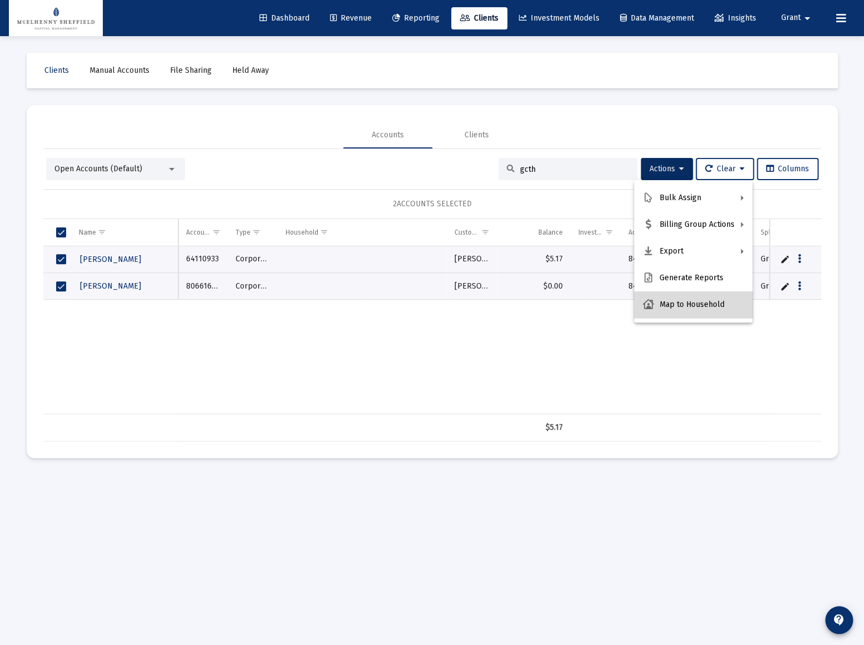
click at [697, 306] on button "Map to Household" at bounding box center [693, 304] width 118 height 27
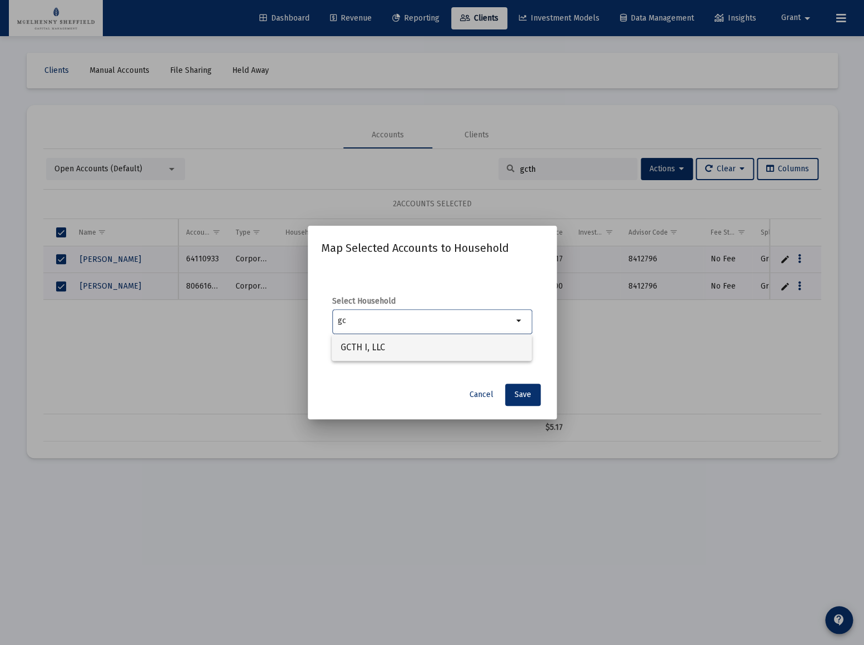
click at [377, 346] on span "GCTH I, LLC" at bounding box center [432, 347] width 182 height 27
type input "GCTH I, LLC"
click at [524, 392] on span "Save" at bounding box center [523, 394] width 17 height 9
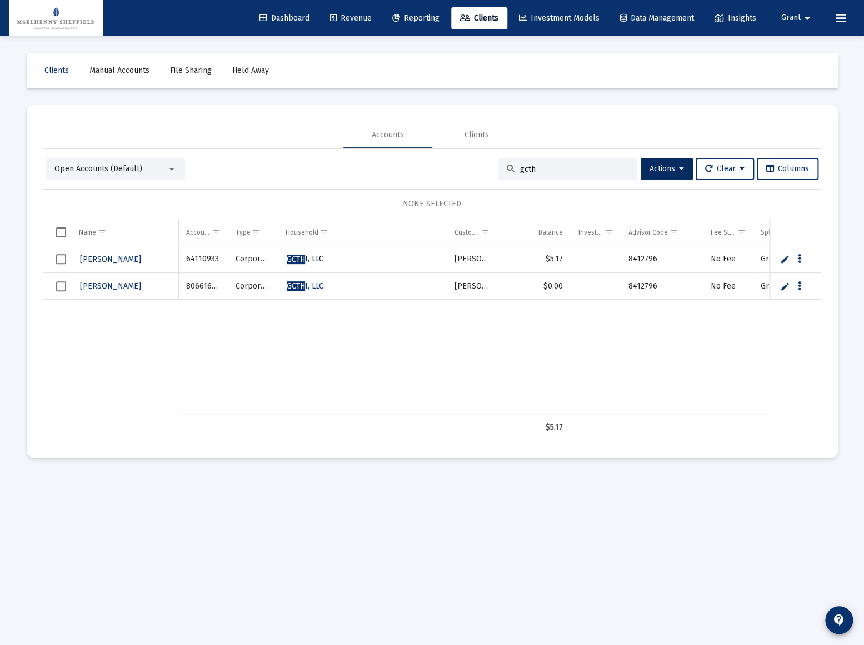
click at [310, 258] on span "GCTH I, LLC" at bounding box center [305, 258] width 37 height 9
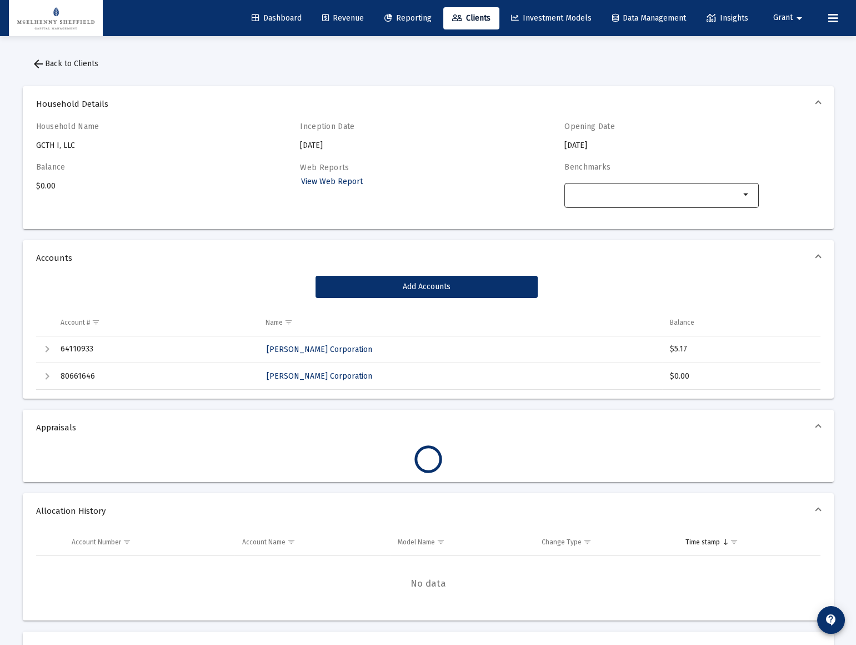
click at [635, 190] on input "Selection" at bounding box center [656, 194] width 170 height 9
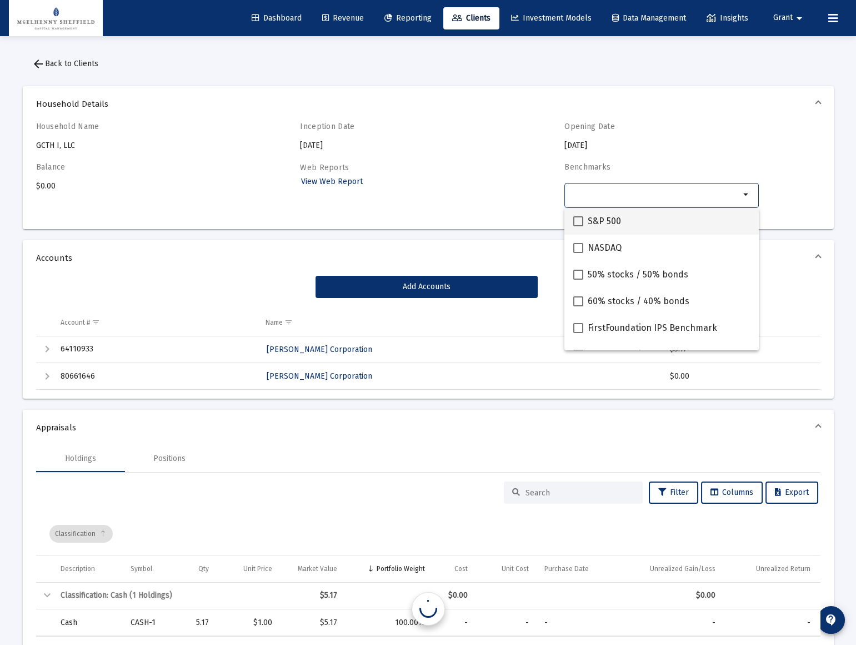
drag, startPoint x: 601, startPoint y: 218, endPoint x: 601, endPoint y: 228, distance: 10.0
click at [601, 218] on span "S&P 500" at bounding box center [604, 221] width 33 height 13
click at [579, 226] on input "S&P 500" at bounding box center [578, 226] width 1 height 1
checkbox input "true"
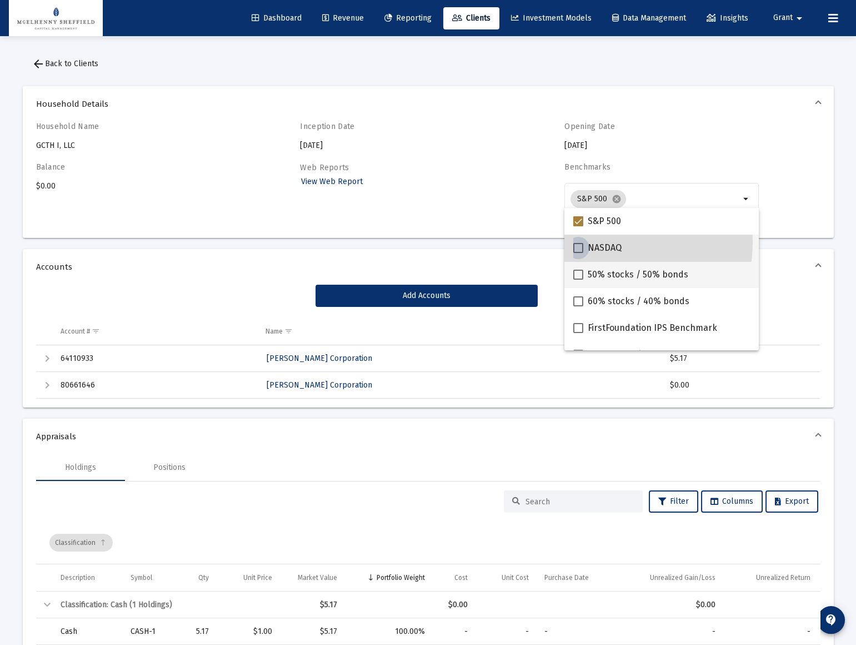
drag, startPoint x: 599, startPoint y: 242, endPoint x: 604, endPoint y: 279, distance: 37.6
click at [599, 242] on span "NASDAQ" at bounding box center [605, 247] width 34 height 13
click at [579, 253] on input "NASDAQ" at bounding box center [578, 253] width 1 height 1
checkbox input "true"
click at [604, 280] on span "50% stocks / 50% bonds" at bounding box center [638, 274] width 101 height 13
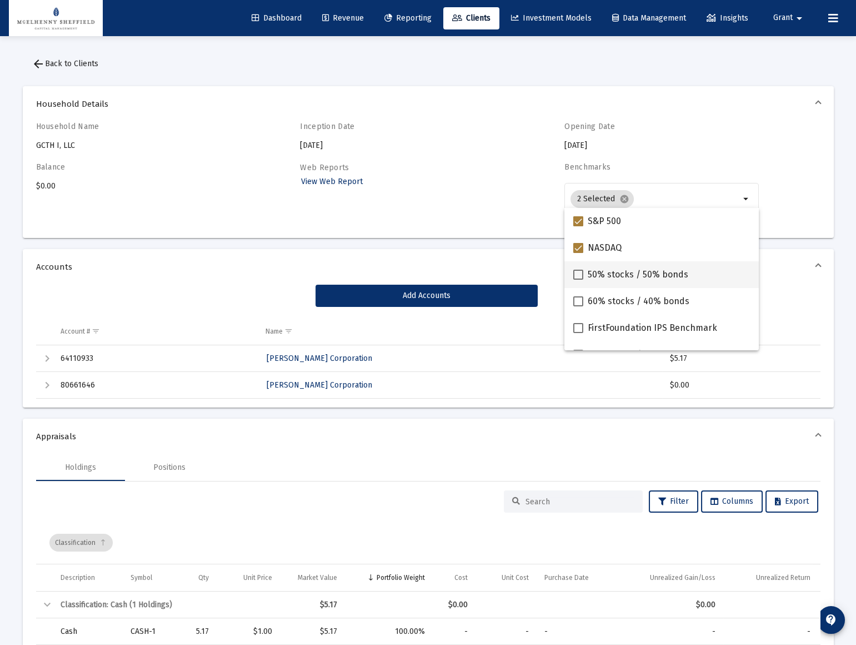
click at [579, 280] on input "50% stocks / 50% bonds" at bounding box center [578, 280] width 1 height 1
checkbox input "true"
click at [605, 293] on mat-checkbox "60% stocks / 40% bonds" at bounding box center [632, 301] width 116 height 27
click at [580, 302] on span at bounding box center [579, 301] width 10 height 10
click at [579, 306] on input "60% stocks / 40% bonds" at bounding box center [578, 306] width 1 height 1
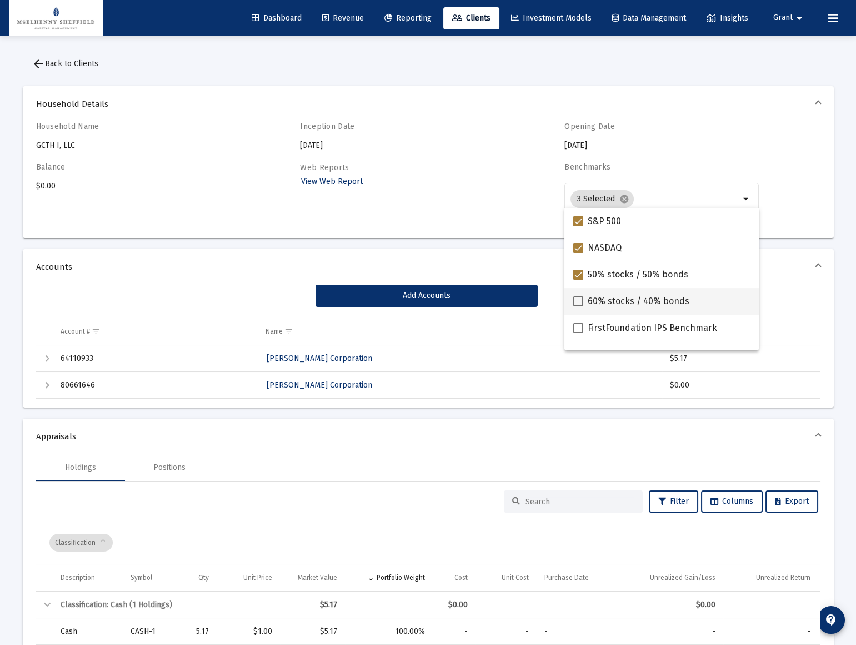
checkbox input "true"
click at [794, 243] on div "Household Details Household Name GCTH I, LLC Inception Date [DATE] Opening Date…" at bounding box center [428, 618] width 811 height 1086
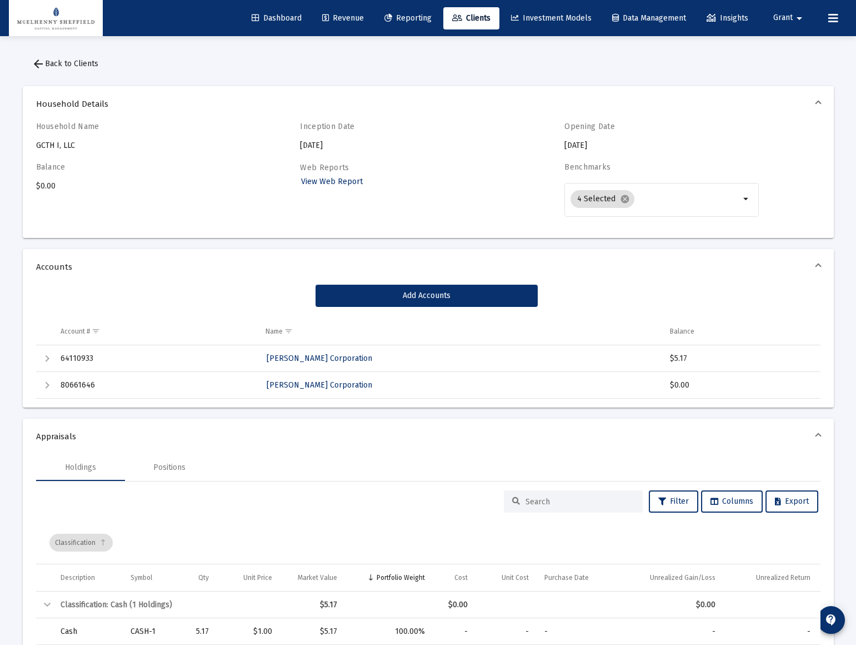
click at [50, 69] on button "arrow_back Back to Clients" at bounding box center [65, 64] width 84 height 22
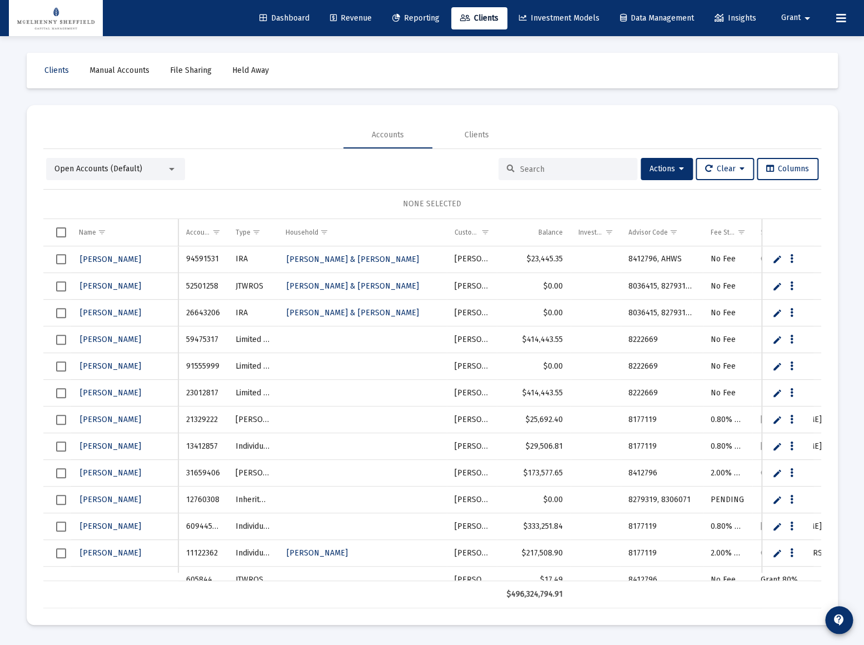
click at [571, 177] on div at bounding box center [568, 169] width 139 height 22
click at [566, 169] on input at bounding box center [574, 169] width 109 height 9
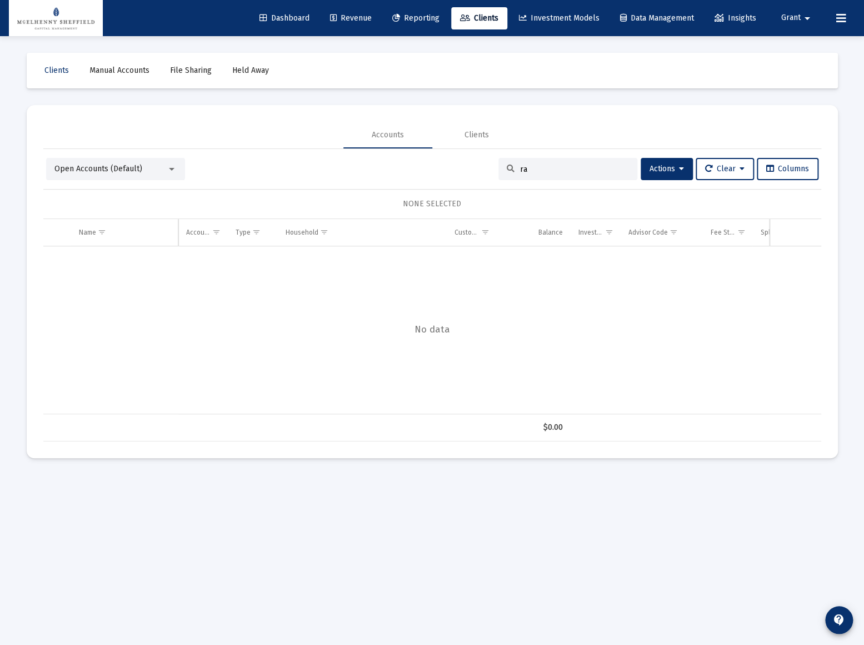
type input "r"
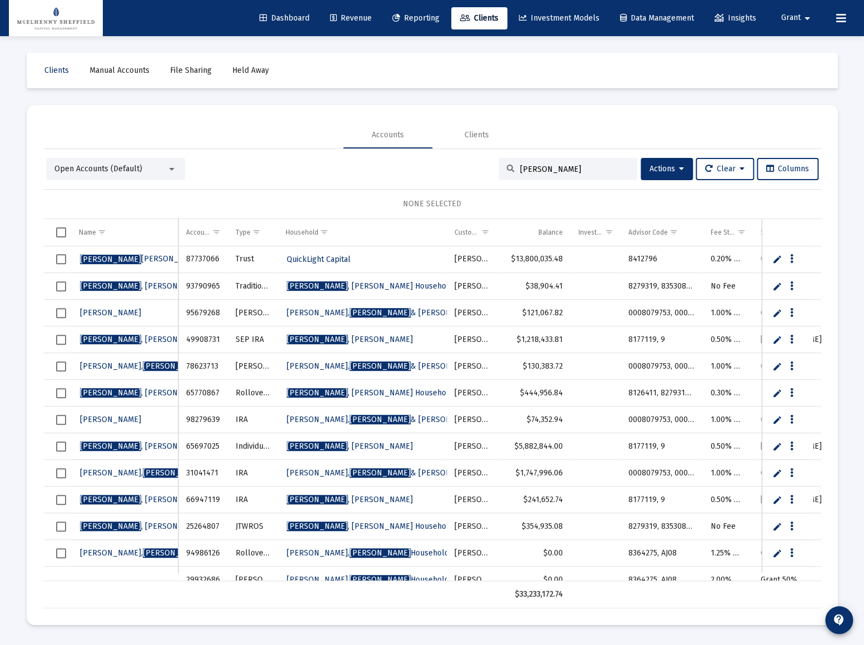
drag, startPoint x: 532, startPoint y: 169, endPoint x: 502, endPoint y: 172, distance: 30.1
click at [502, 172] on div "[PERSON_NAME]" at bounding box center [568, 169] width 139 height 22
paste input "49089018"
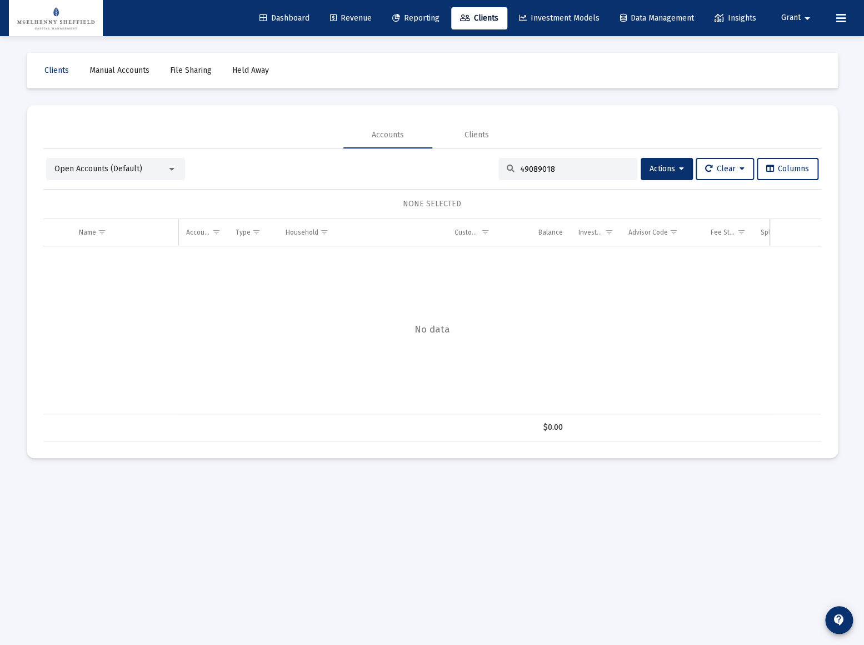
click at [558, 169] on input "49089018" at bounding box center [574, 169] width 109 height 9
type input "49089018"
click at [411, 14] on span "Reporting" at bounding box center [415, 17] width 47 height 9
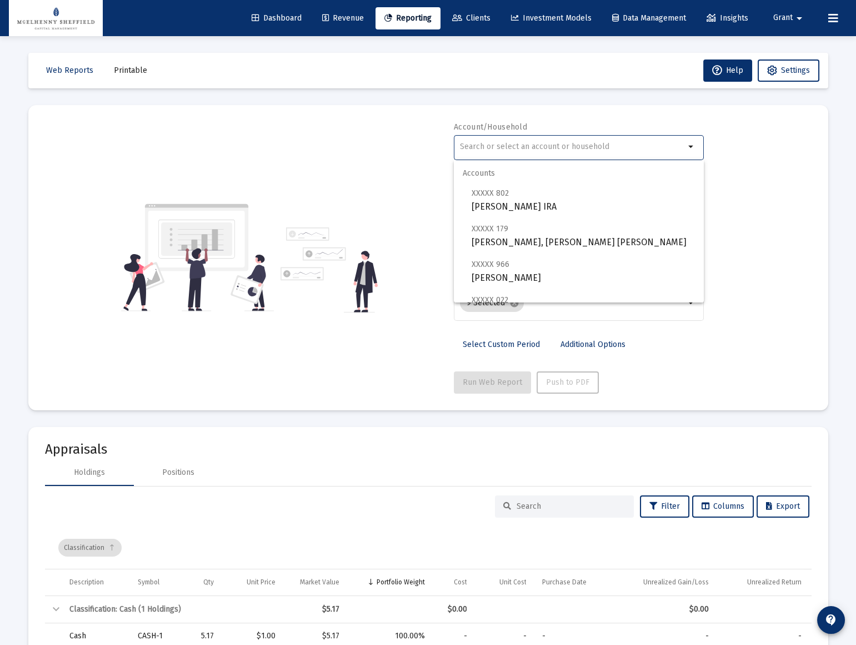
click at [534, 142] on input "text" at bounding box center [572, 146] width 225 height 9
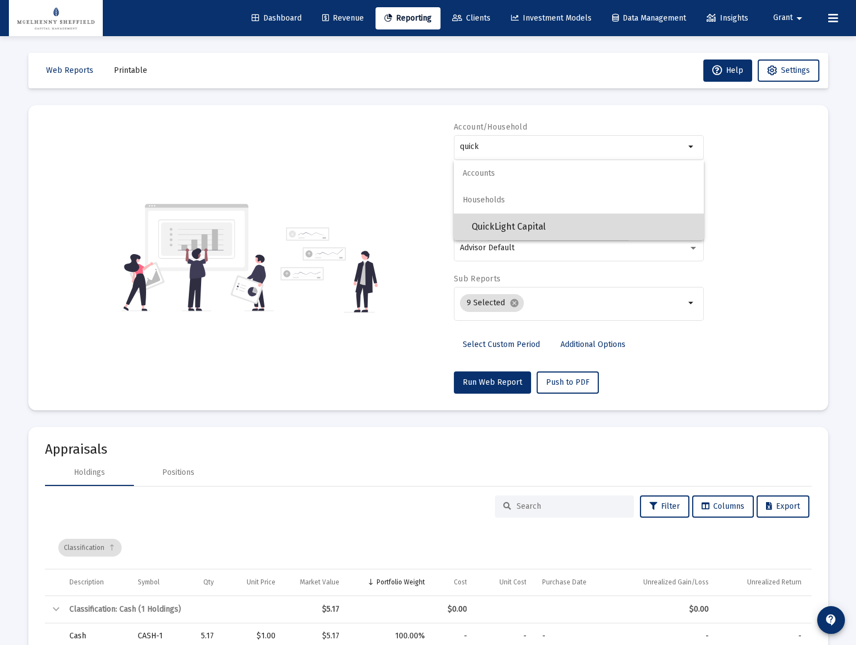
click at [526, 233] on span "QuickLight Capital" at bounding box center [583, 226] width 223 height 27
type input "QuickLight Capital"
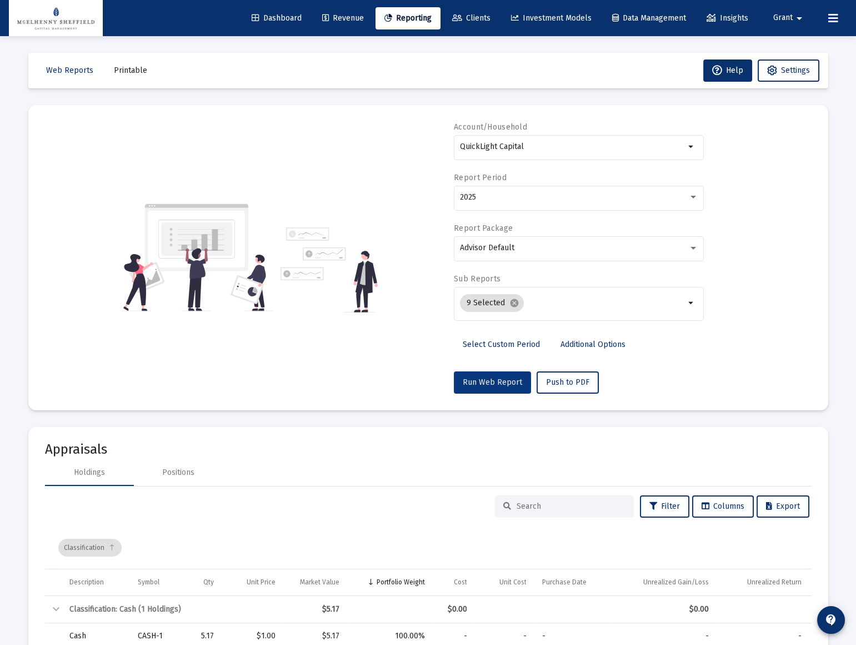
click at [490, 381] on span "Run Web Report" at bounding box center [492, 381] width 59 height 9
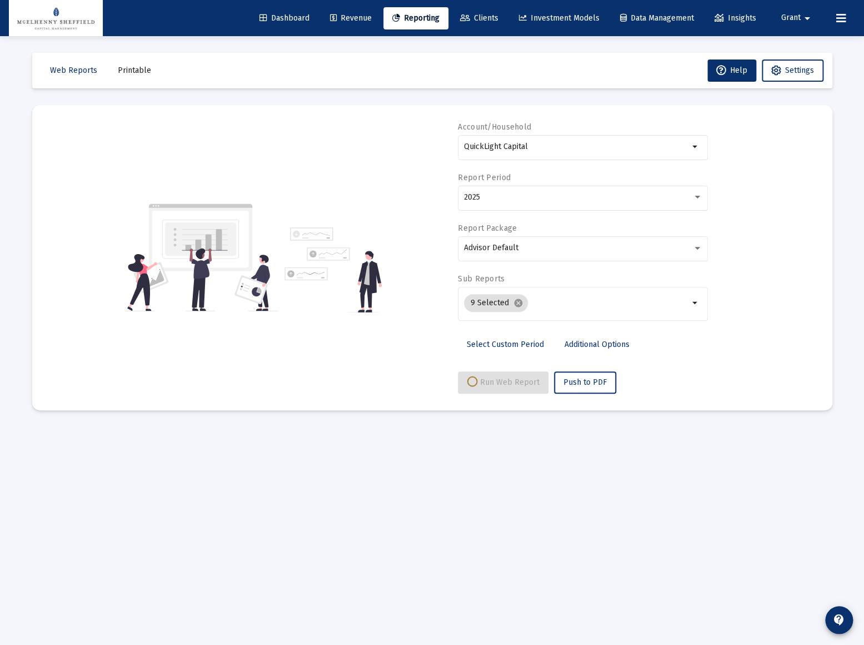
select select "View all"
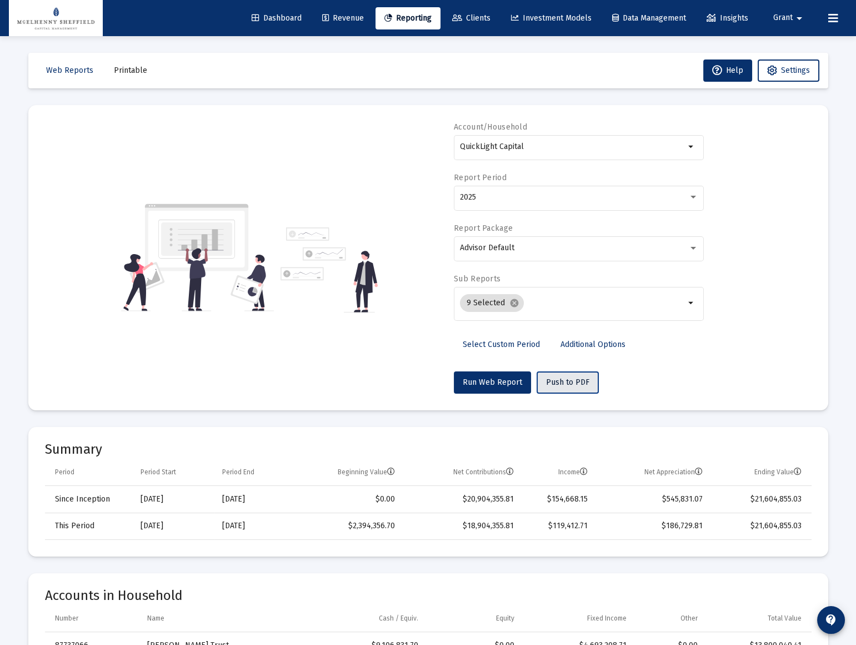
click at [574, 377] on span "Push to PDF" at bounding box center [567, 381] width 43 height 9
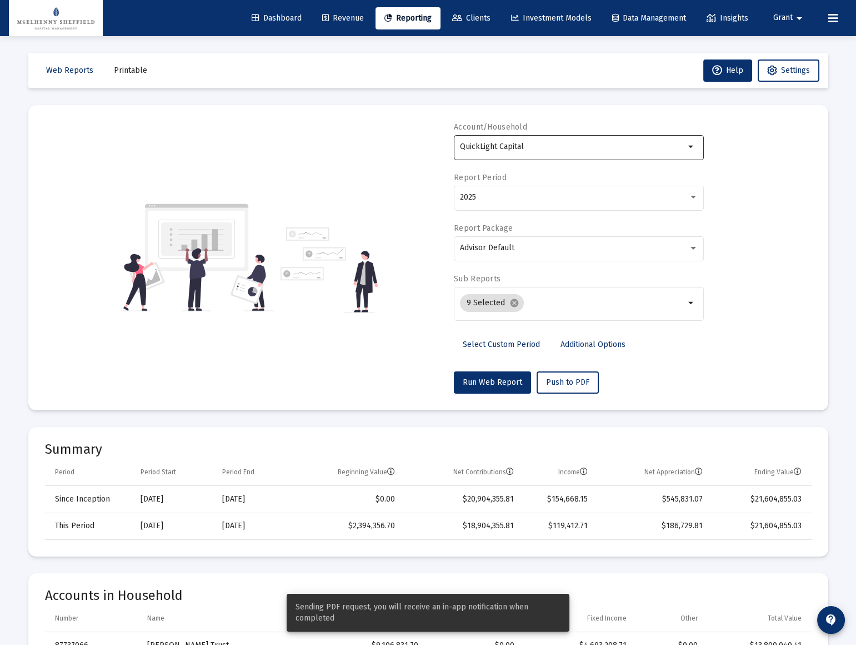
click at [559, 147] on input "QuickLight Capital" at bounding box center [572, 146] width 225 height 9
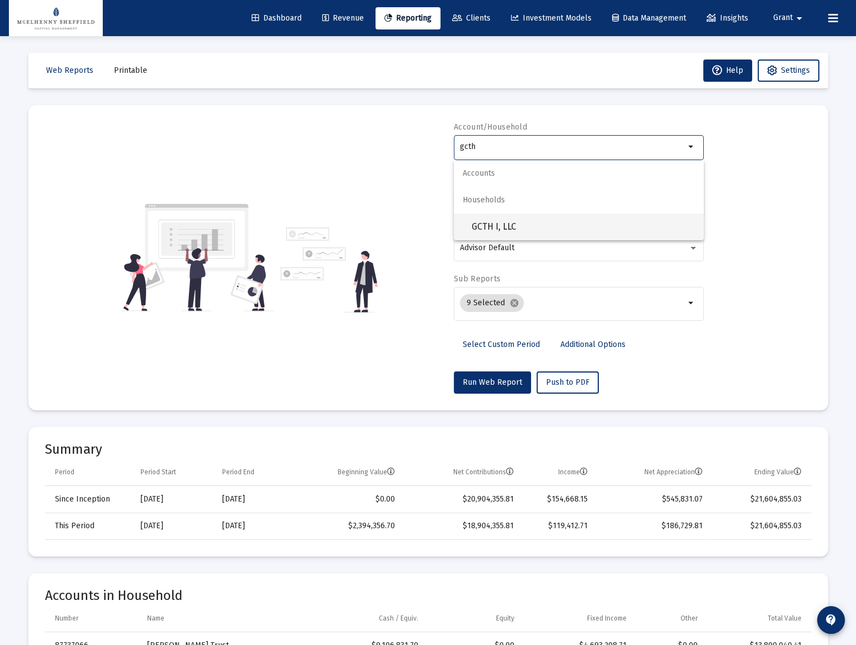
click at [504, 223] on span "GCTH I, LLC" at bounding box center [583, 226] width 223 height 27
type input "GCTH I, LLC"
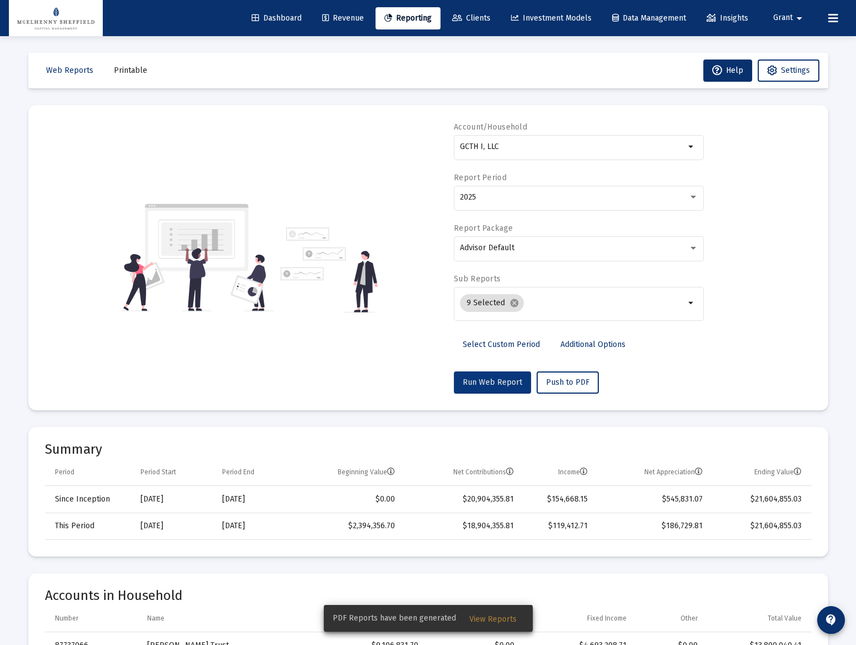
click at [494, 381] on span "Run Web Report" at bounding box center [492, 381] width 59 height 9
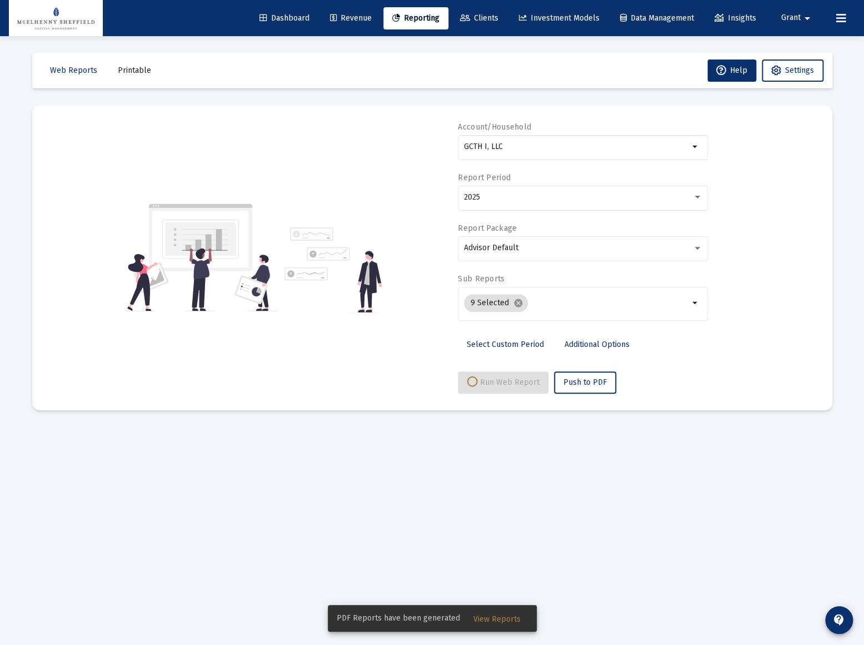
select select "View all"
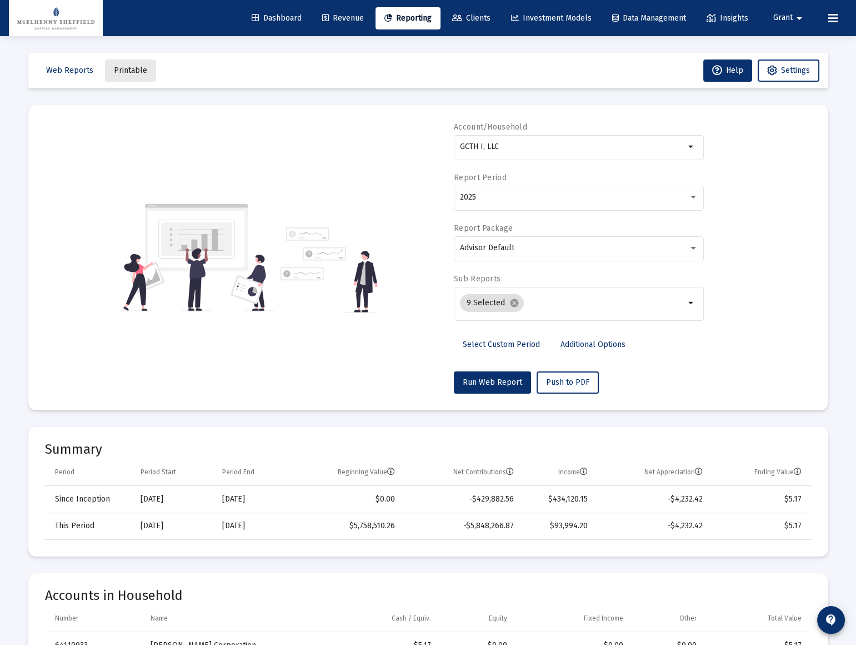
click at [133, 71] on span "Printable" at bounding box center [130, 70] width 33 height 9
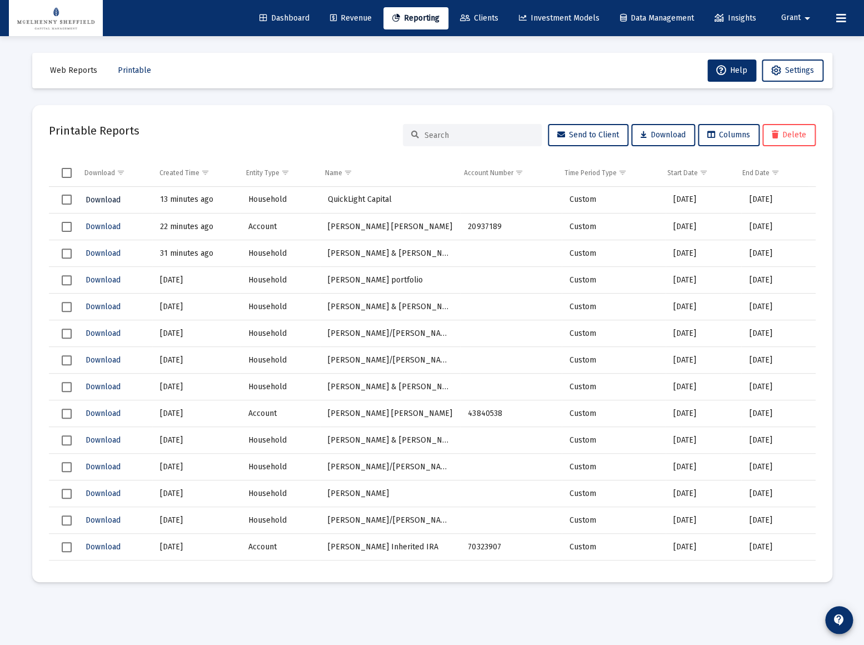
click at [108, 201] on span "Download" at bounding box center [103, 199] width 35 height 9
click at [286, 22] on span "Dashboard" at bounding box center [285, 17] width 50 height 9
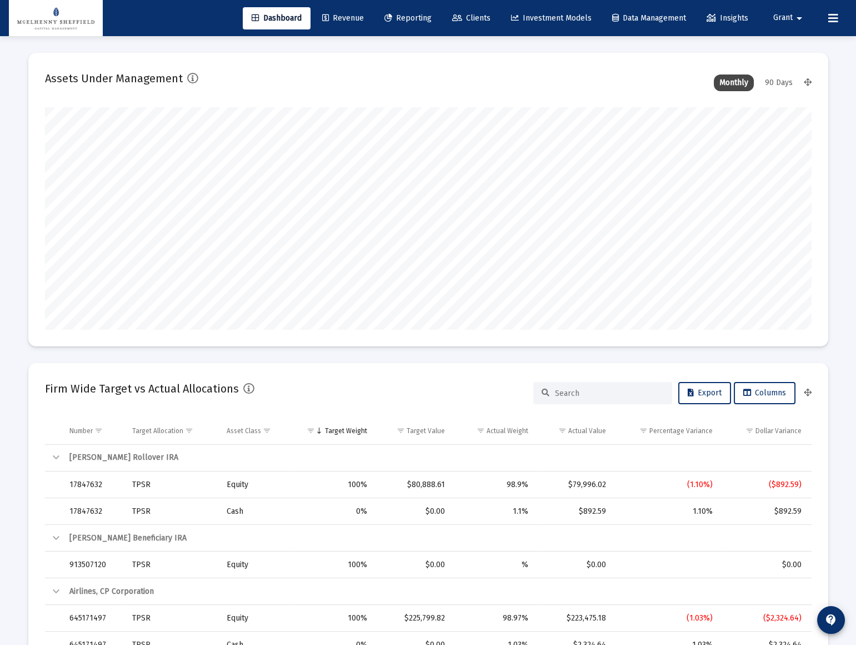
scroll to position [222, 413]
click at [469, 16] on span "Clients" at bounding box center [471, 17] width 38 height 9
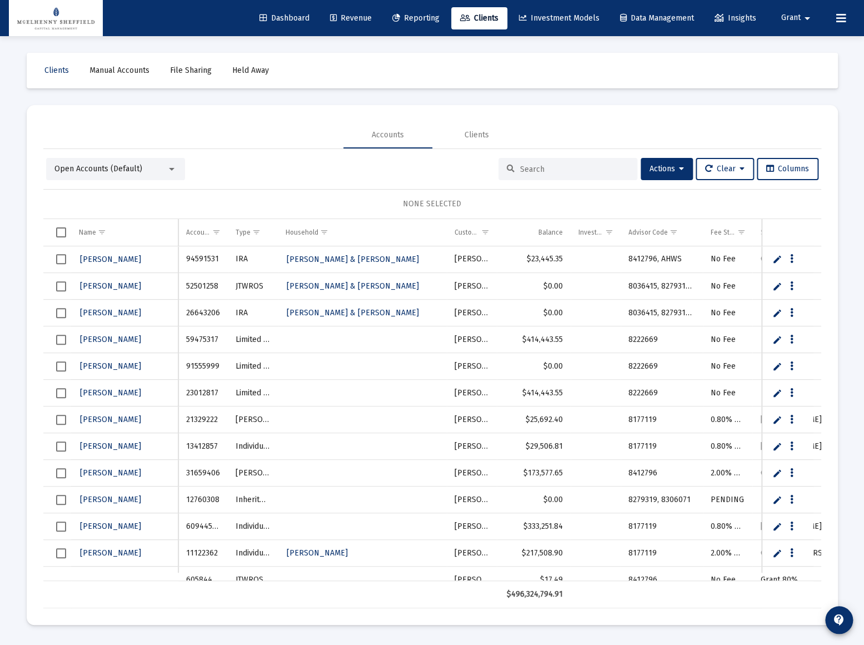
click at [554, 162] on div at bounding box center [568, 169] width 139 height 22
click at [567, 168] on input at bounding box center [574, 169] width 109 height 9
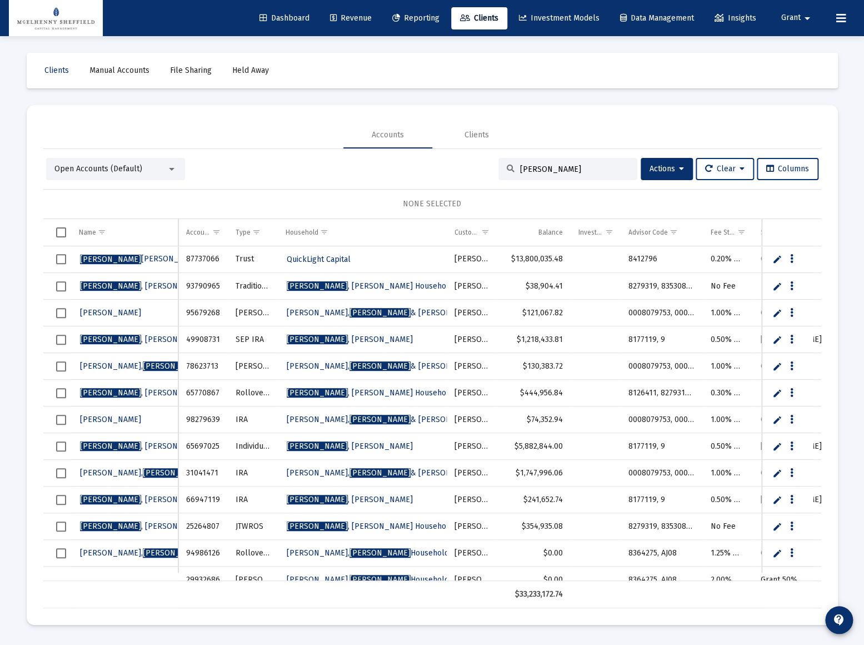
type input "[PERSON_NAME]"
click at [344, 309] on span "[PERSON_NAME] & [PERSON_NAME] Household" at bounding box center [403, 312] width 233 height 9
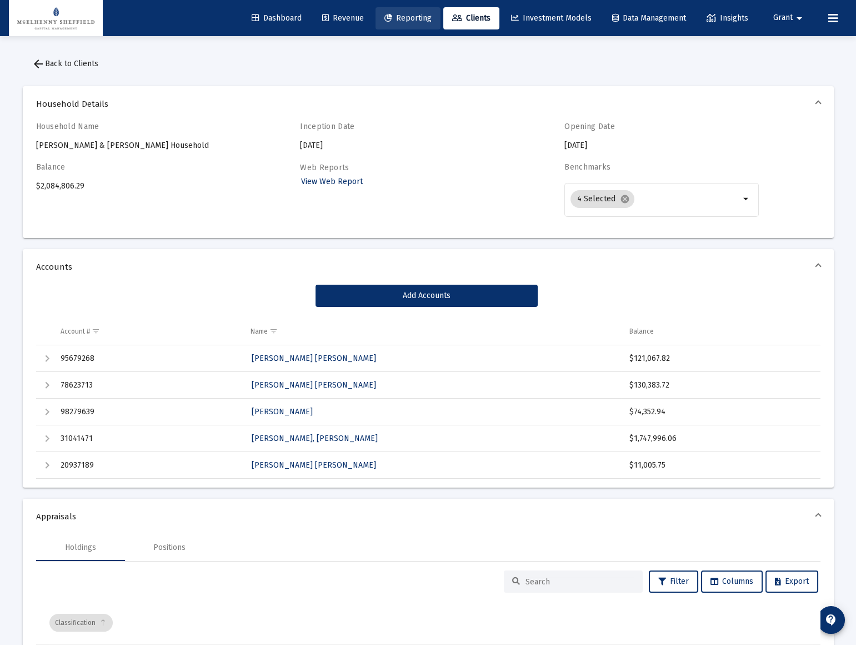
click at [396, 26] on link "Reporting" at bounding box center [408, 18] width 65 height 22
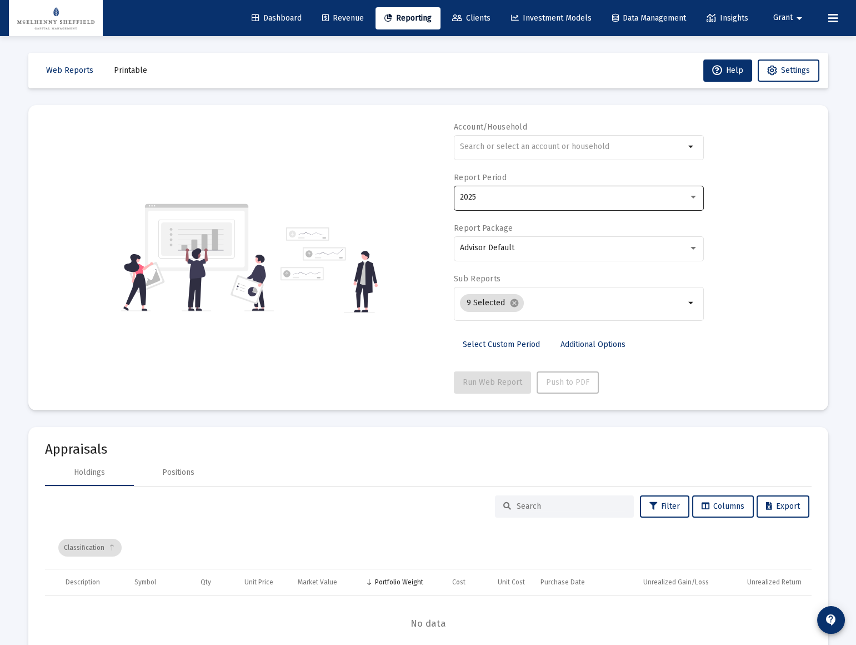
click at [502, 189] on div "2025" at bounding box center [579, 196] width 238 height 27
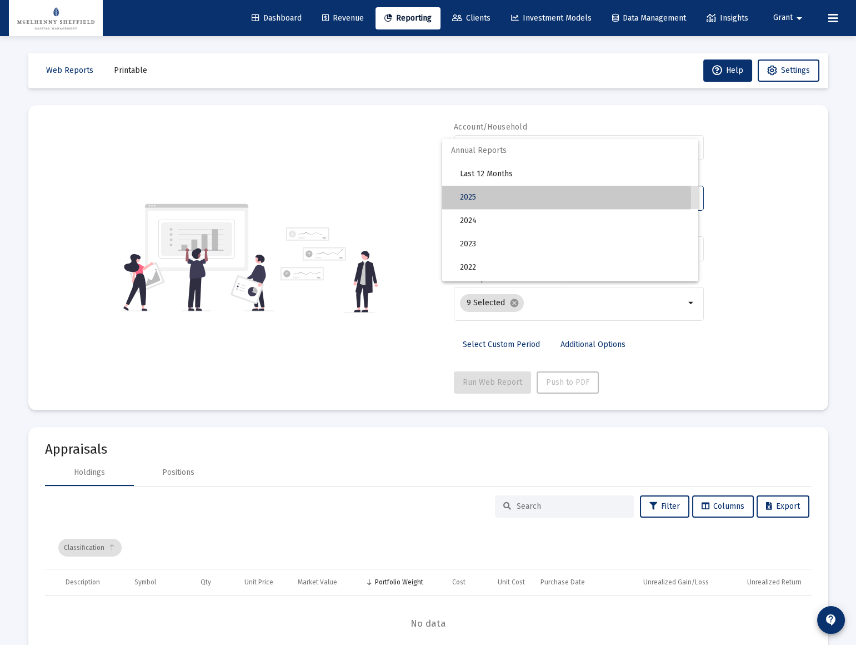
click at [472, 197] on span "2025" at bounding box center [575, 197] width 230 height 23
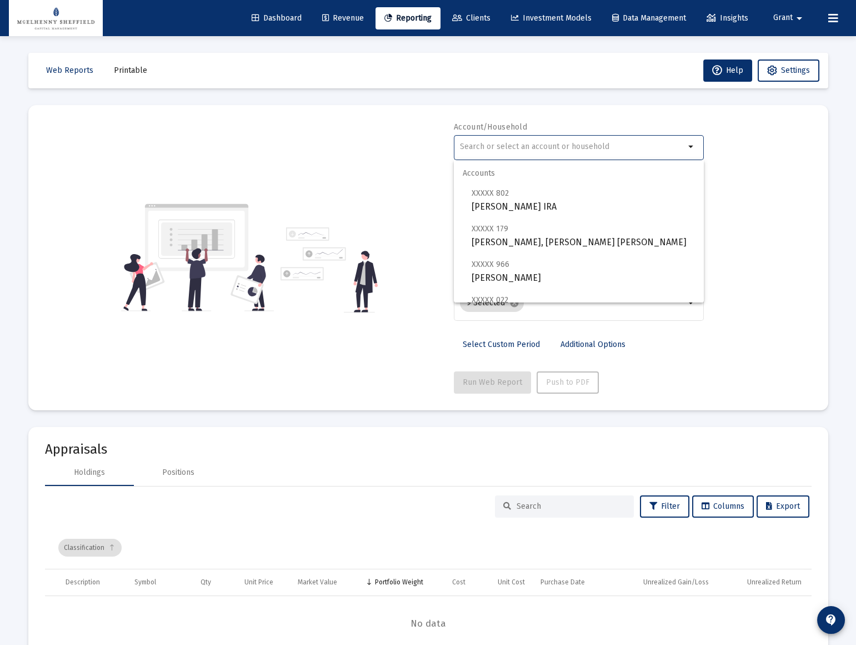
click at [553, 147] on input "text" at bounding box center [572, 146] width 225 height 9
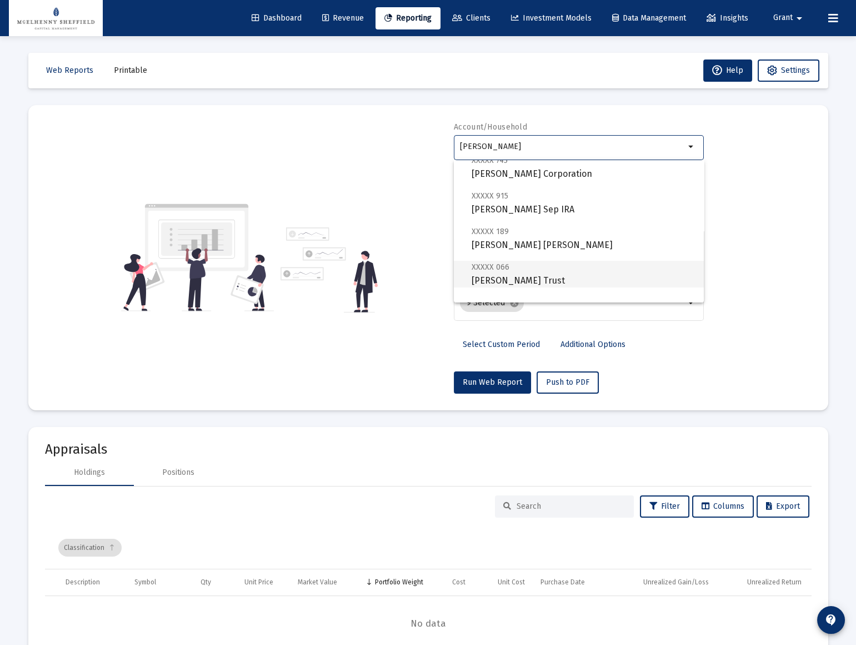
scroll to position [400, 0]
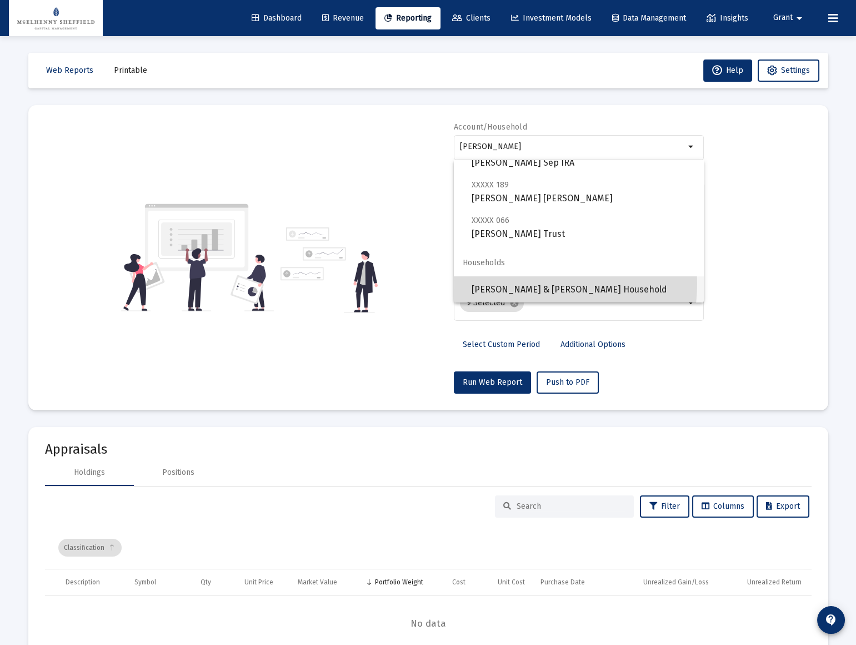
click at [525, 283] on span "[PERSON_NAME] & [PERSON_NAME] Household" at bounding box center [583, 289] width 223 height 27
type input "[PERSON_NAME] & [PERSON_NAME] Household"
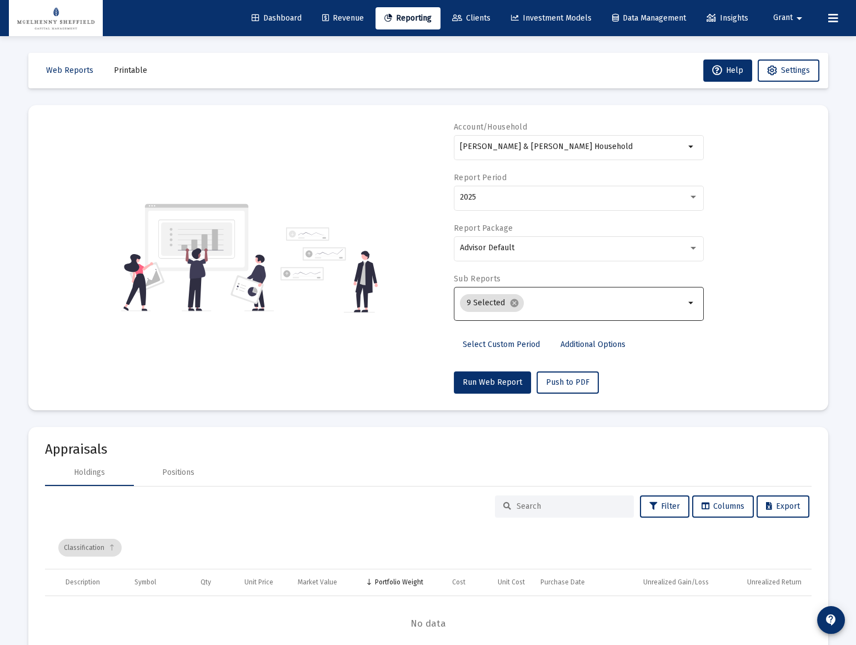
click at [693, 302] on mat-icon "arrow_drop_down" at bounding box center [691, 302] width 13 height 13
click at [696, 248] on div at bounding box center [694, 247] width 10 height 9
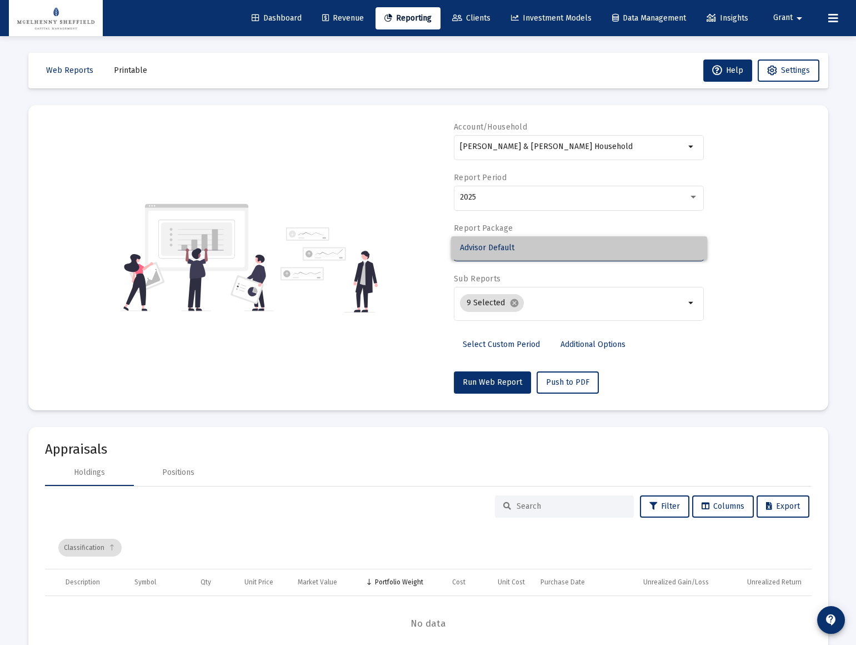
click at [696, 248] on span "Advisor Default" at bounding box center [579, 247] width 238 height 23
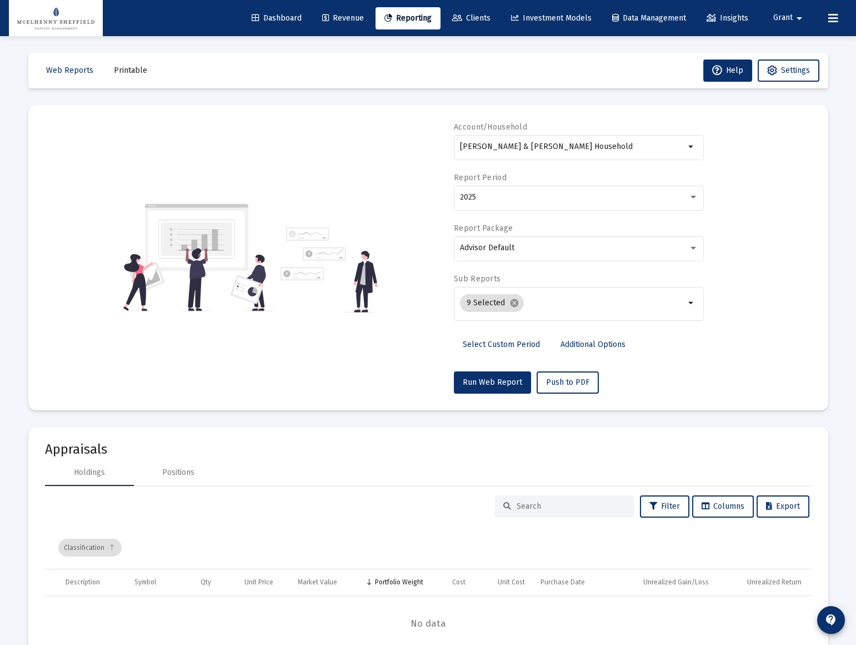
drag, startPoint x: 705, startPoint y: 362, endPoint x: 646, endPoint y: 371, distance: 59.6
click at [706, 362] on div "Account/Household [PERSON_NAME] & [PERSON_NAME] Household arrow_drop_down Repor…" at bounding box center [428, 258] width 767 height 272
click at [500, 380] on span "Run Web Report" at bounding box center [492, 381] width 59 height 9
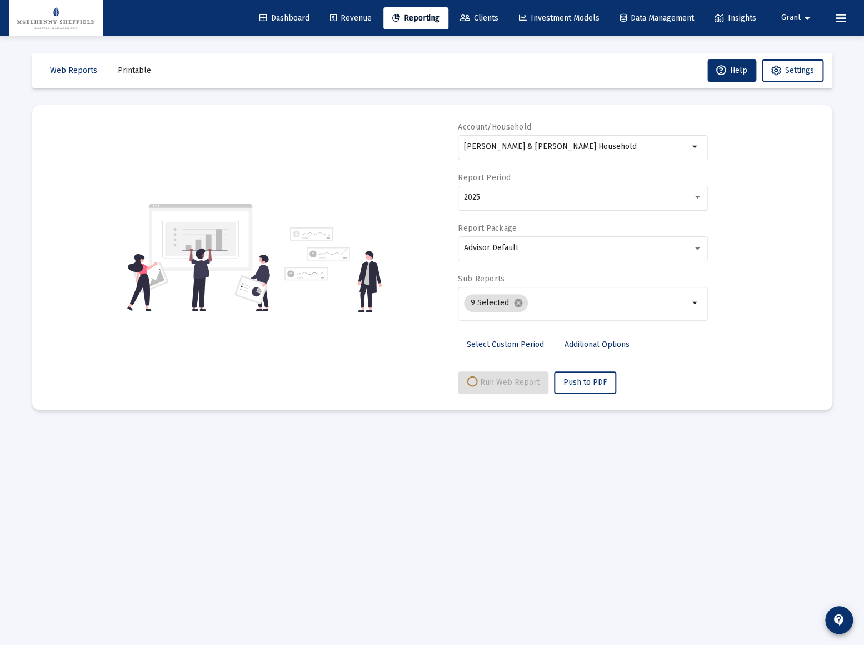
select select "View all"
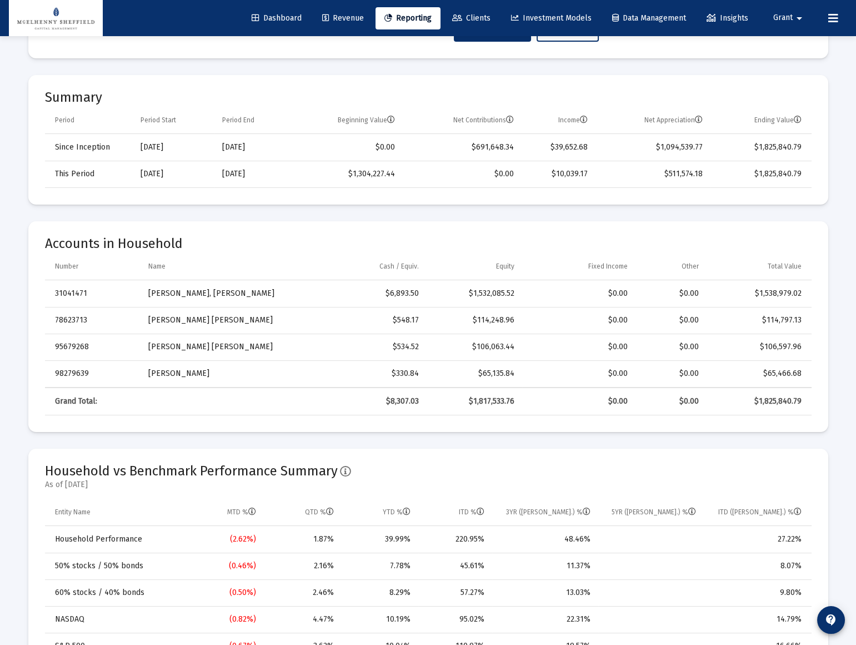
scroll to position [0, 0]
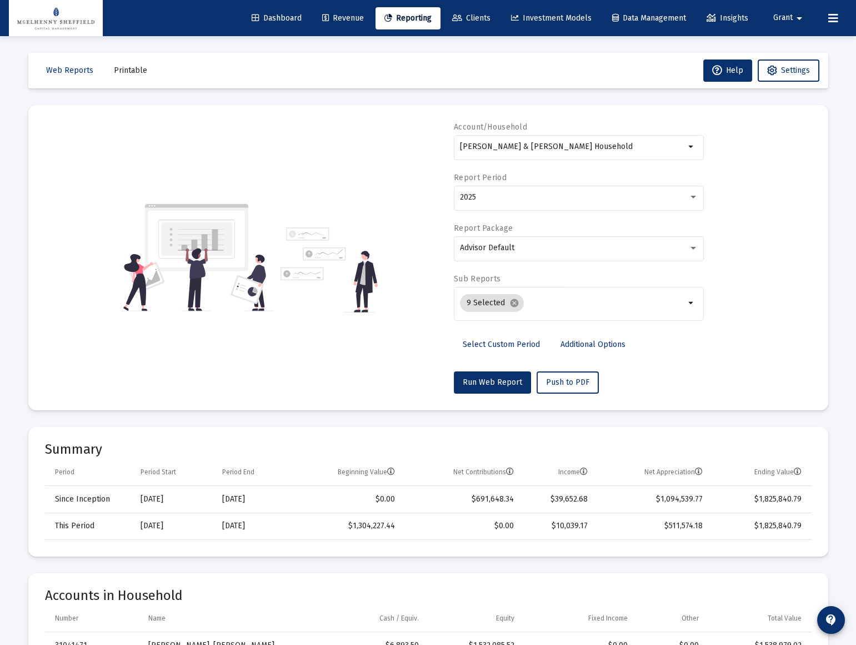
click at [595, 345] on span "Additional Options" at bounding box center [593, 344] width 65 height 9
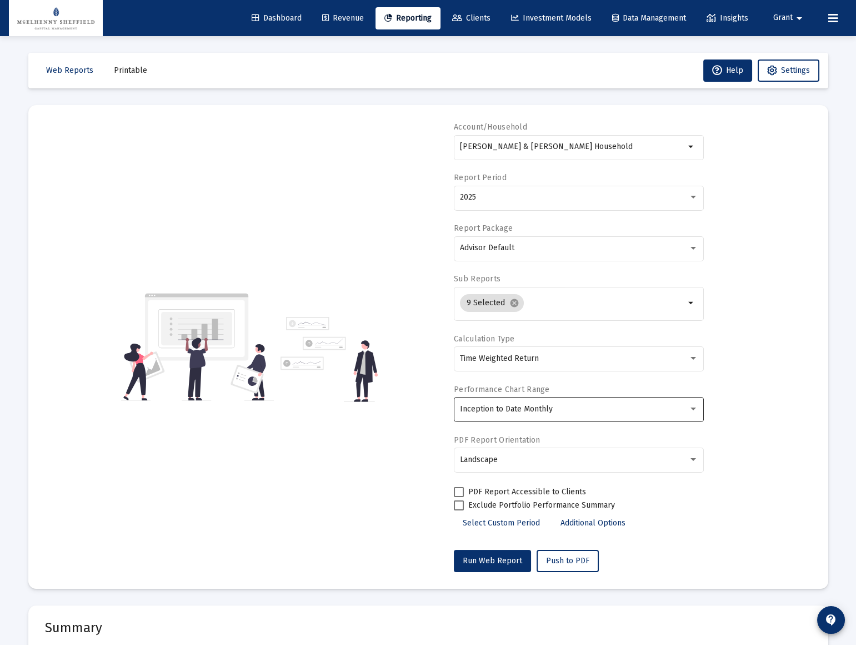
click at [545, 412] on span "Inception to Date Monthly" at bounding box center [506, 408] width 93 height 9
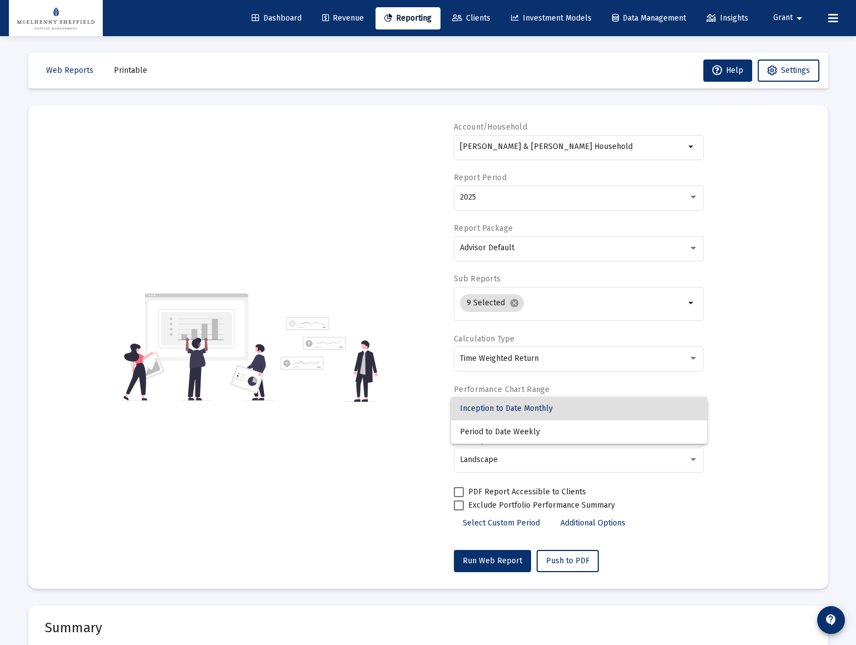
click at [545, 411] on span "Inception to Date Monthly" at bounding box center [579, 408] width 238 height 23
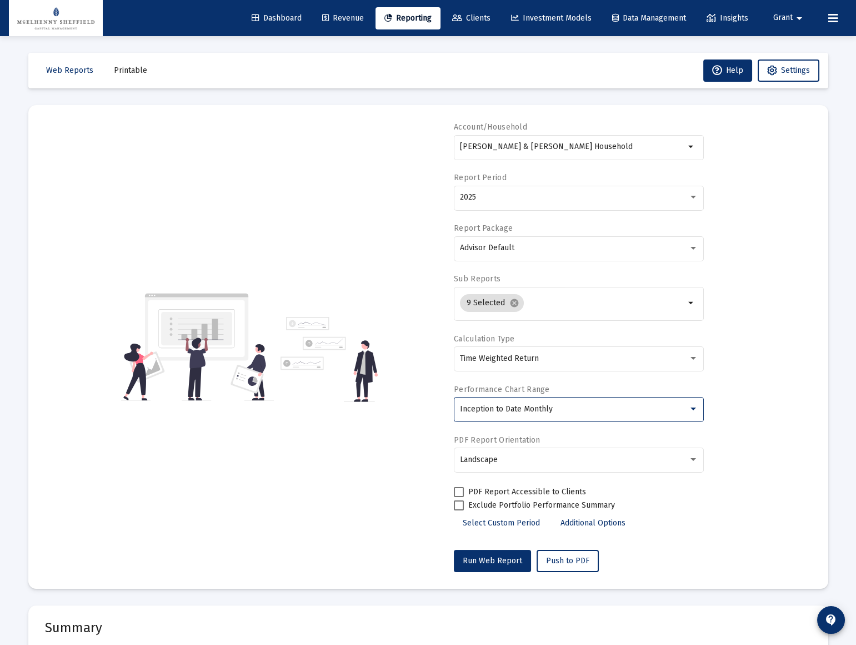
click at [776, 450] on div "Account/Household [PERSON_NAME] & [PERSON_NAME] Household arrow_drop_down Repor…" at bounding box center [428, 347] width 767 height 450
click at [499, 204] on div "2025" at bounding box center [579, 196] width 238 height 27
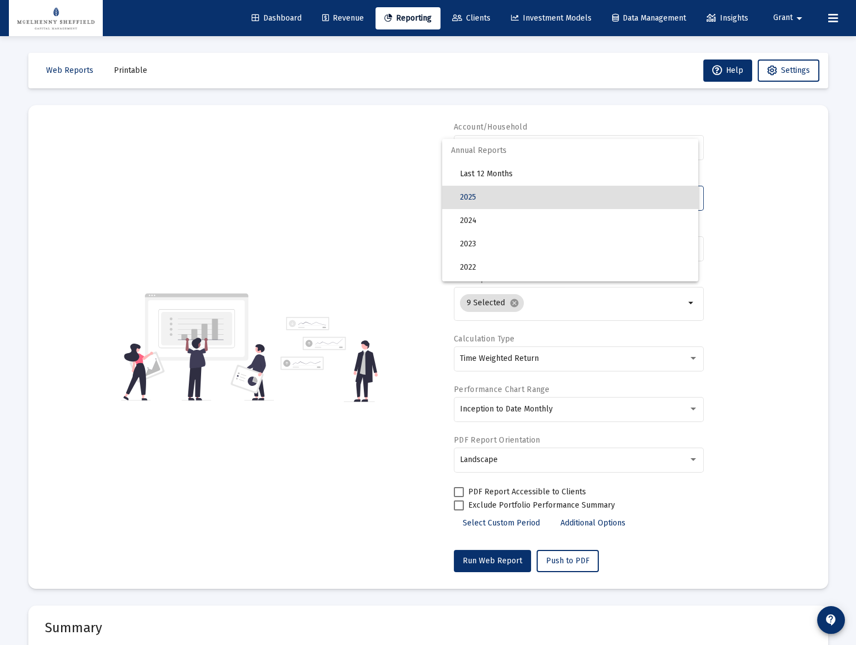
click at [469, 194] on span "2025" at bounding box center [575, 197] width 230 height 23
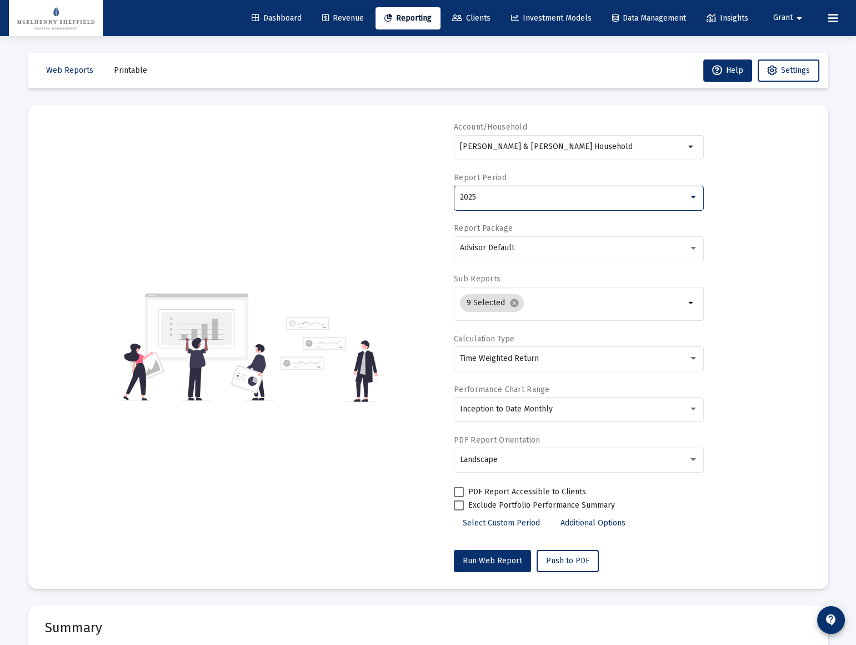
click at [736, 210] on div "Account/Household [PERSON_NAME] & [PERSON_NAME] Household arrow_drop_down Repor…" at bounding box center [428, 347] width 767 height 450
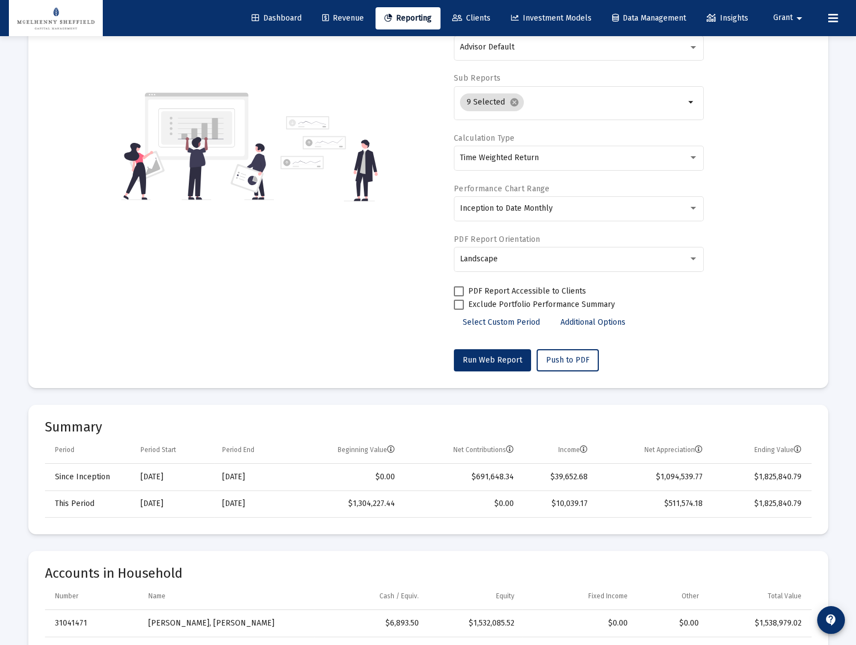
scroll to position [201, 0]
